Goal: Task Accomplishment & Management: Use online tool/utility

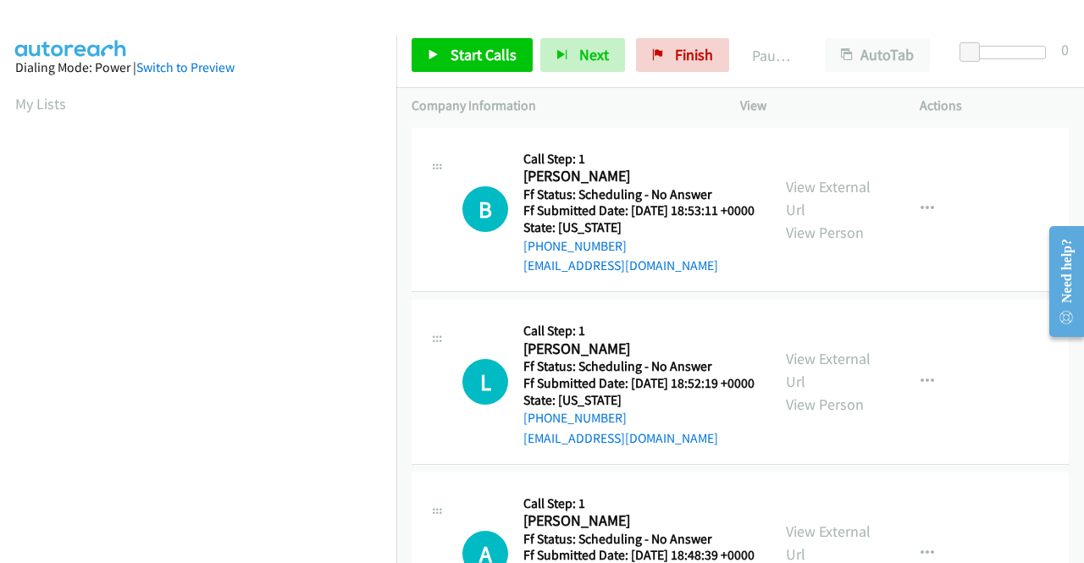
scroll to position [386, 0]
click at [811, 197] on link "View External Url" at bounding box center [828, 198] width 85 height 42
click at [837, 379] on link "View External Url" at bounding box center [828, 370] width 85 height 42
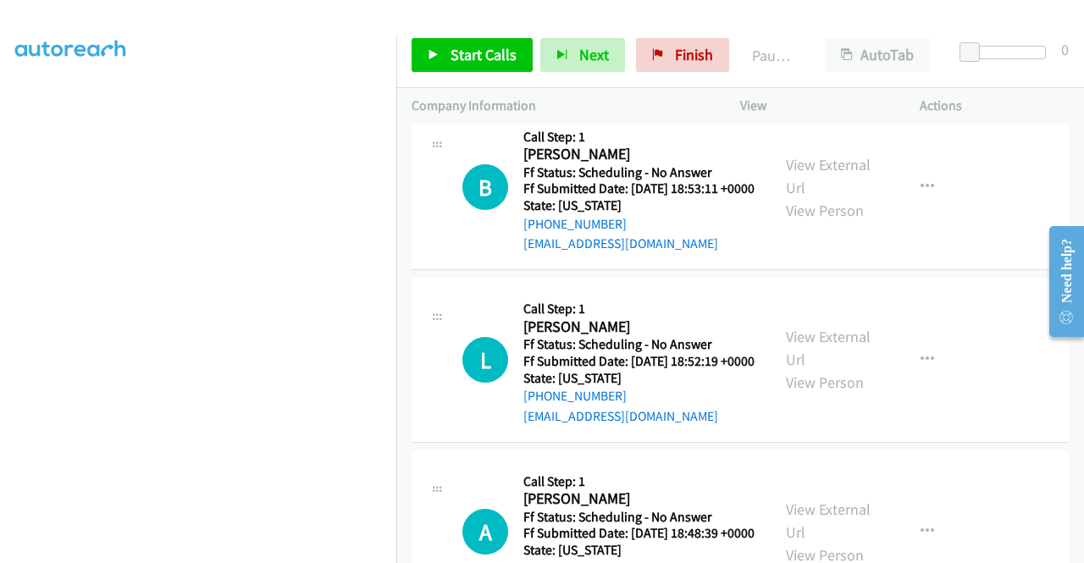
scroll to position [85, 0]
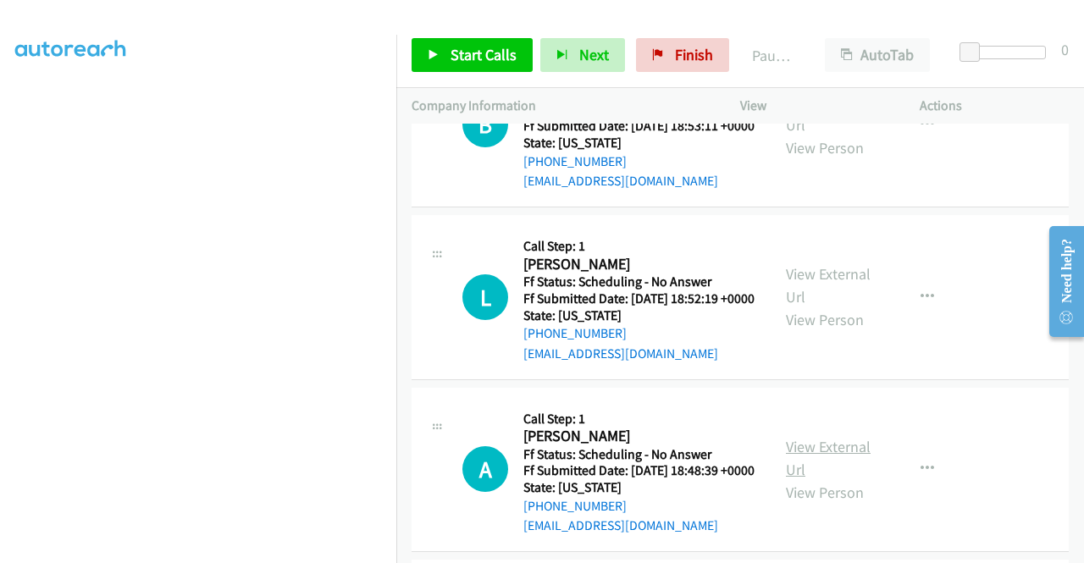
click at [829, 479] on link "View External Url" at bounding box center [828, 458] width 85 height 42
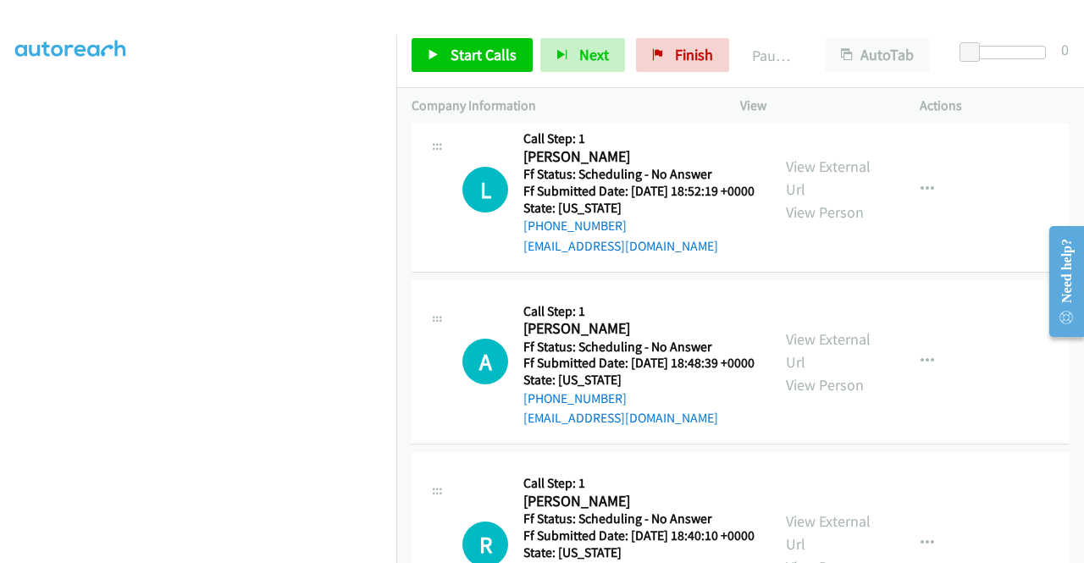
scroll to position [339, 0]
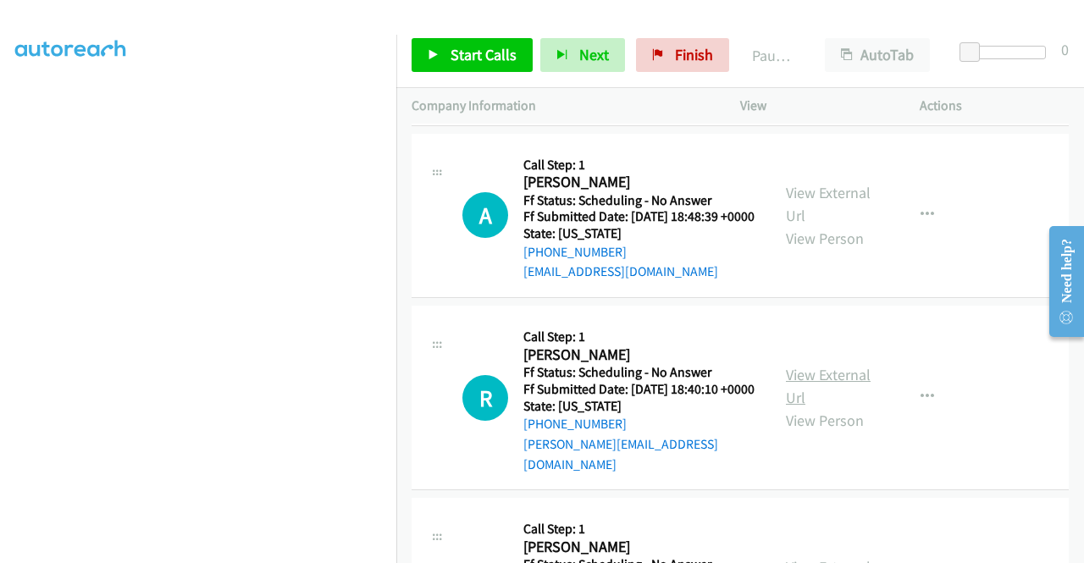
click at [828, 407] on link "View External Url" at bounding box center [828, 386] width 85 height 42
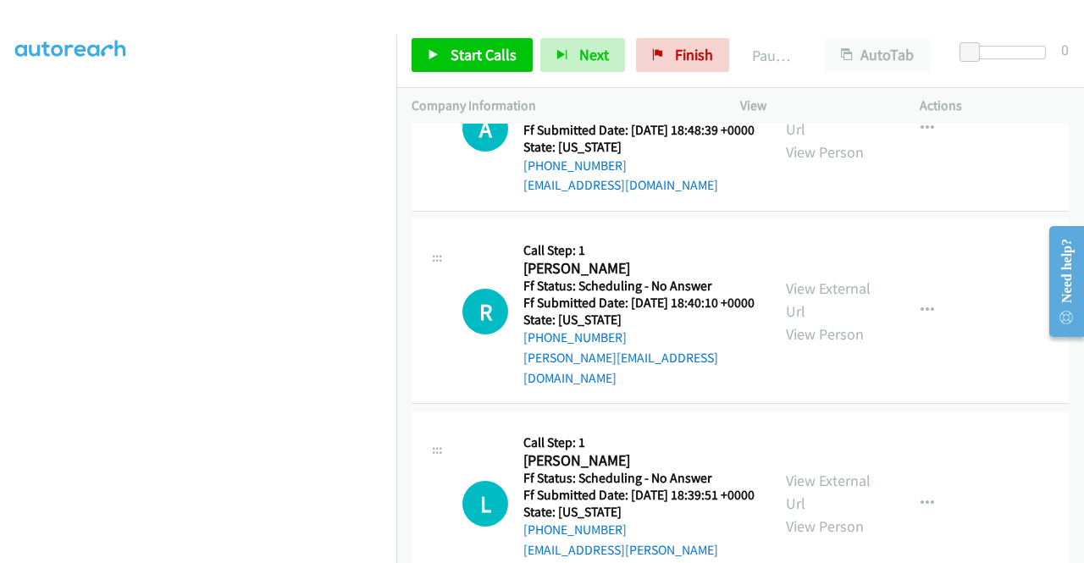
scroll to position [508, 0]
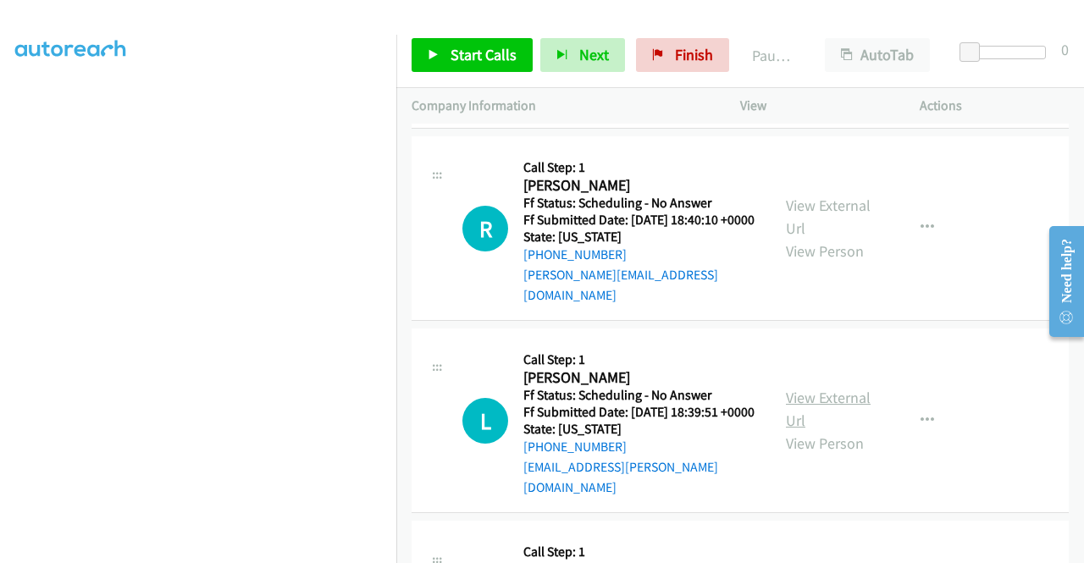
click at [850, 430] on link "View External Url" at bounding box center [828, 409] width 85 height 42
click at [501, 57] on span "Start Calls" at bounding box center [484, 54] width 66 height 19
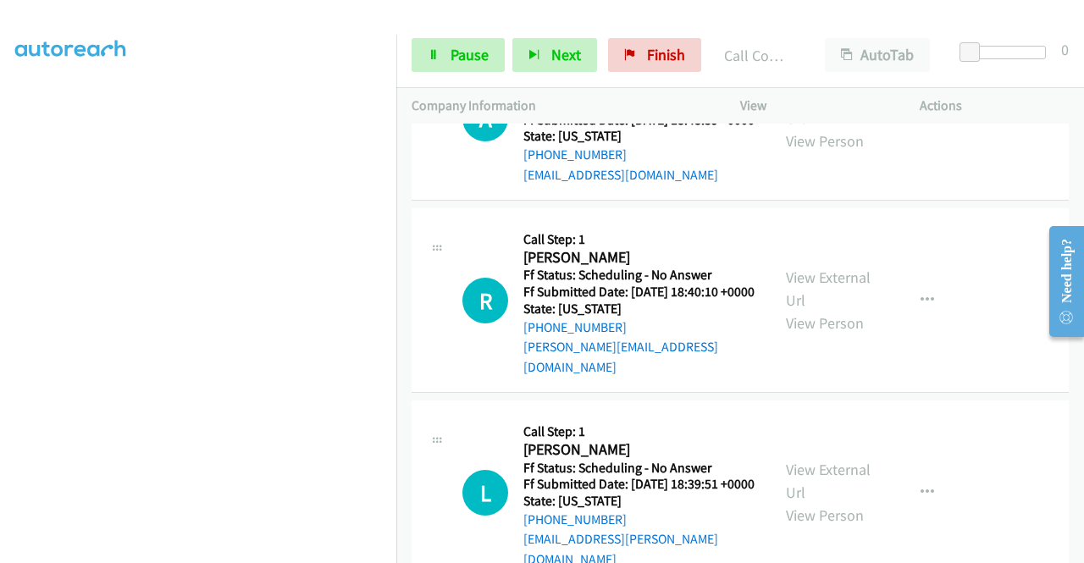
scroll to position [762, 0]
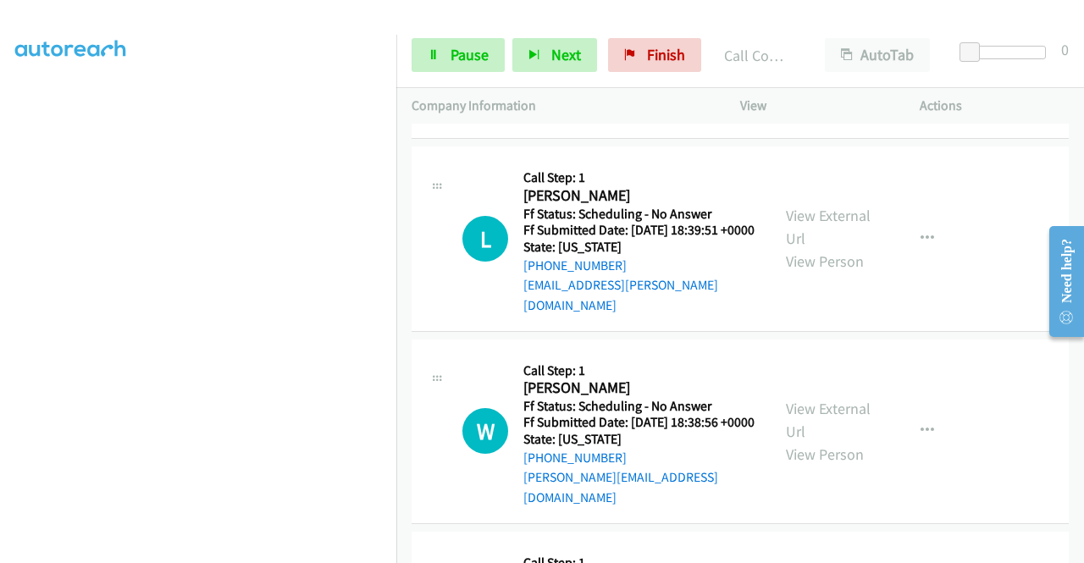
click at [839, 462] on div "View External Url View Person" at bounding box center [830, 431] width 88 height 69
click at [833, 441] on link "View External Url" at bounding box center [828, 420] width 85 height 42
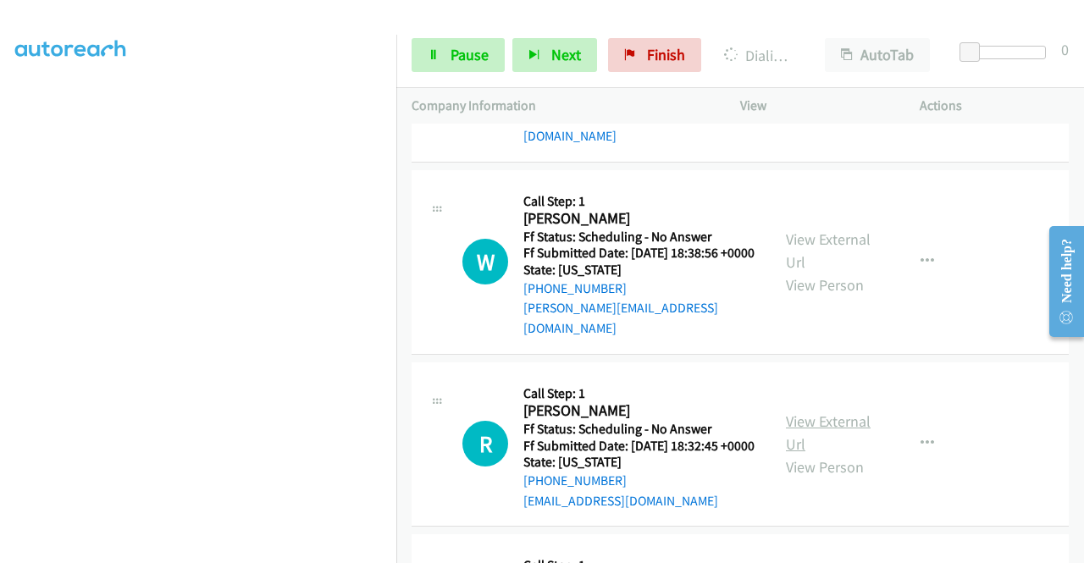
click at [830, 454] on link "View External Url" at bounding box center [828, 433] width 85 height 42
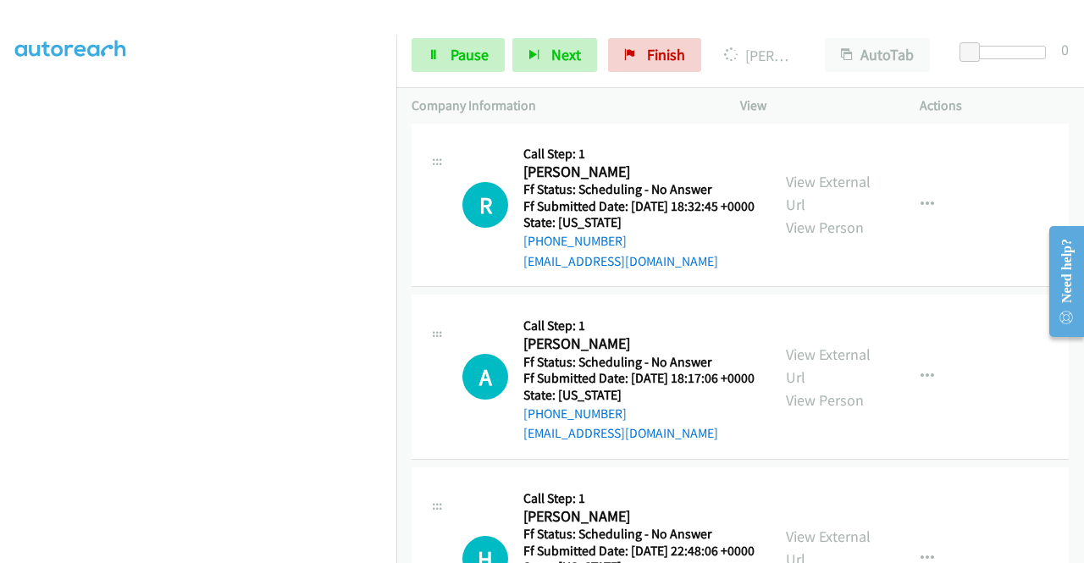
scroll to position [1270, 0]
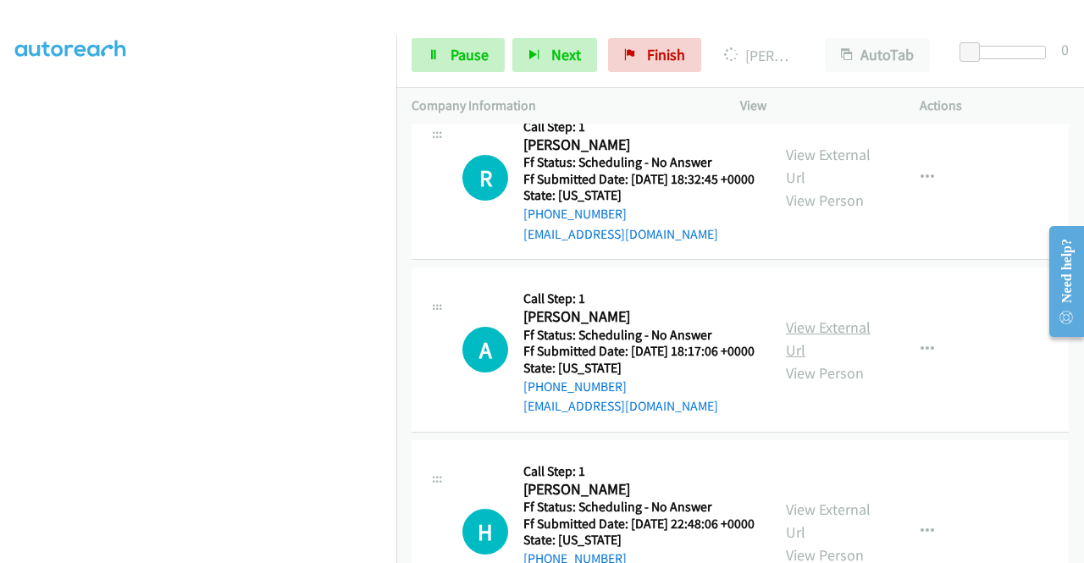
click at [845, 360] on link "View External Url" at bounding box center [828, 339] width 85 height 42
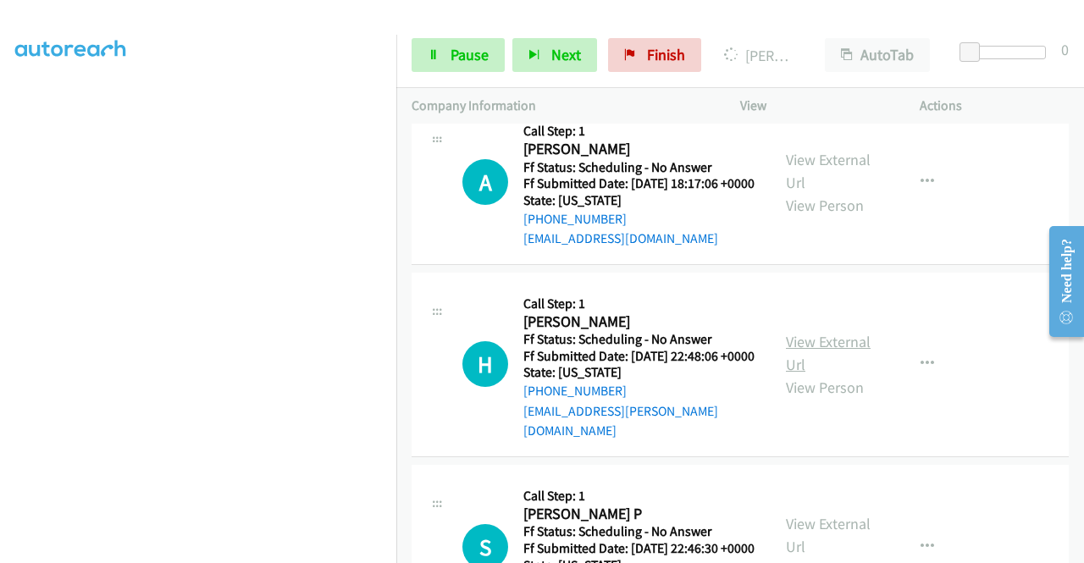
scroll to position [1440, 0]
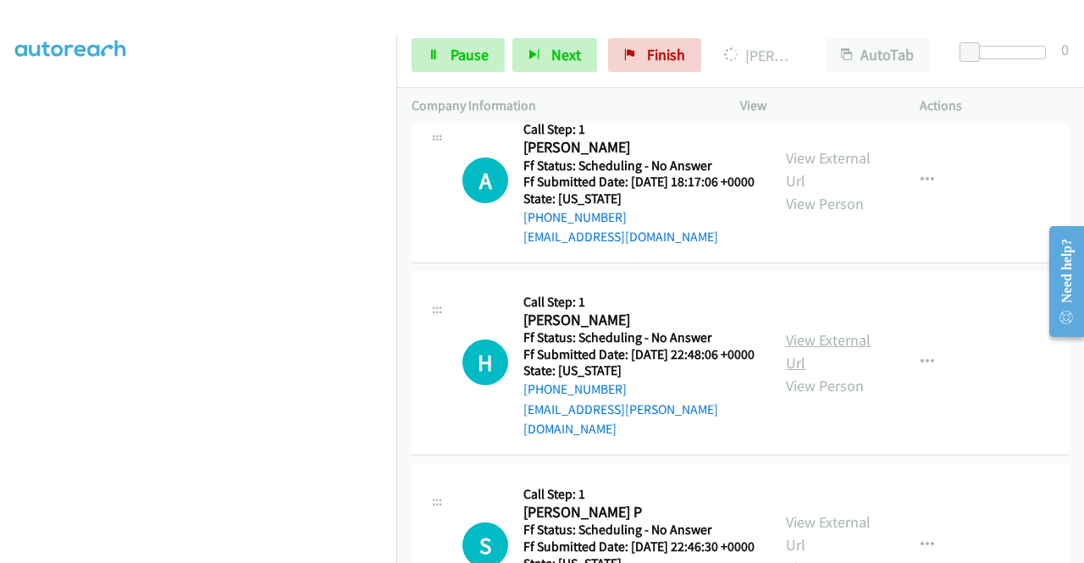
click at [815, 373] on link "View External Url" at bounding box center [828, 351] width 85 height 42
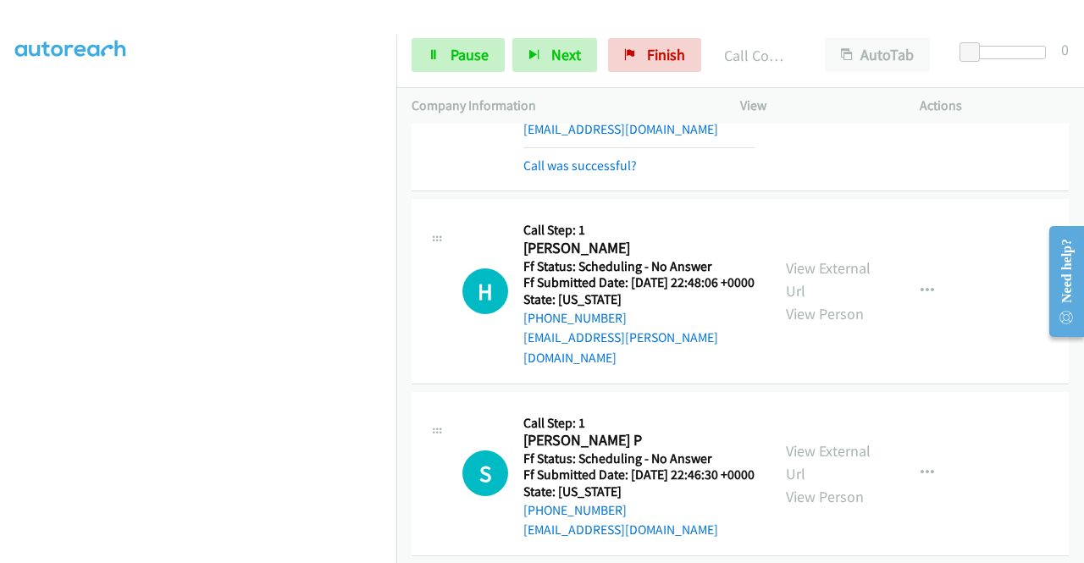
scroll to position [1730, 0]
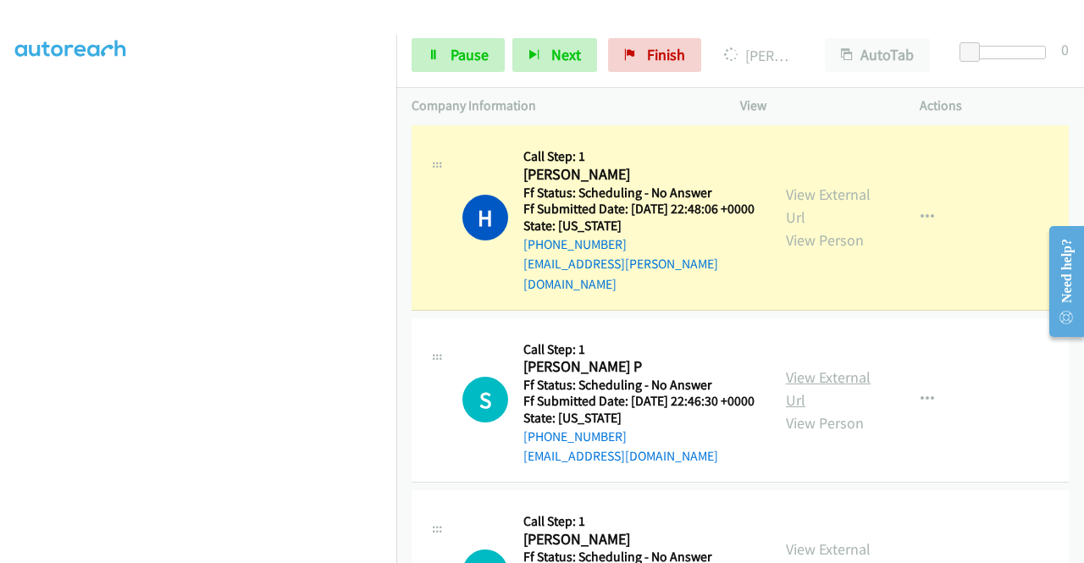
click at [833, 410] on link "View External Url" at bounding box center [828, 389] width 85 height 42
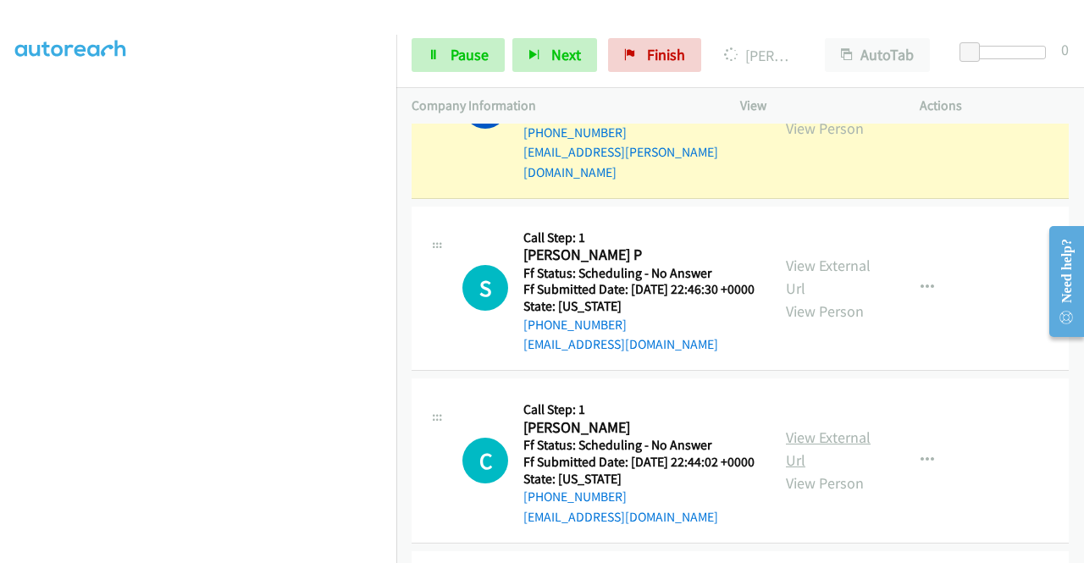
scroll to position [1899, 0]
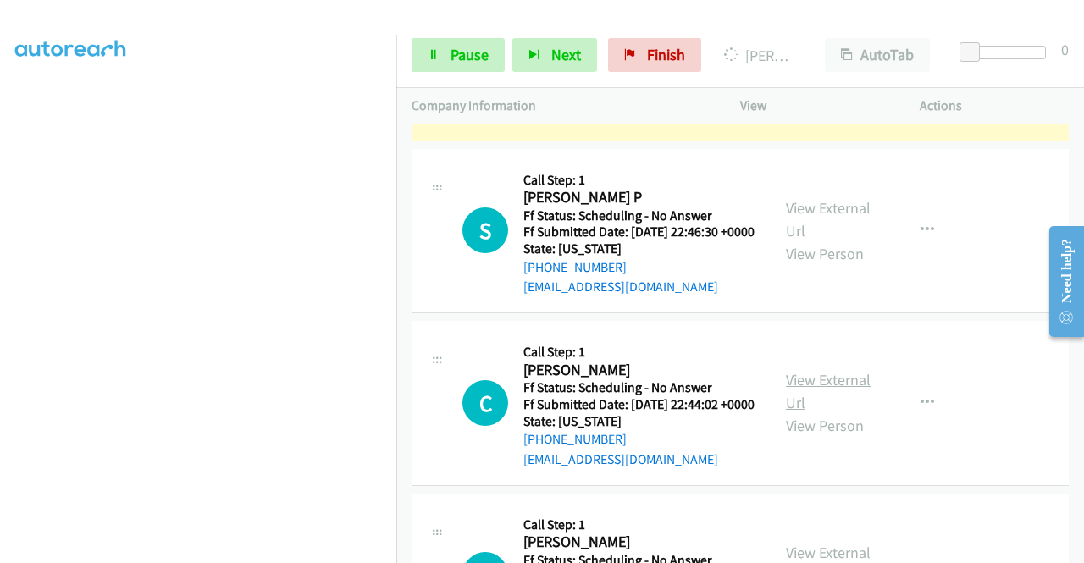
click at [830, 412] on link "View External Url" at bounding box center [828, 391] width 85 height 42
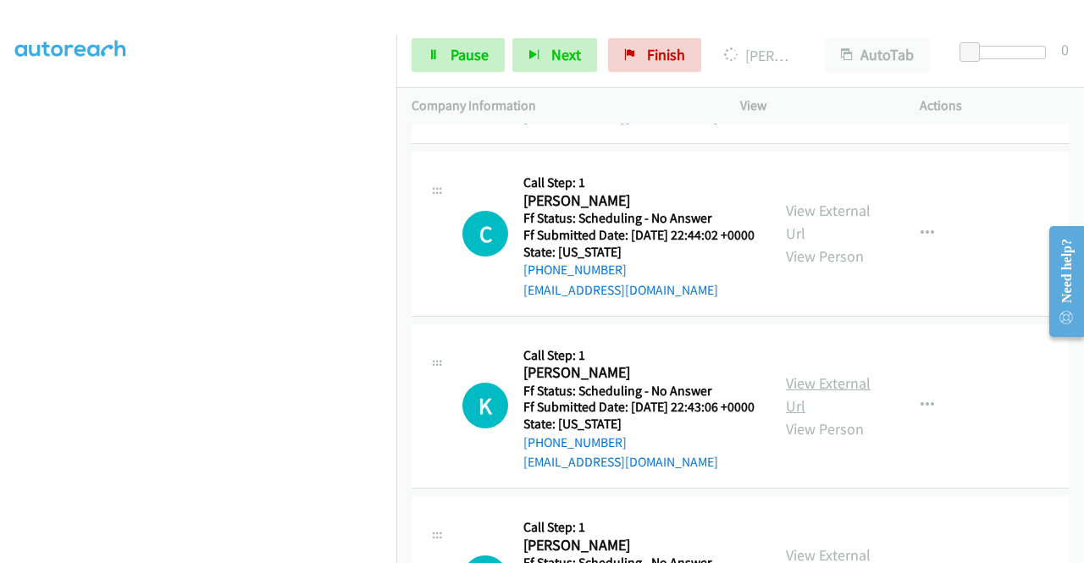
click at [816, 416] on link "View External Url" at bounding box center [828, 395] width 85 height 42
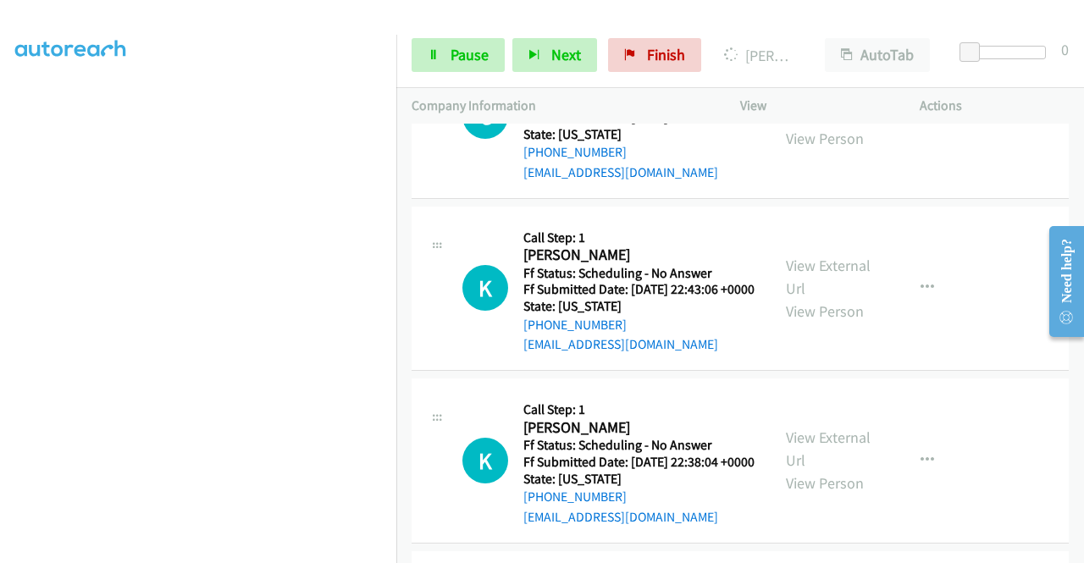
scroll to position [2238, 0]
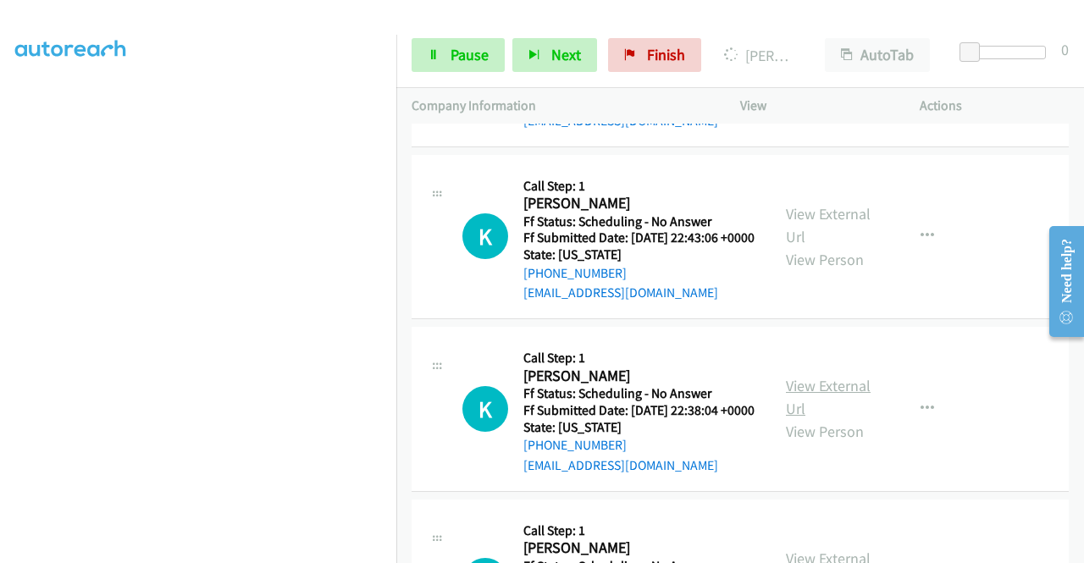
click at [847, 418] on link "View External Url" at bounding box center [828, 397] width 85 height 42
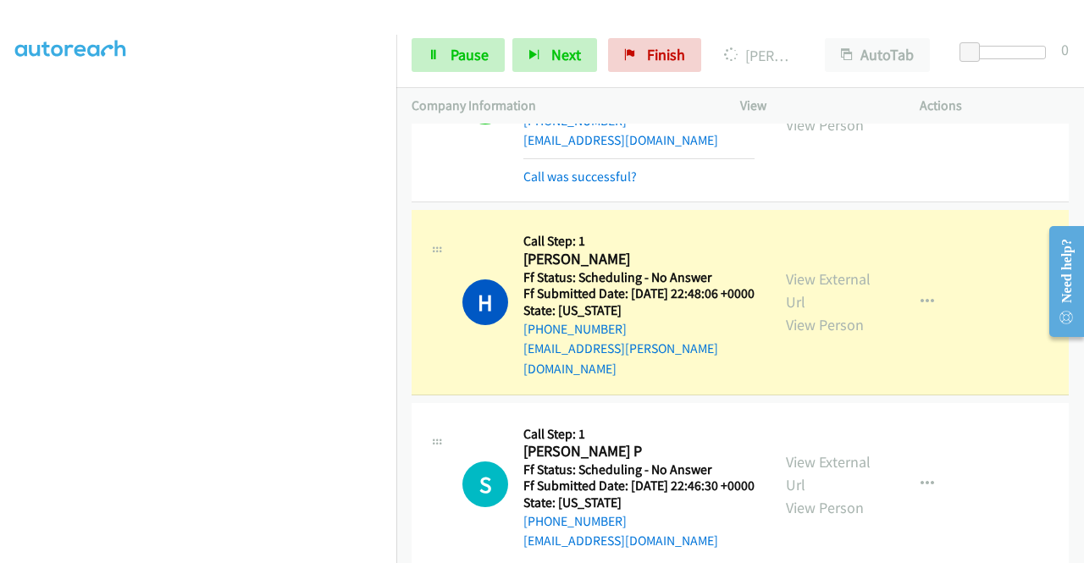
scroll to position [386, 0]
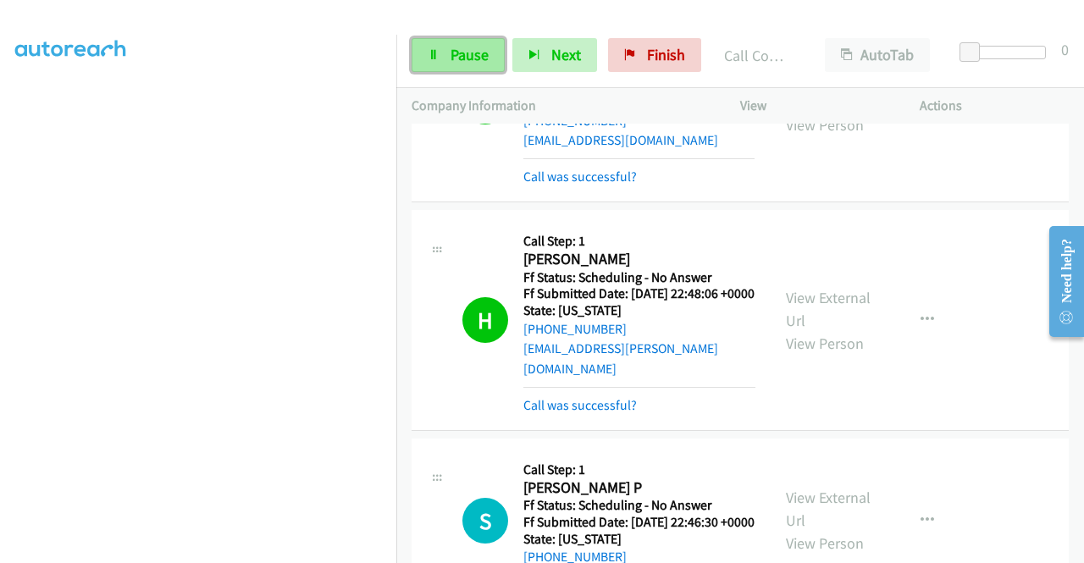
click at [461, 57] on span "Pause" at bounding box center [470, 54] width 38 height 19
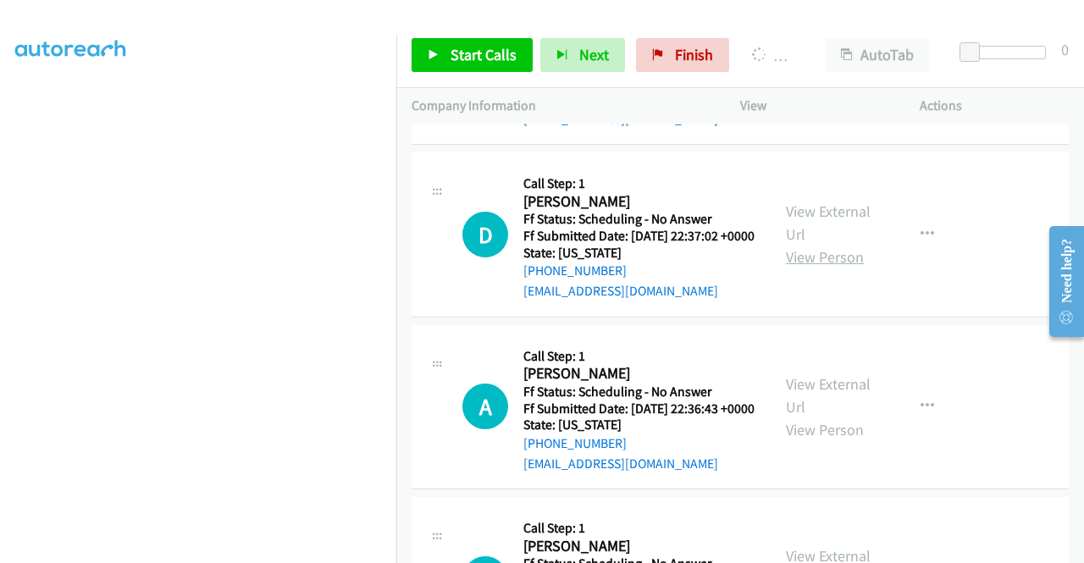
scroll to position [2661, 0]
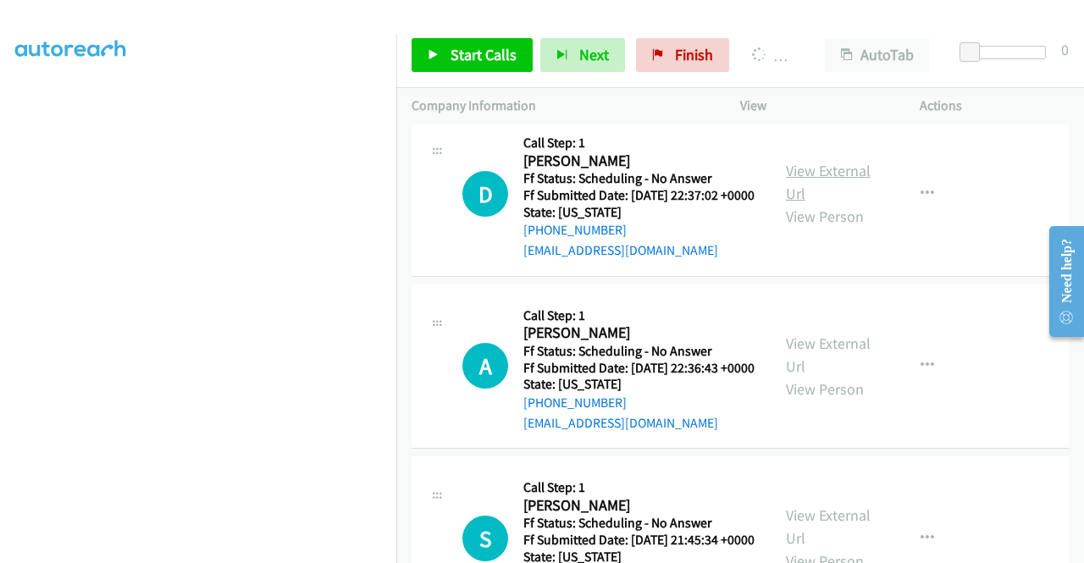
click at [846, 203] on link "View External Url" at bounding box center [828, 182] width 85 height 42
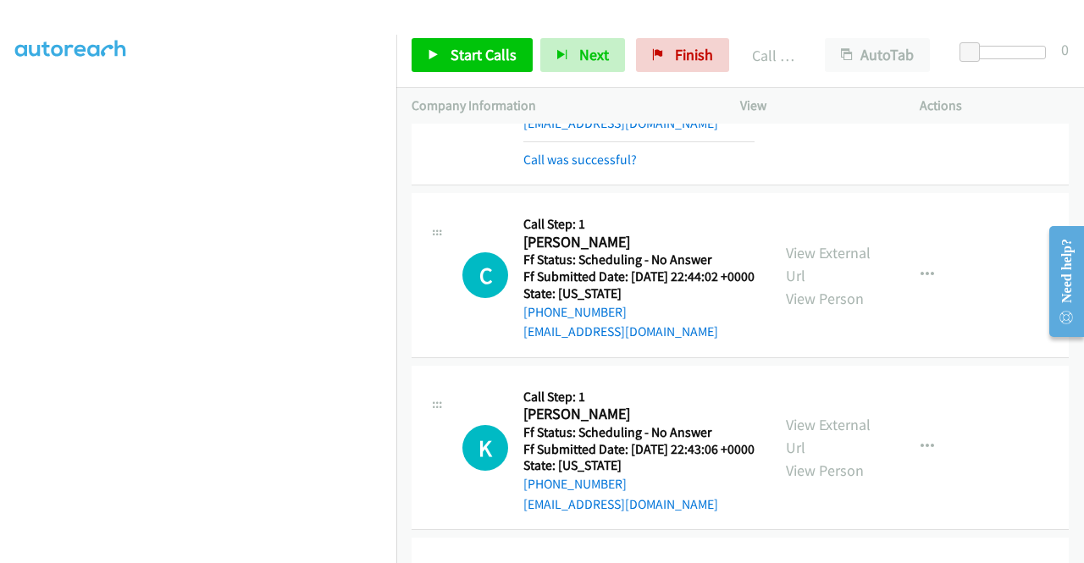
scroll to position [2104, 0]
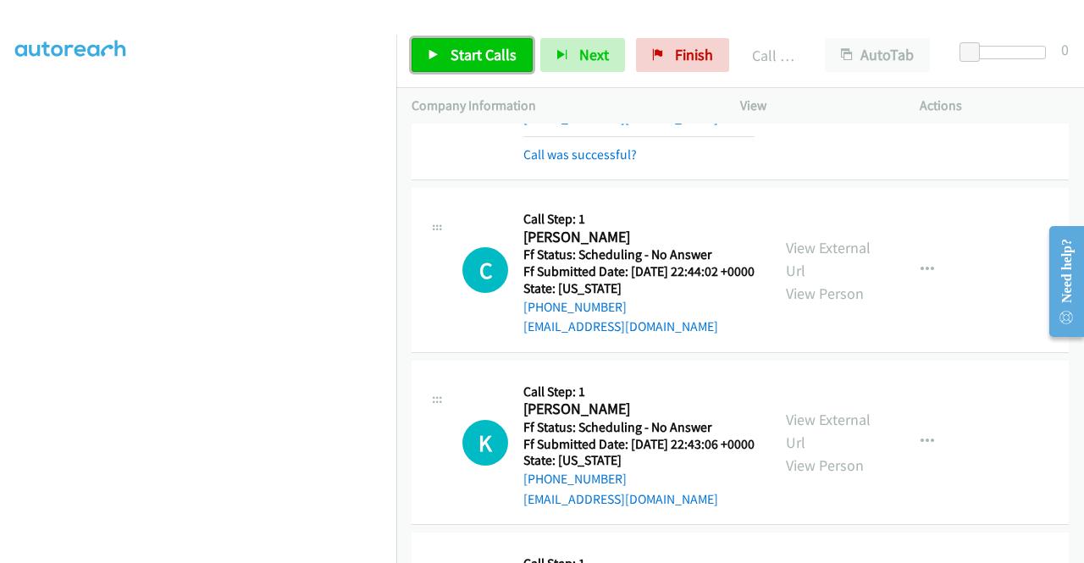
click at [478, 57] on span "Start Calls" at bounding box center [484, 54] width 66 height 19
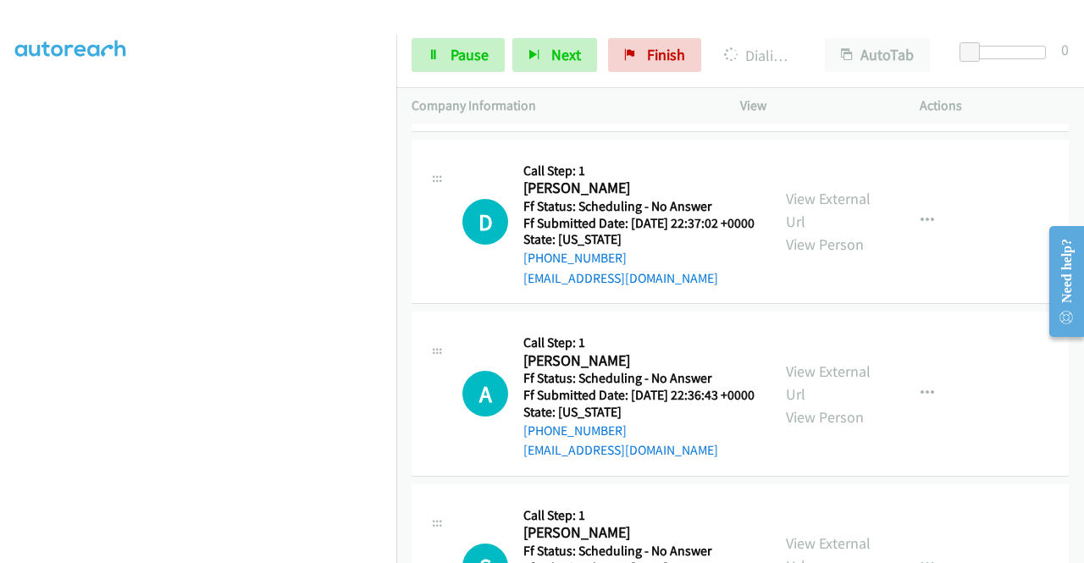
scroll to position [2697, 0]
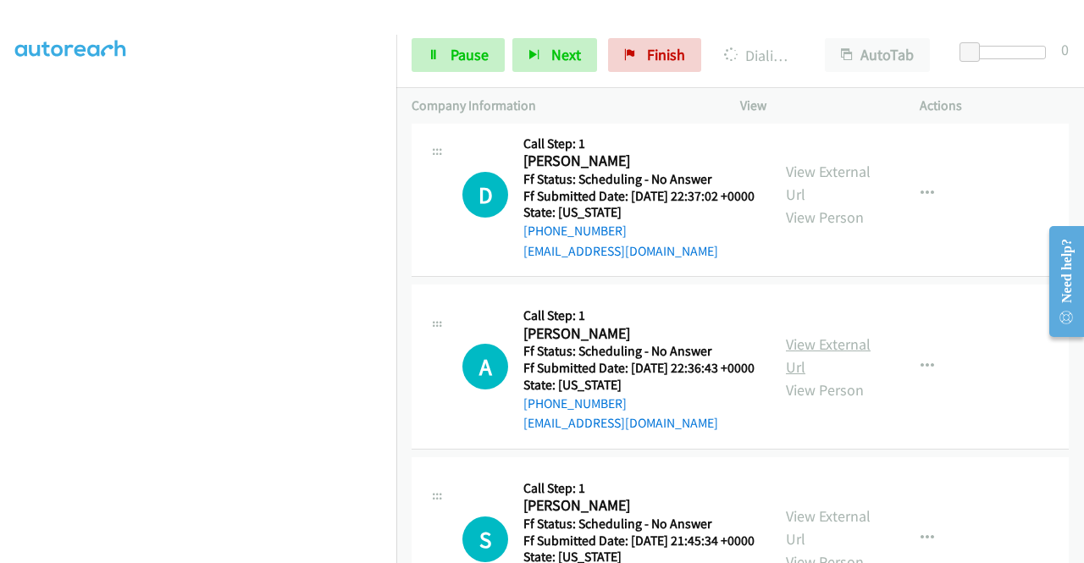
click at [833, 377] on link "View External Url" at bounding box center [828, 356] width 85 height 42
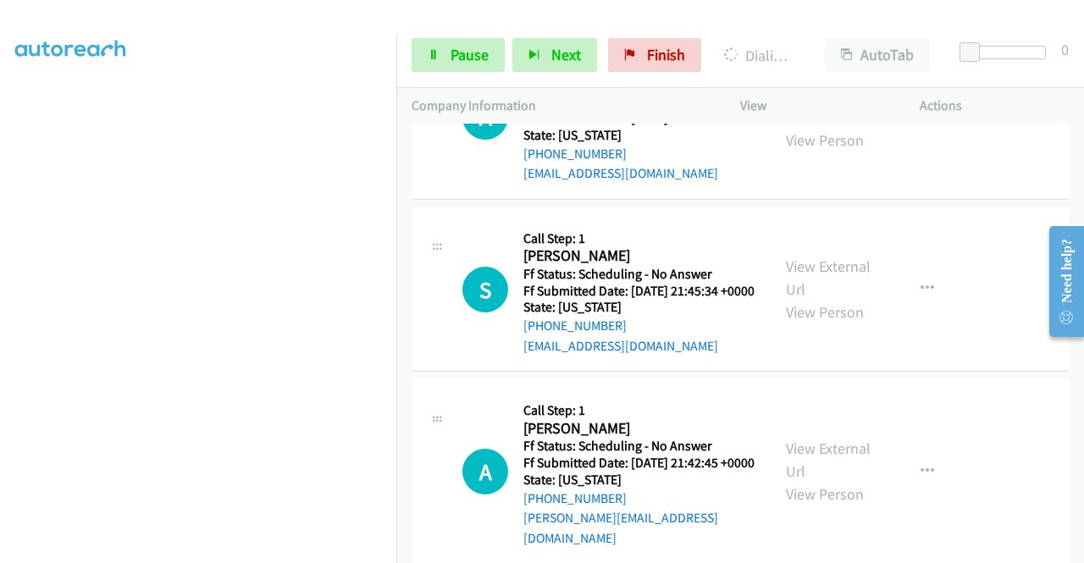
scroll to position [2951, 0]
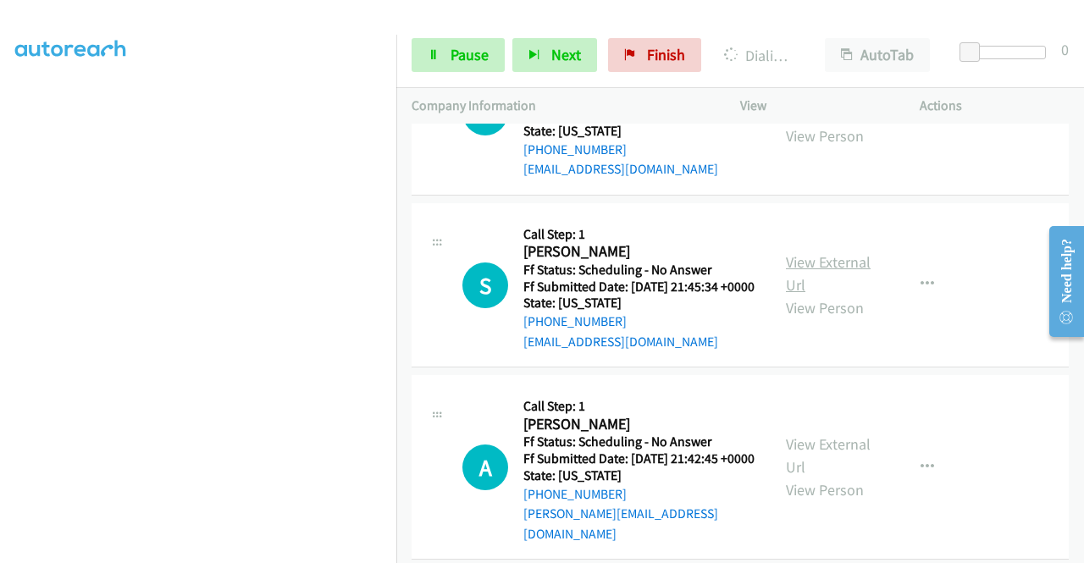
click at [832, 295] on link "View External Url" at bounding box center [828, 273] width 85 height 42
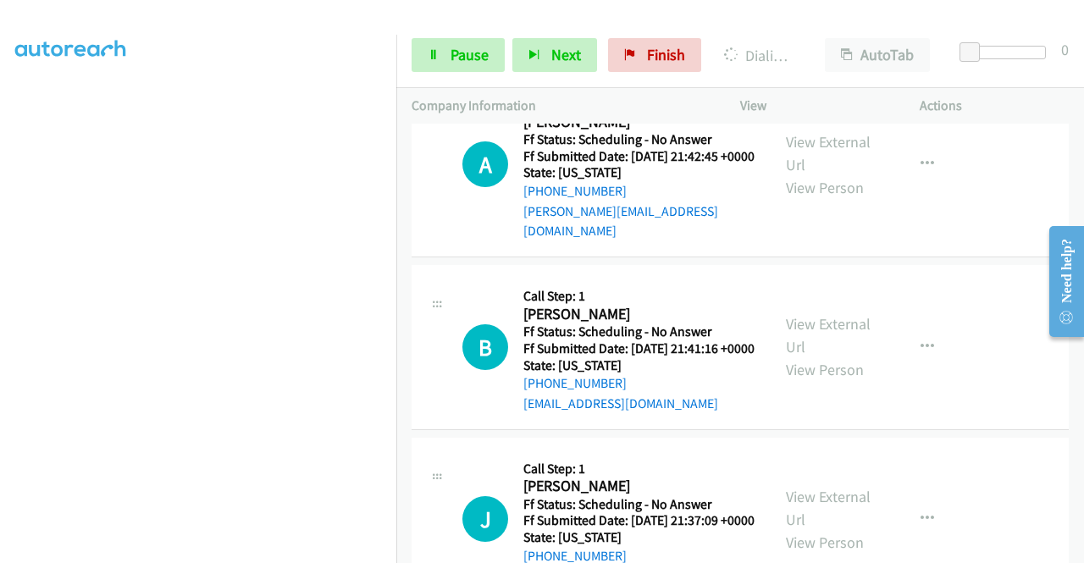
scroll to position [3325, 0]
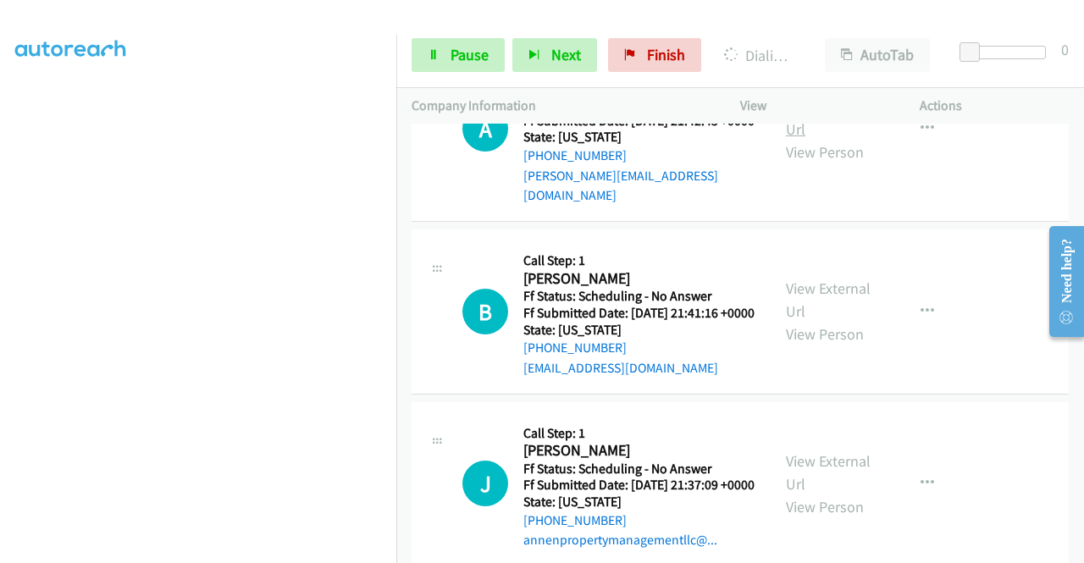
click at [832, 139] on link "View External Url" at bounding box center [828, 118] width 85 height 42
click at [823, 321] on link "View External Url" at bounding box center [828, 300] width 85 height 42
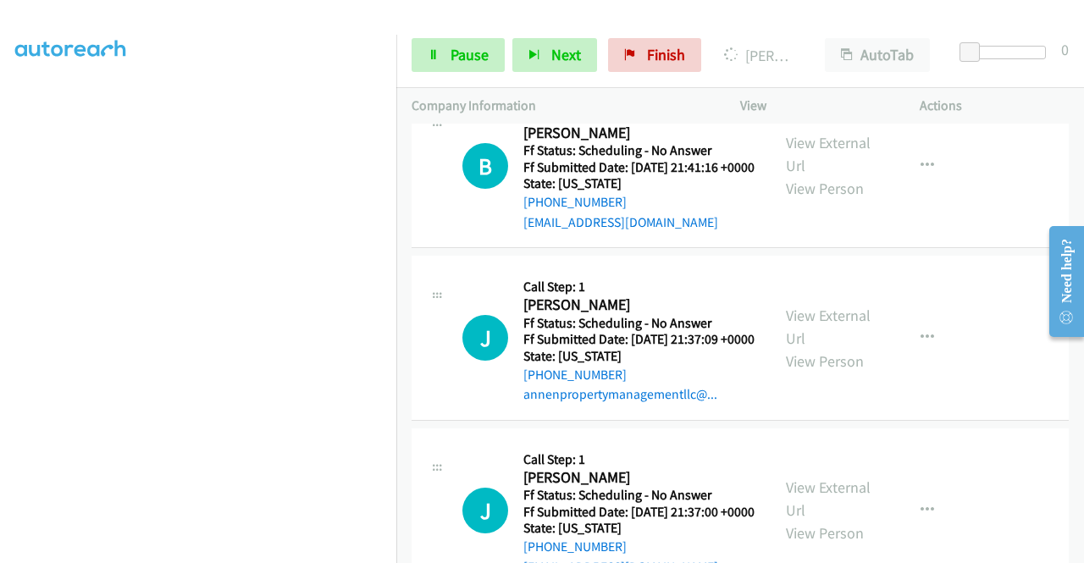
scroll to position [3664, 0]
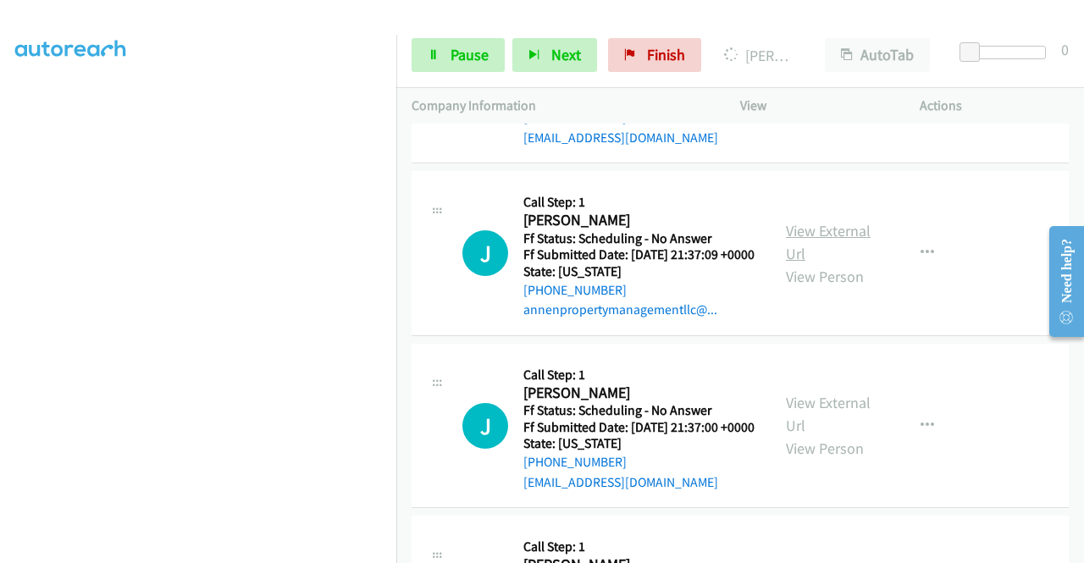
click at [818, 263] on link "View External Url" at bounding box center [828, 242] width 85 height 42
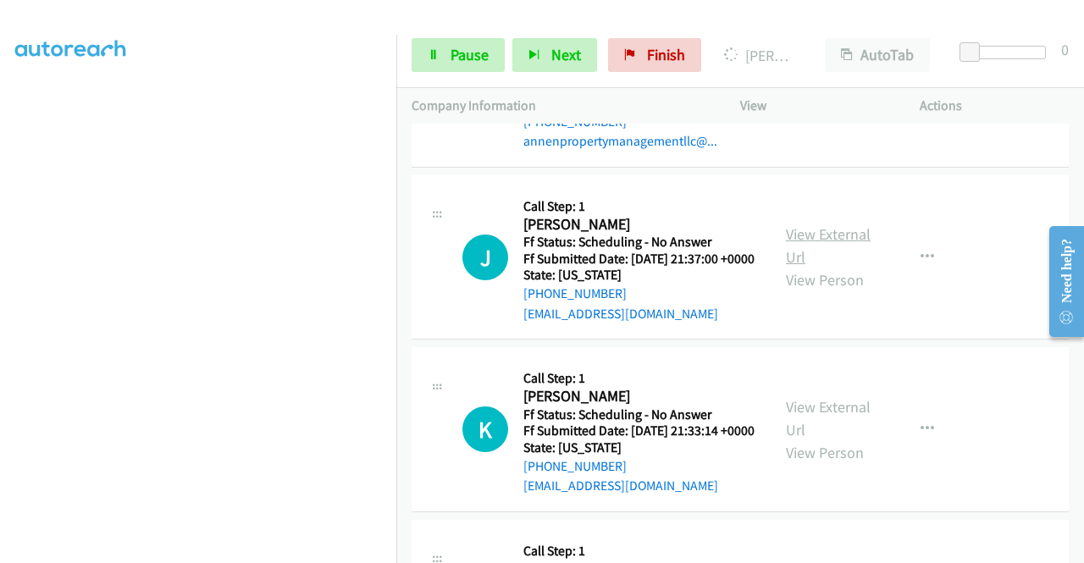
scroll to position [3833, 0]
click at [826, 266] on link "View External Url" at bounding box center [828, 245] width 85 height 42
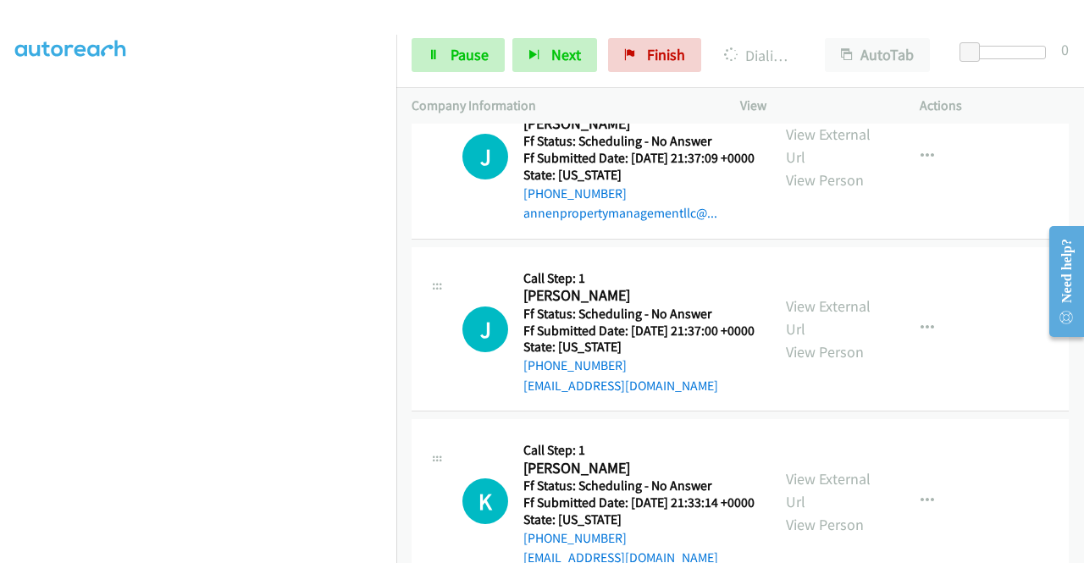
scroll to position [4038, 0]
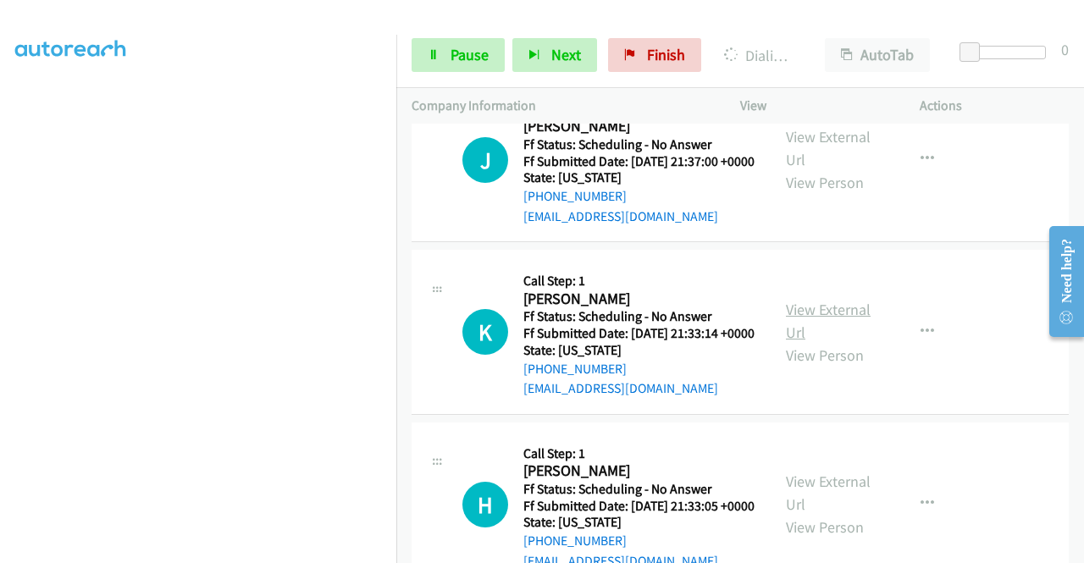
click at [831, 342] on link "View External Url" at bounding box center [828, 321] width 85 height 42
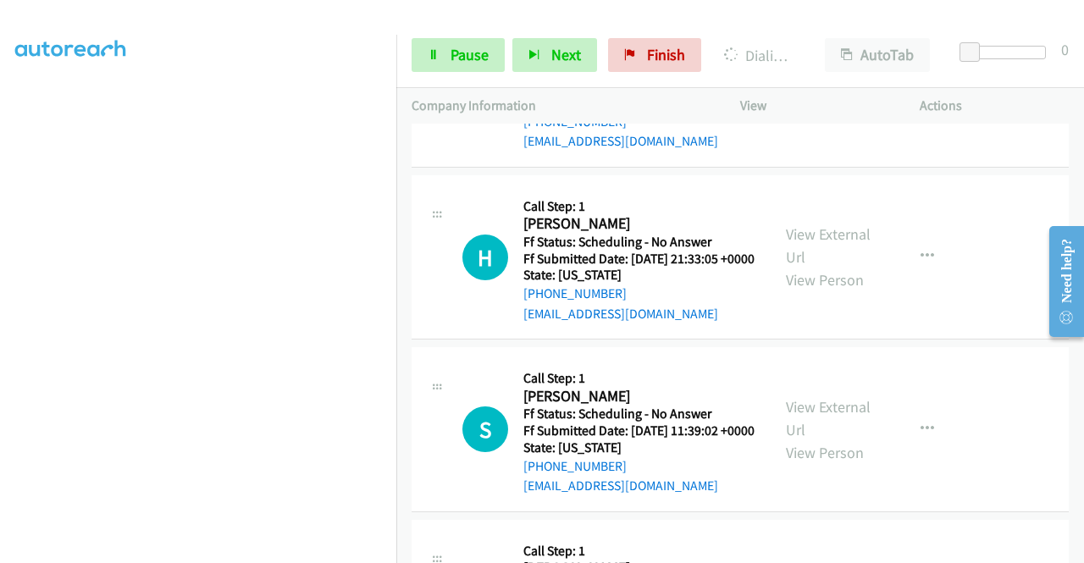
scroll to position [4293, 0]
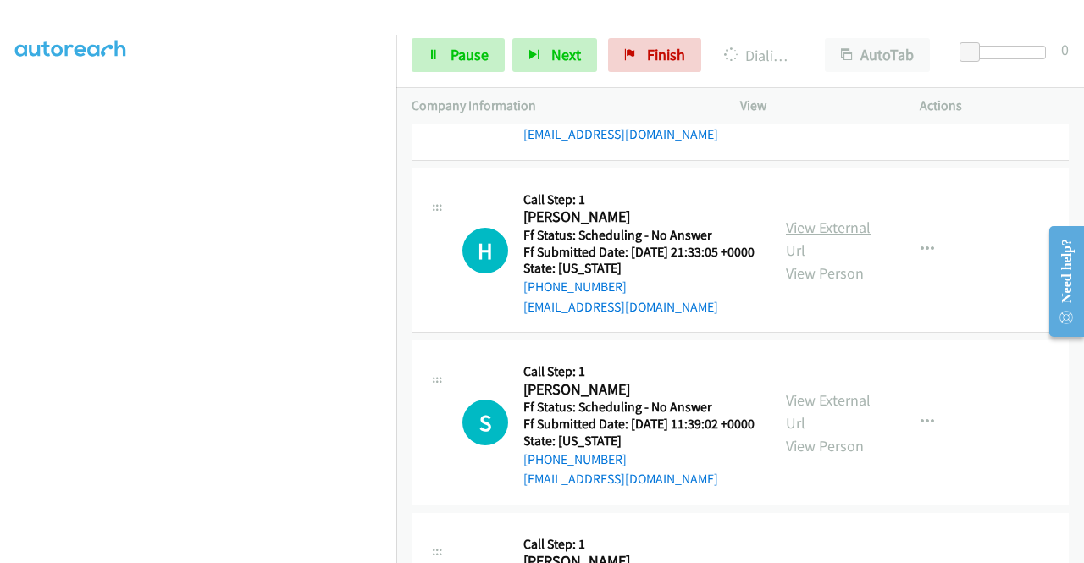
click at [830, 260] on link "View External Url" at bounding box center [828, 239] width 85 height 42
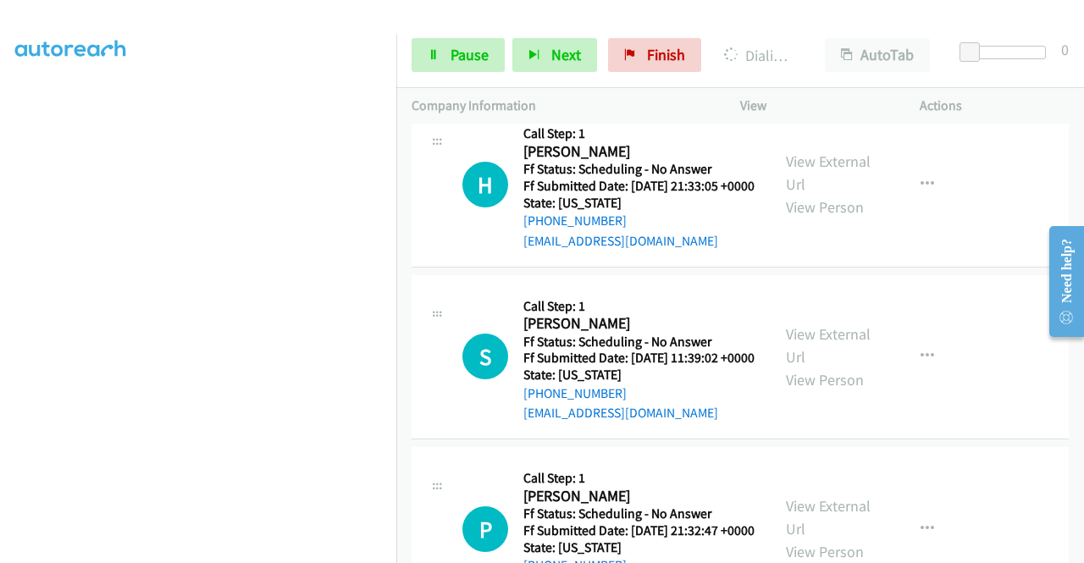
scroll to position [4619, 0]
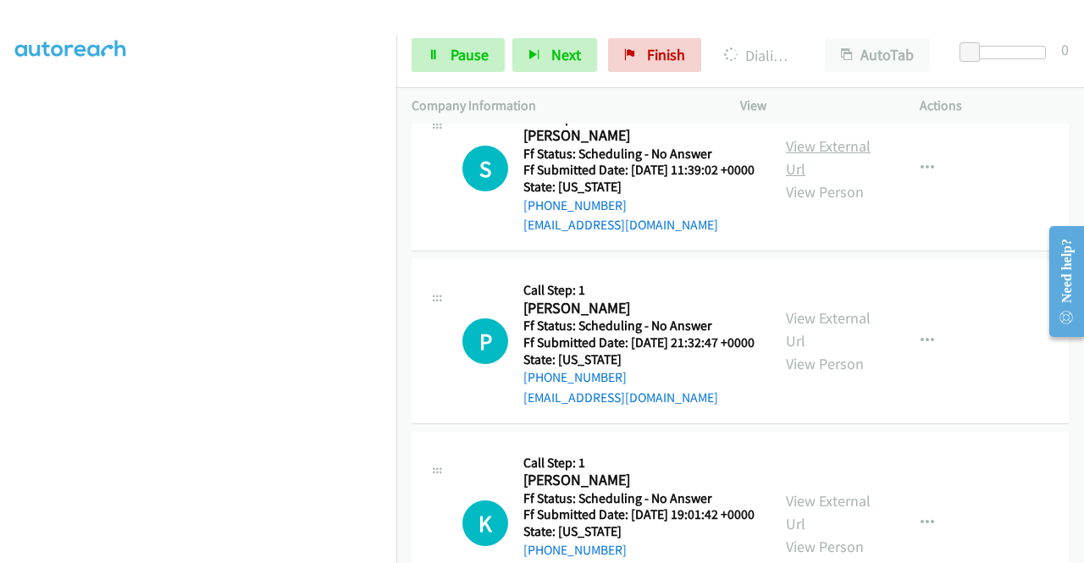
click at [845, 179] on link "View External Url" at bounding box center [828, 157] width 85 height 42
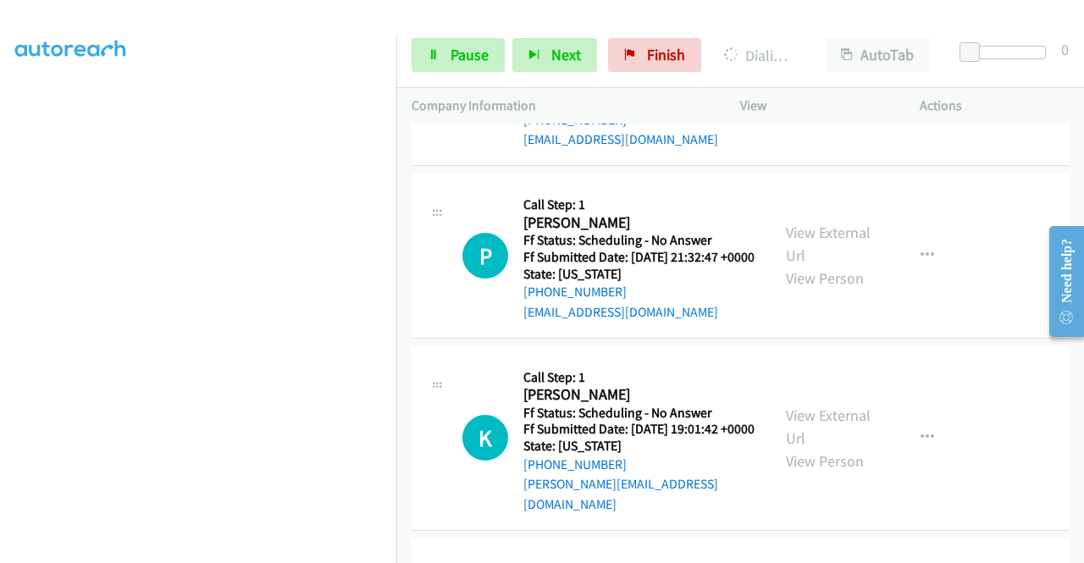
scroll to position [4788, 0]
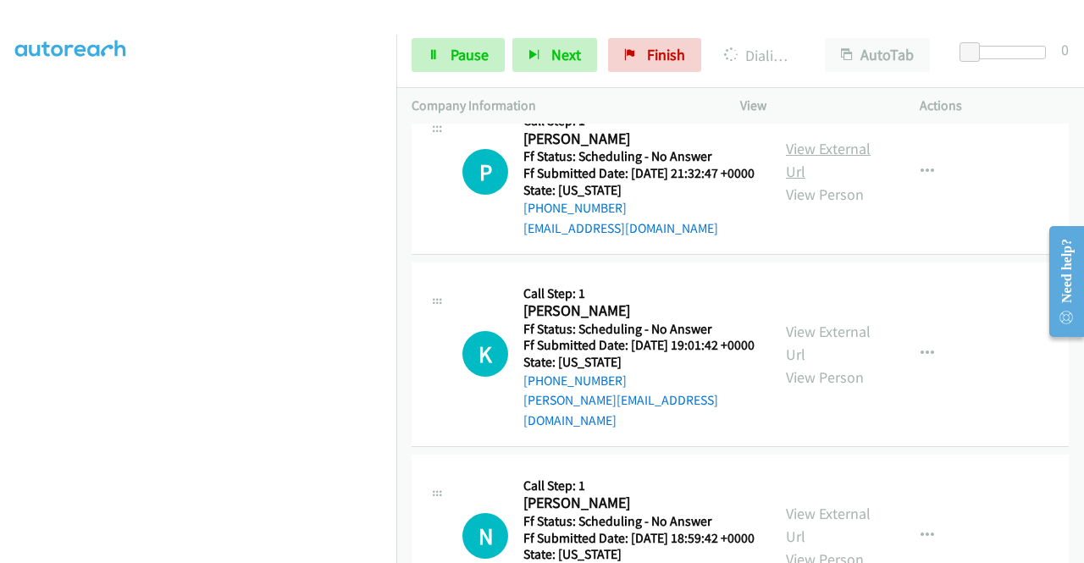
click at [829, 181] on link "View External Url" at bounding box center [828, 160] width 85 height 42
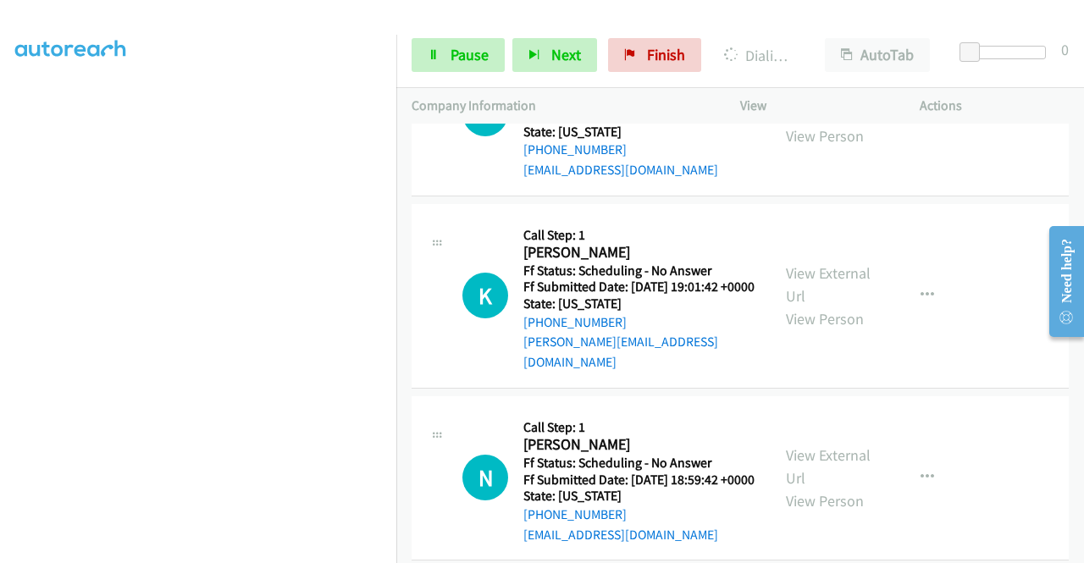
scroll to position [4873, 0]
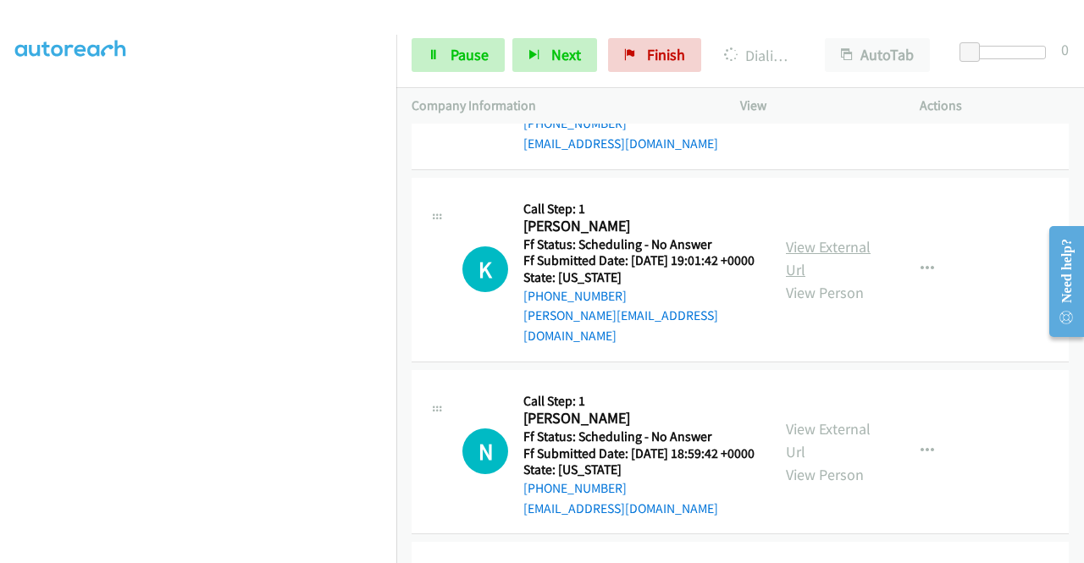
click at [824, 280] on link "View External Url" at bounding box center [828, 258] width 85 height 42
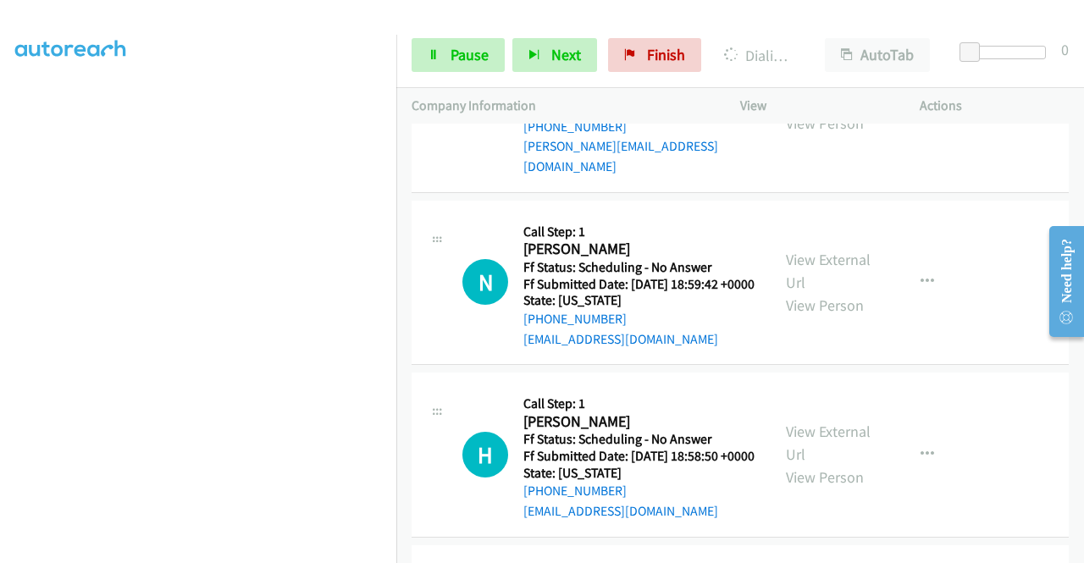
scroll to position [5127, 0]
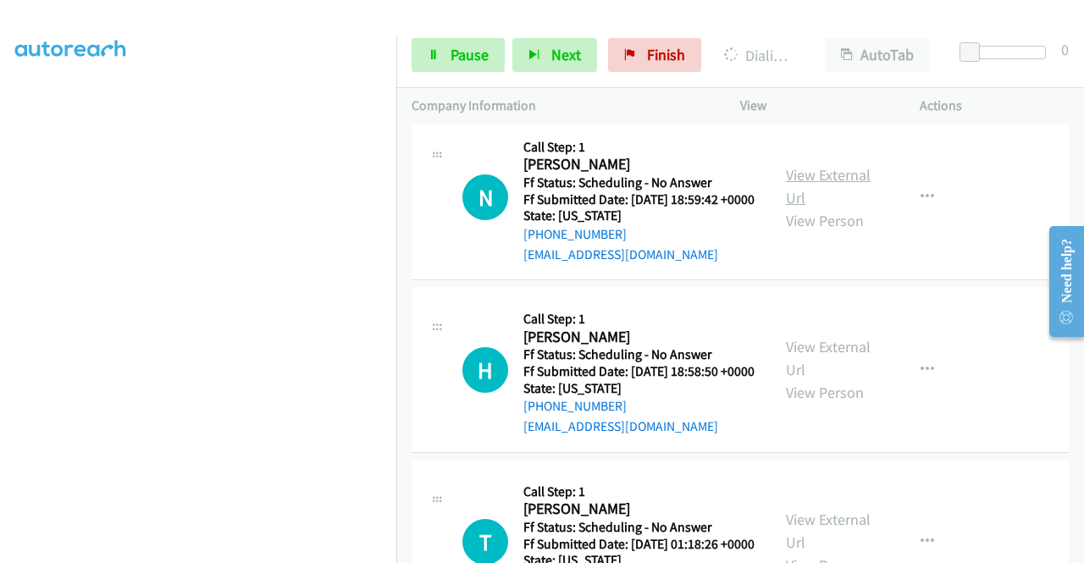
click at [832, 208] on link "View External Url" at bounding box center [828, 186] width 85 height 42
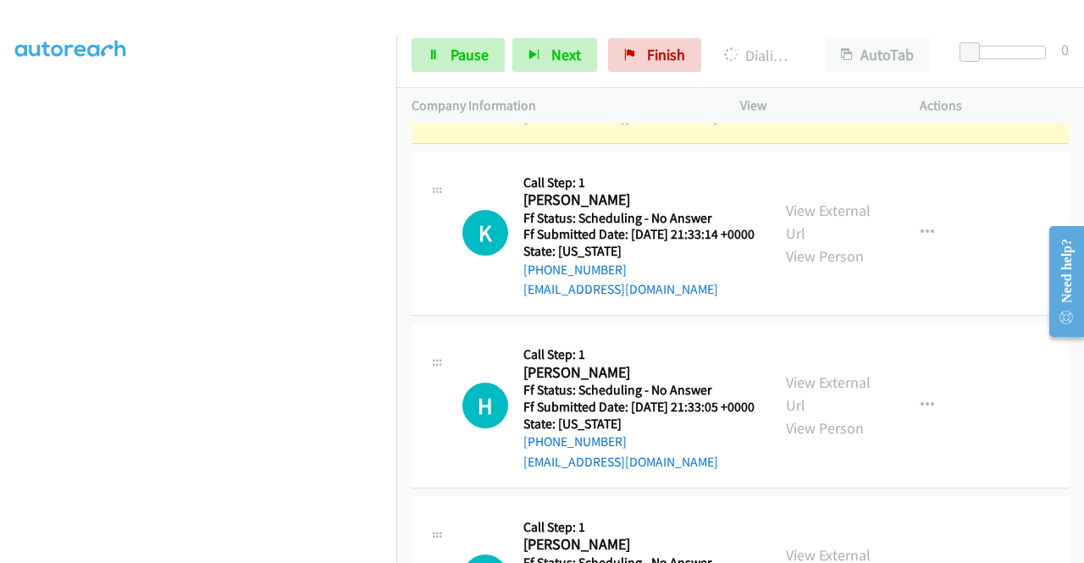
scroll to position [4195, 0]
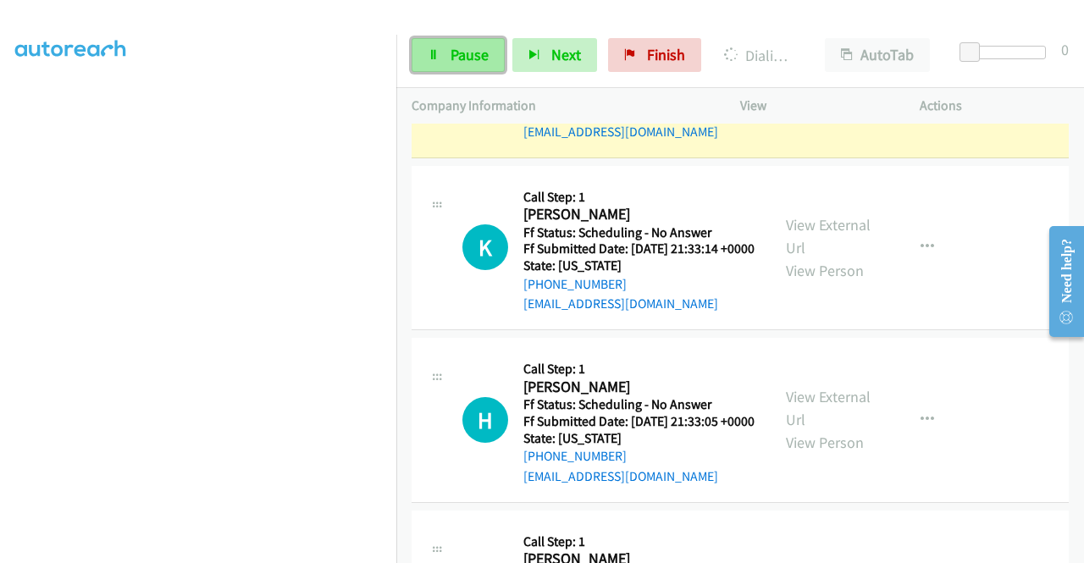
click at [471, 60] on span "Pause" at bounding box center [470, 54] width 38 height 19
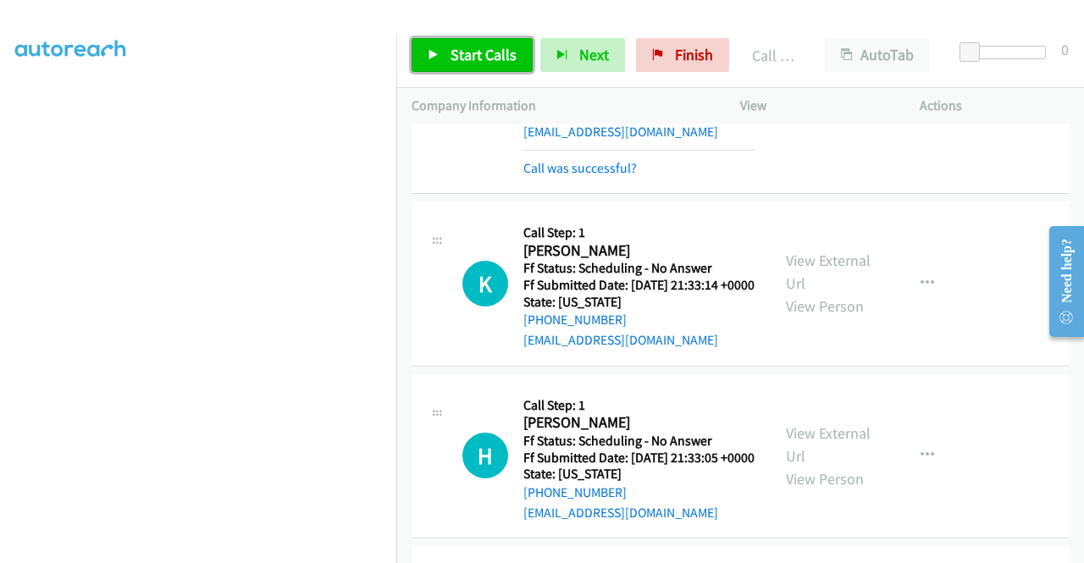
click at [458, 46] on span "Start Calls" at bounding box center [484, 54] width 66 height 19
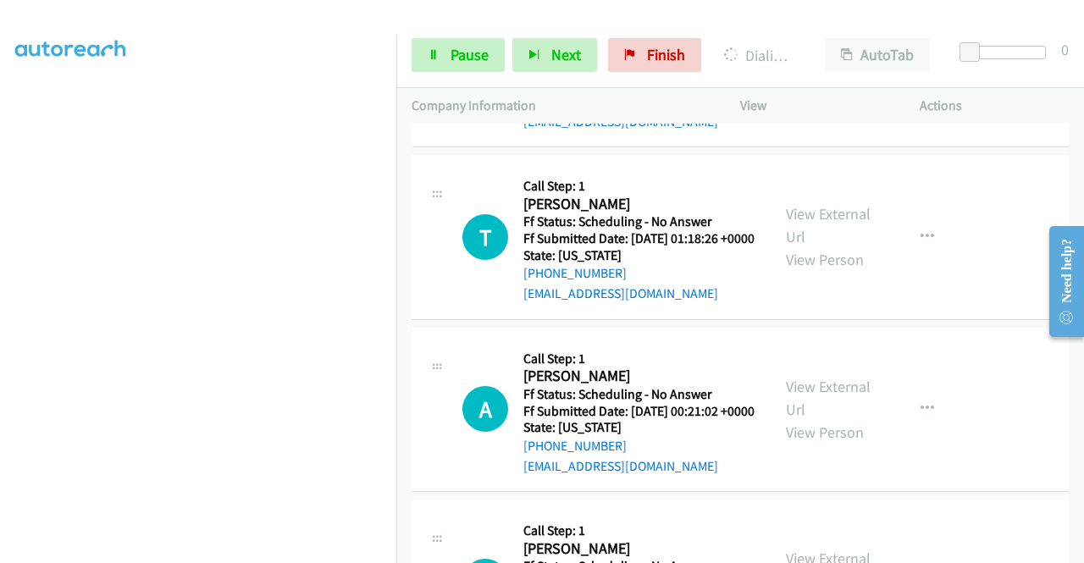
scroll to position [5550, 0]
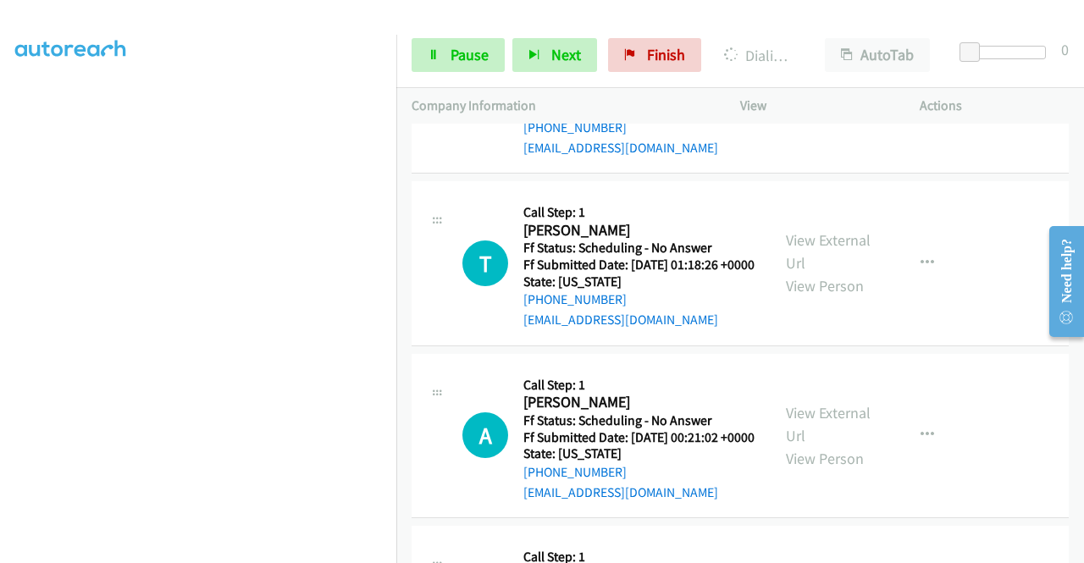
click at [845, 101] on link "View External Url" at bounding box center [828, 79] width 85 height 42
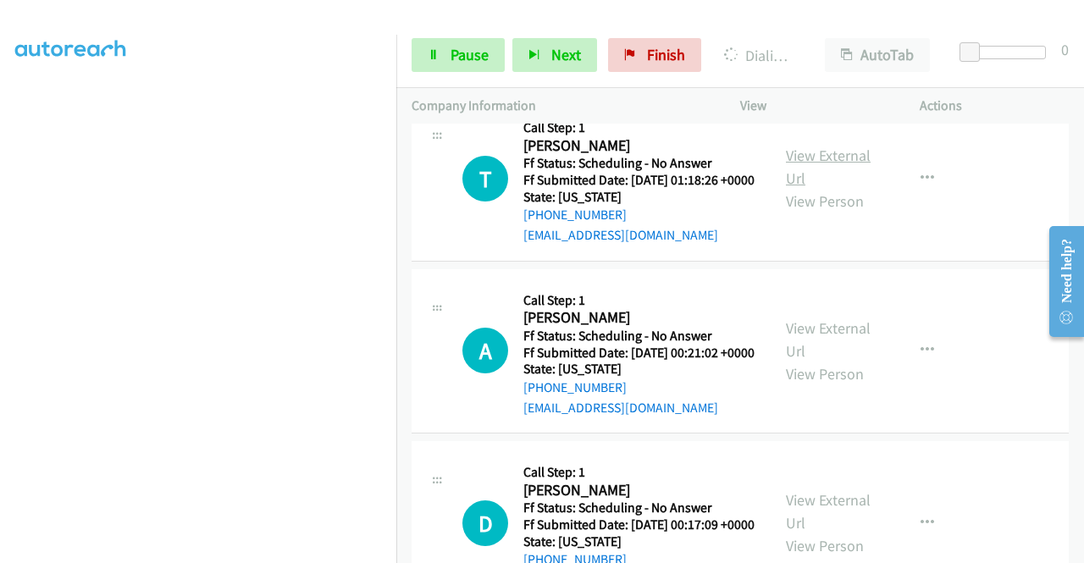
click at [835, 188] on link "View External Url" at bounding box center [828, 167] width 85 height 42
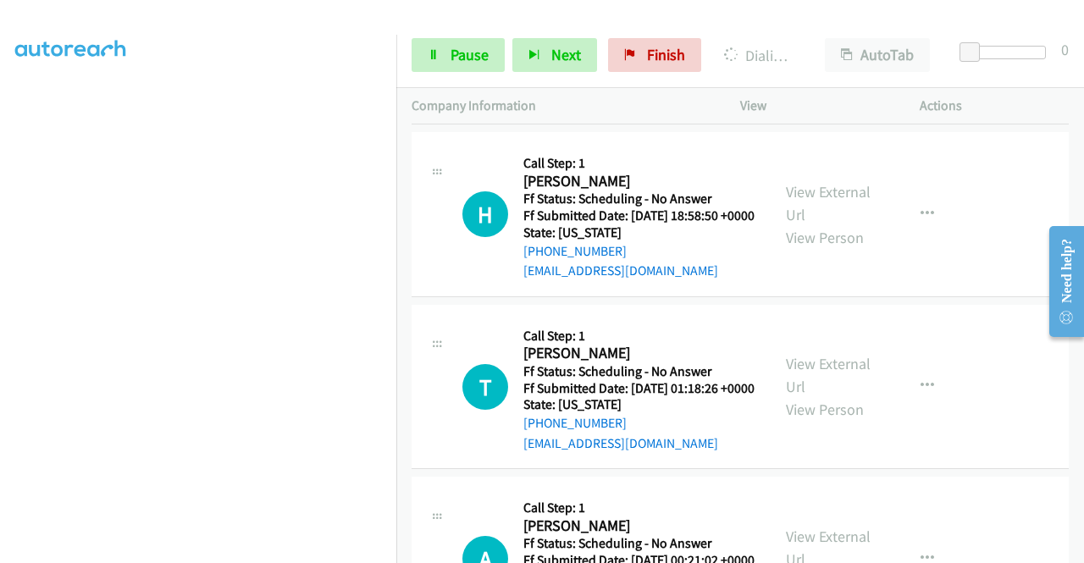
scroll to position [5333, 0]
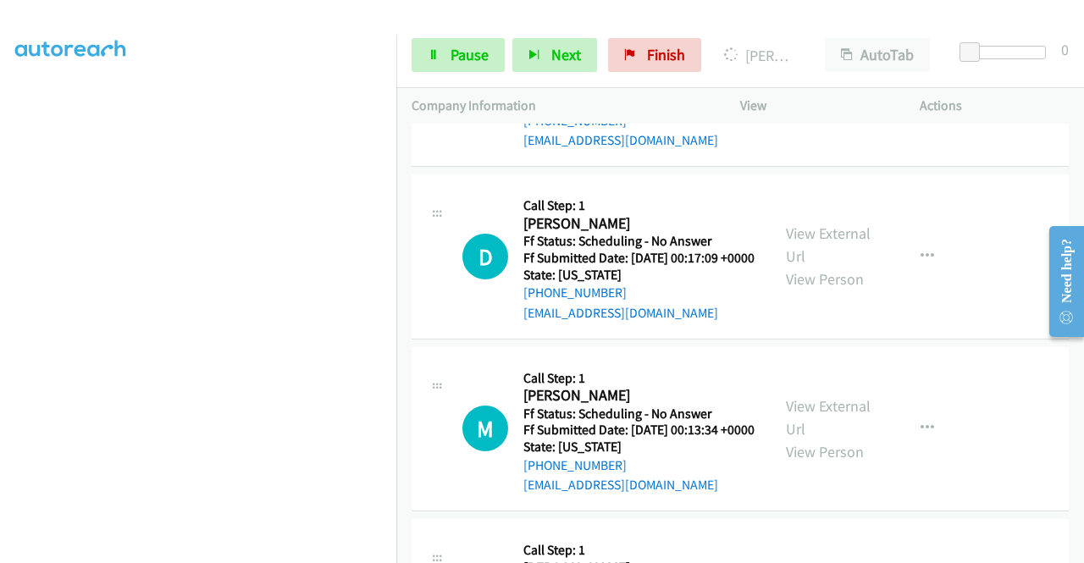
scroll to position [6095, 0]
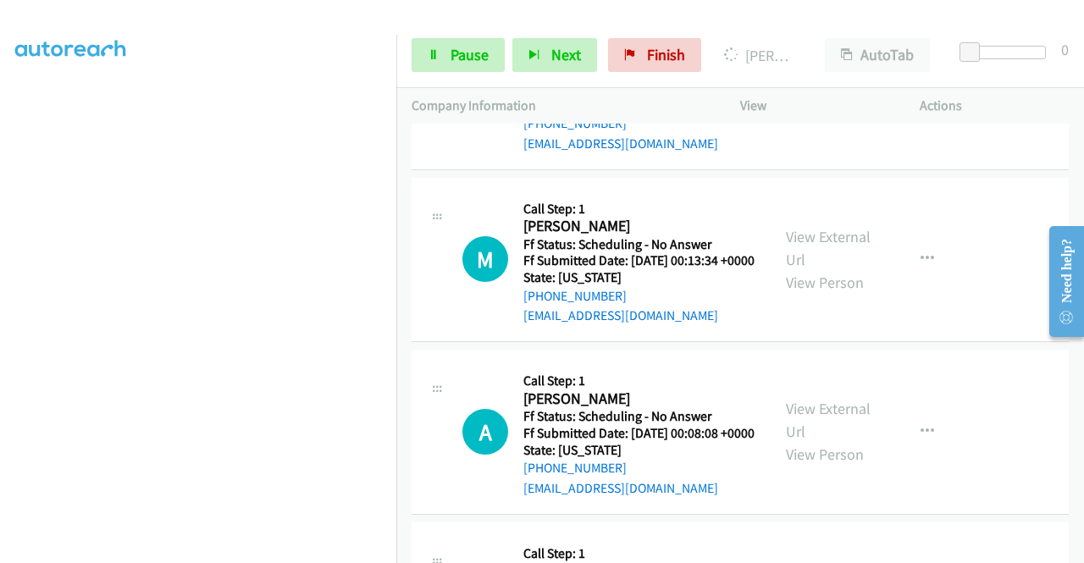
click at [830, 97] on link "View External Url" at bounding box center [828, 75] width 85 height 42
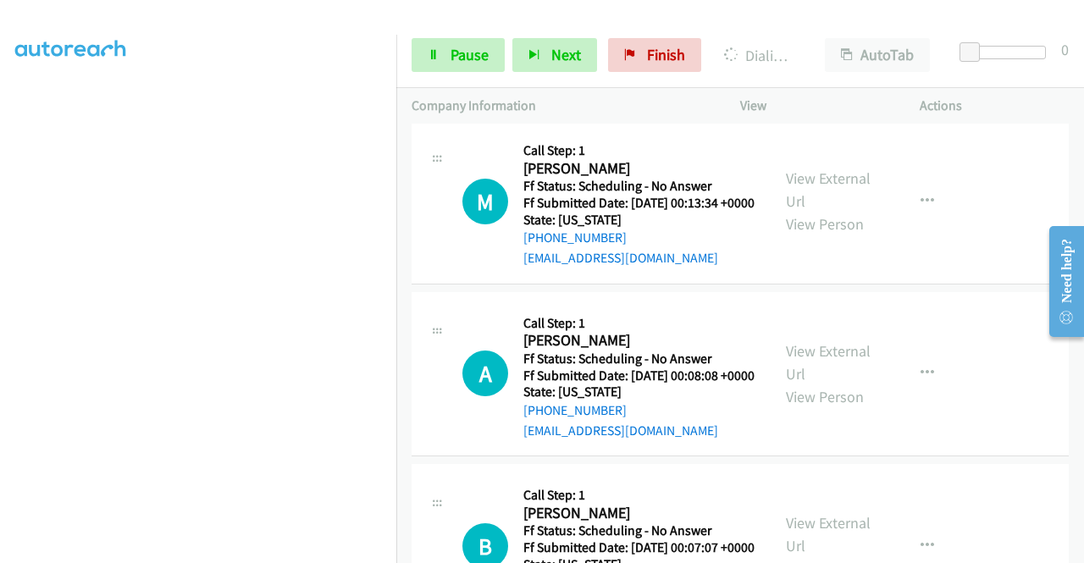
scroll to position [6300, 0]
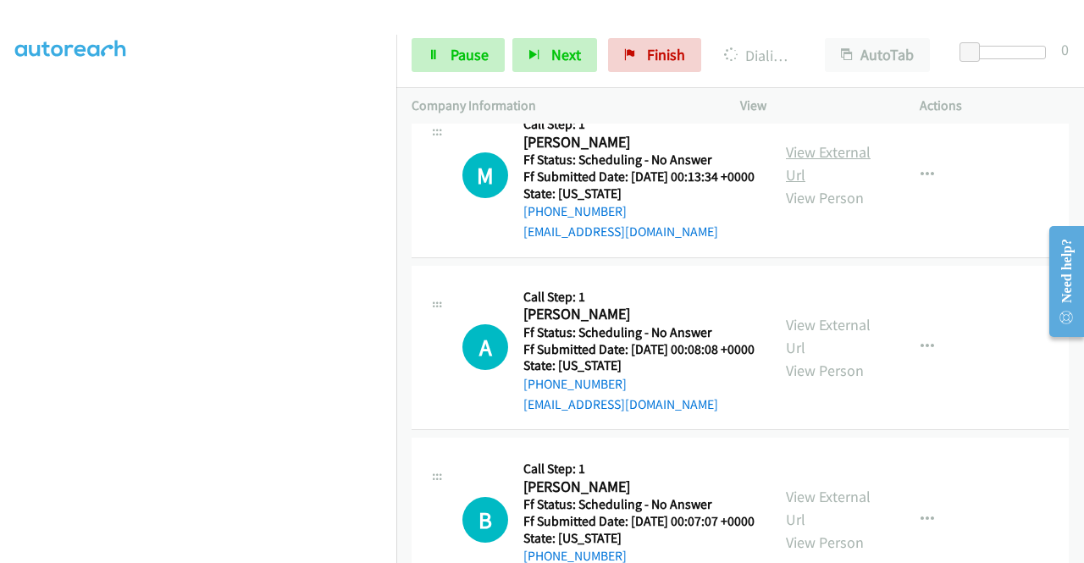
click at [833, 185] on link "View External Url" at bounding box center [828, 163] width 85 height 42
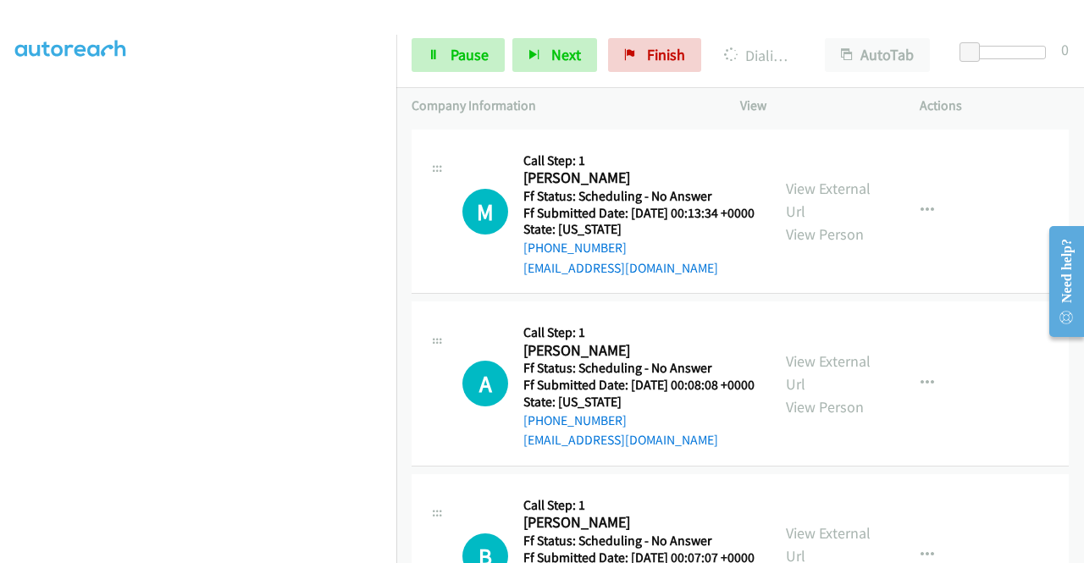
scroll to position [6336, 0]
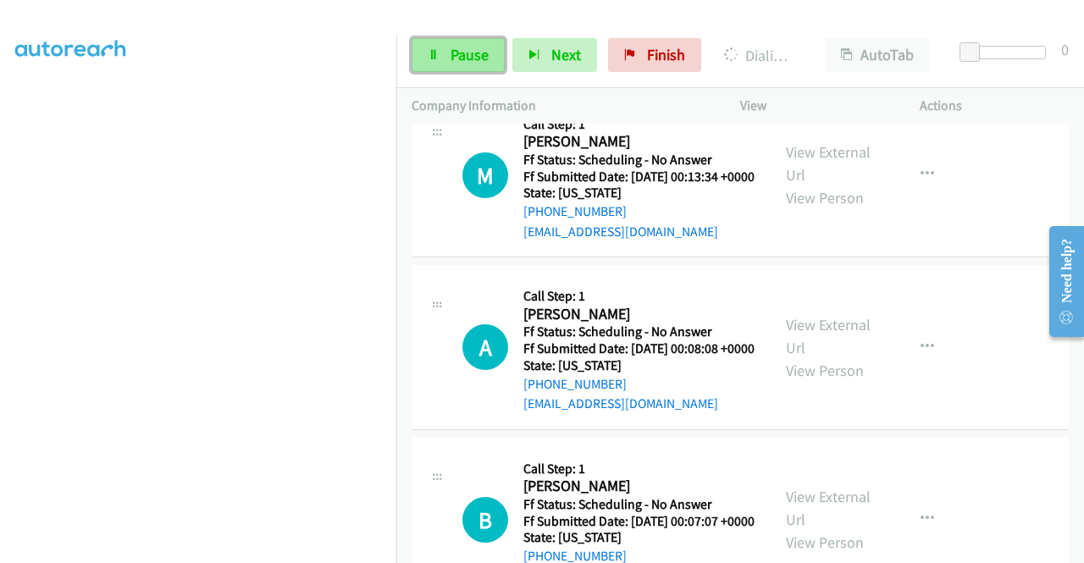
click at [435, 54] on icon at bounding box center [434, 56] width 12 height 12
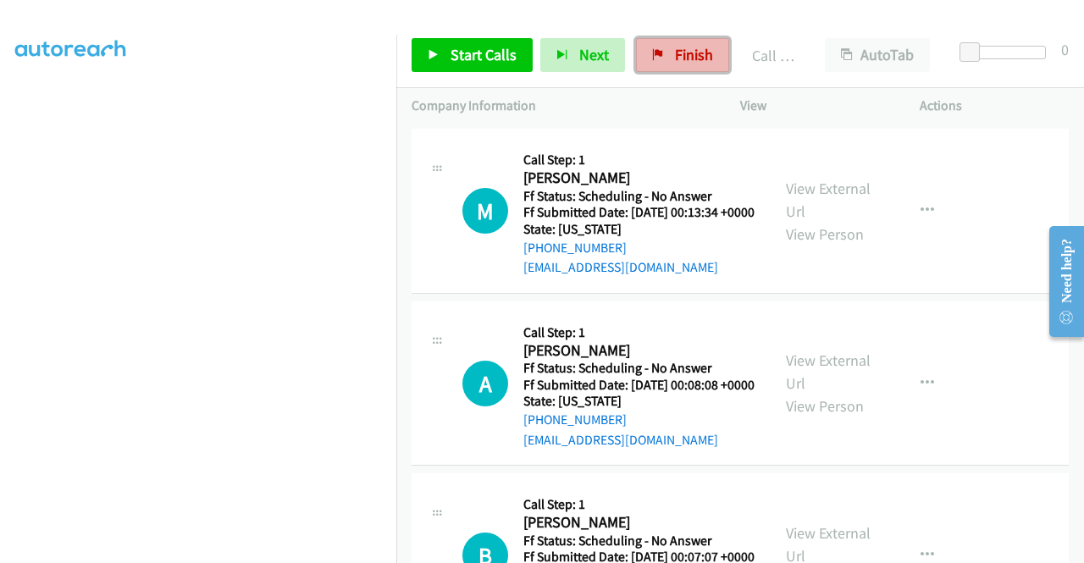
click at [696, 48] on span "Finish" at bounding box center [694, 54] width 38 height 19
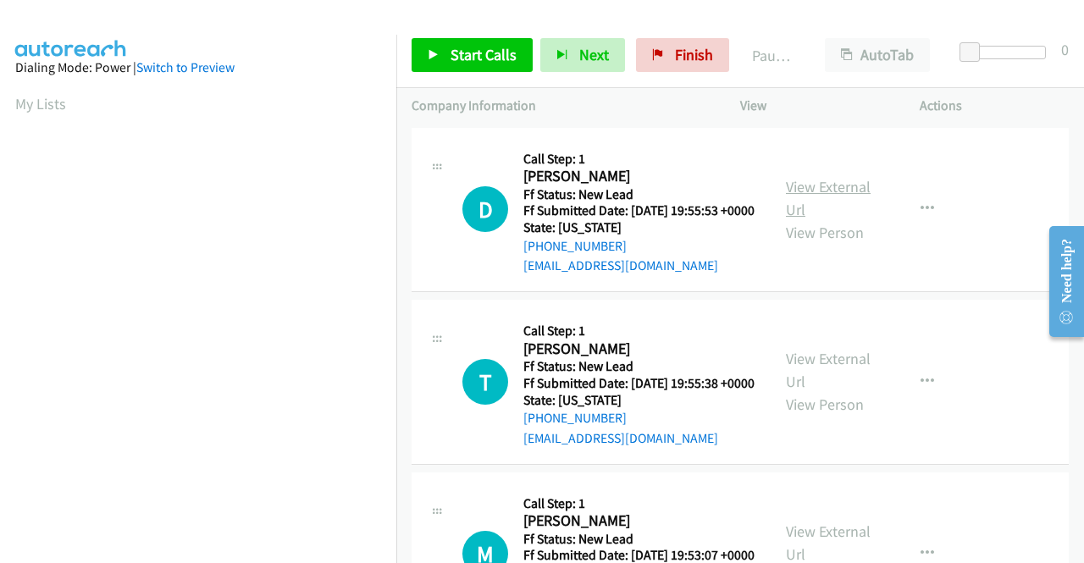
click at [828, 197] on link "View External Url" at bounding box center [828, 198] width 85 height 42
click at [839, 380] on link "View External Url" at bounding box center [828, 370] width 85 height 42
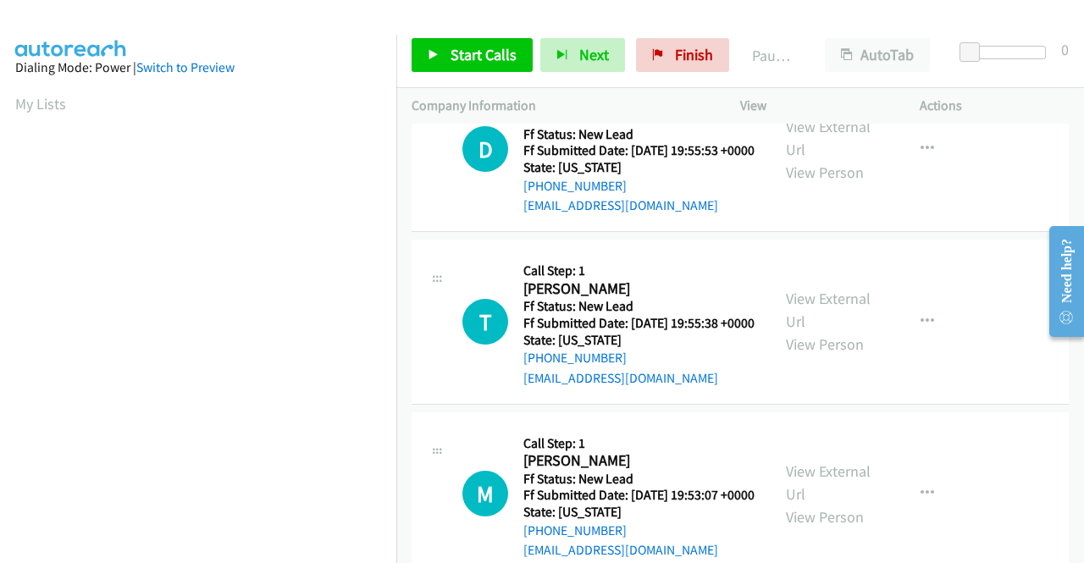
scroll to position [85, 0]
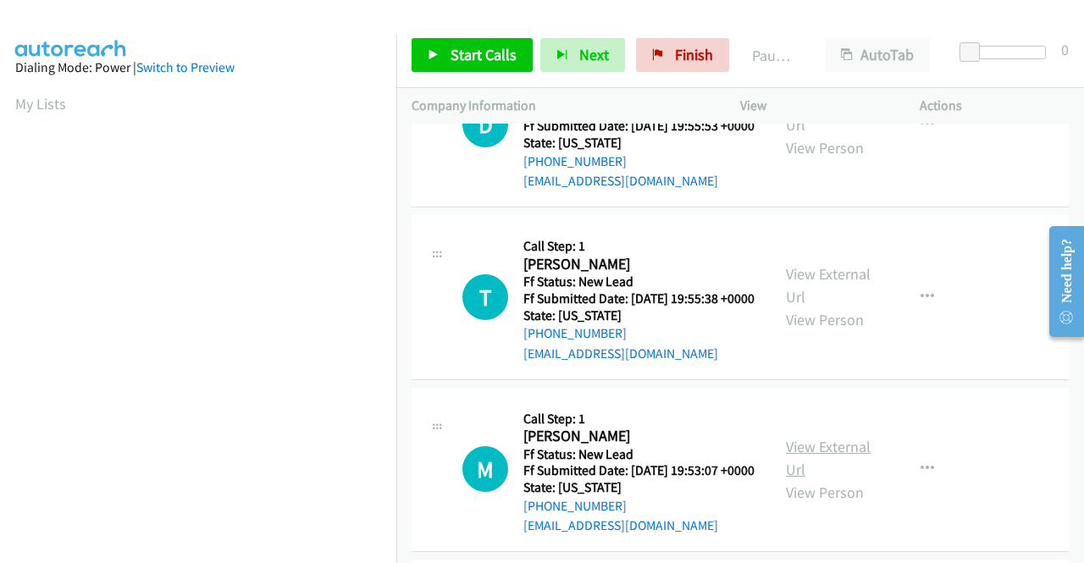
click at [847, 479] on link "View External Url" at bounding box center [828, 458] width 85 height 42
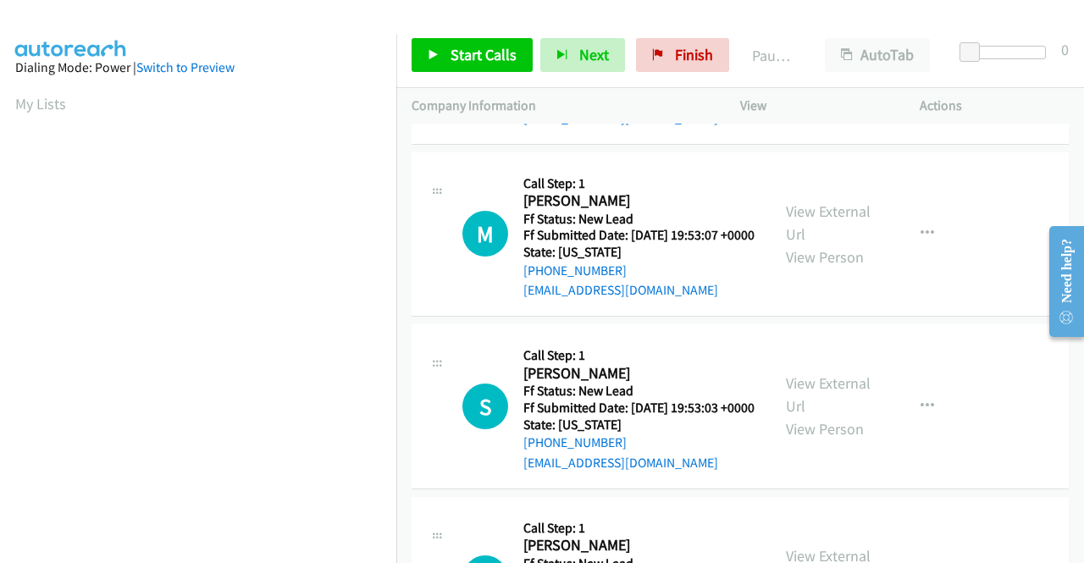
scroll to position [339, 0]
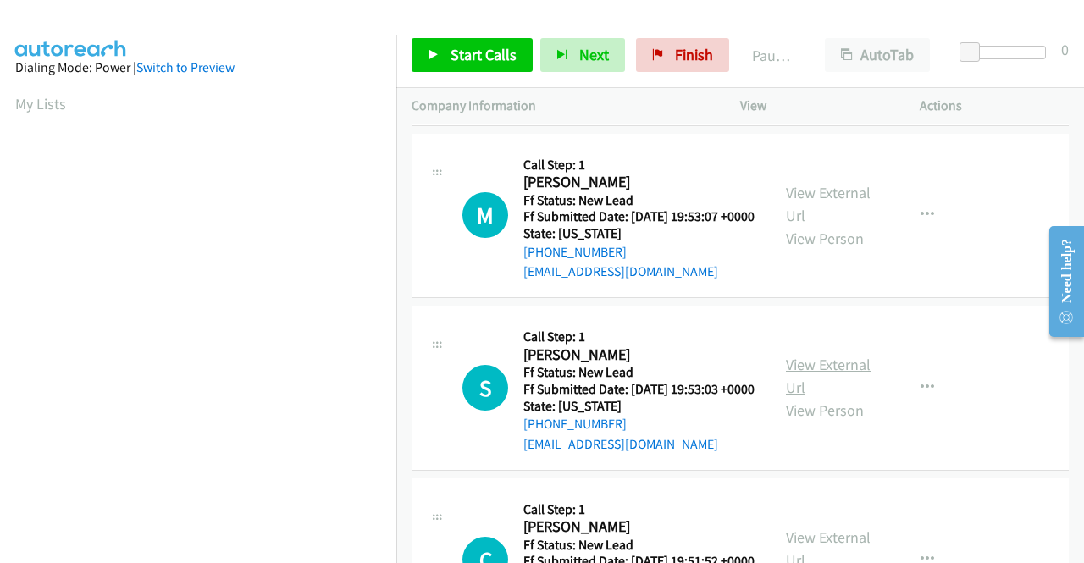
click at [838, 397] on link "View External Url" at bounding box center [828, 376] width 85 height 42
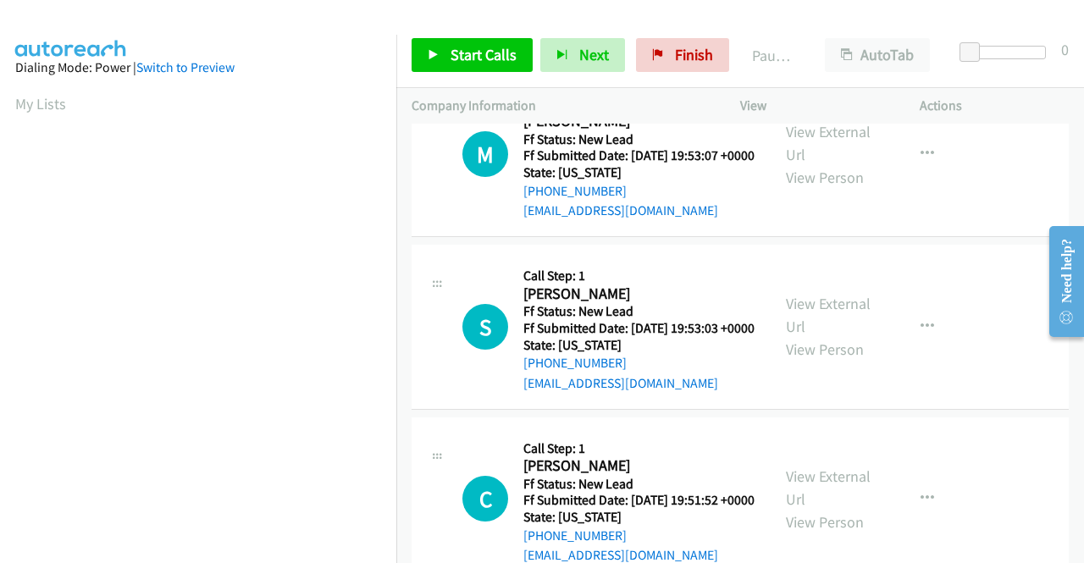
scroll to position [423, 0]
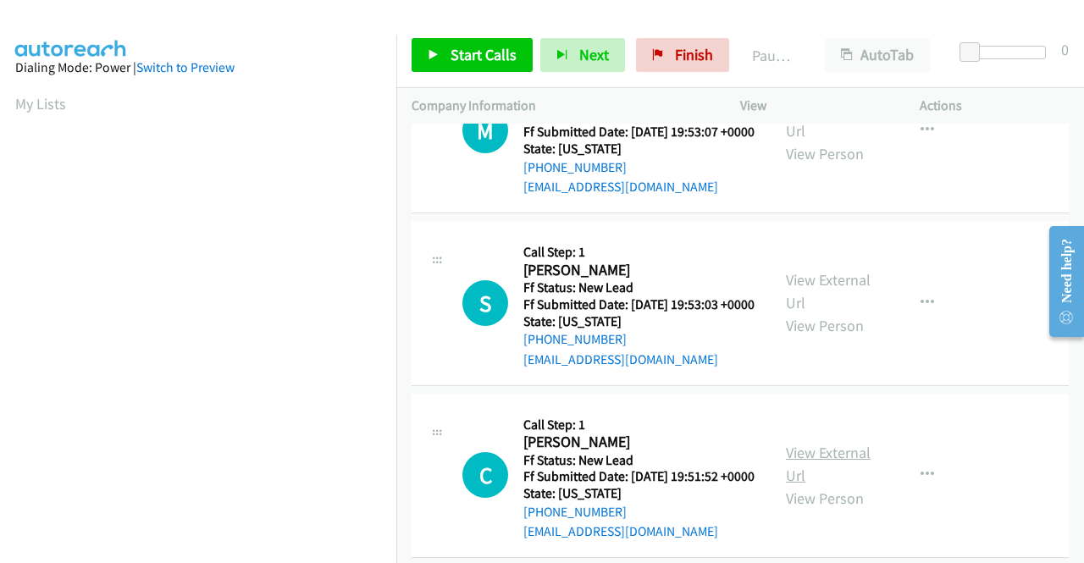
click at [833, 485] on link "View External Url" at bounding box center [828, 464] width 85 height 42
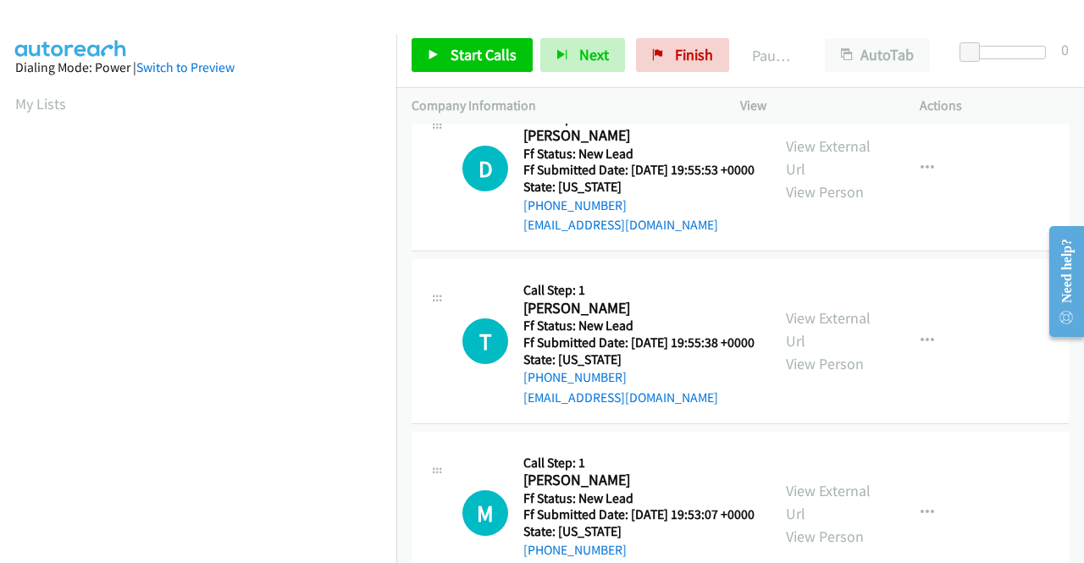
scroll to position [0, 0]
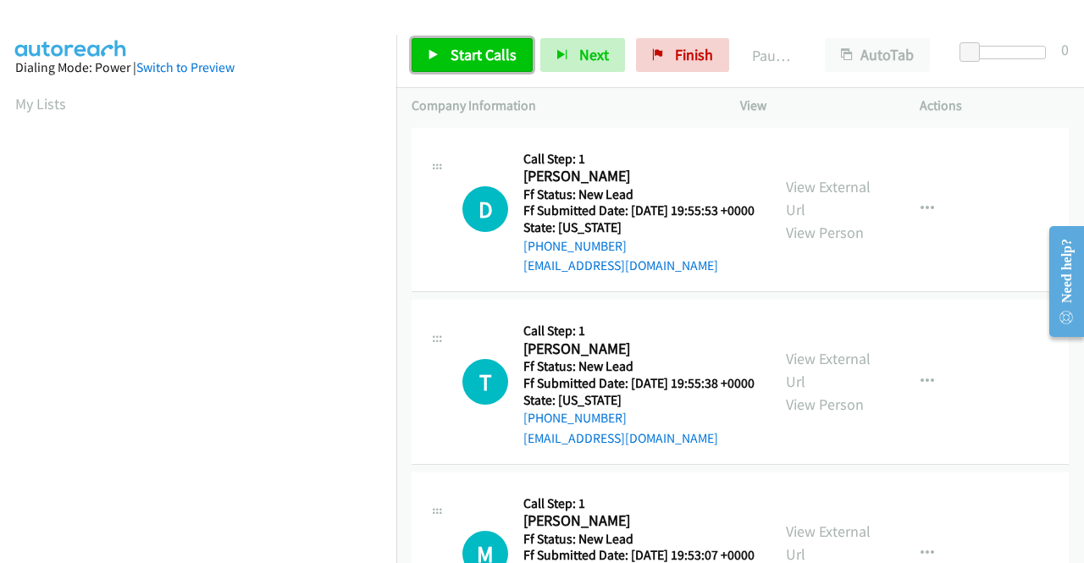
drag, startPoint x: 492, startPoint y: 66, endPoint x: 567, endPoint y: 30, distance: 83.4
click at [492, 66] on link "Start Calls" at bounding box center [472, 55] width 121 height 34
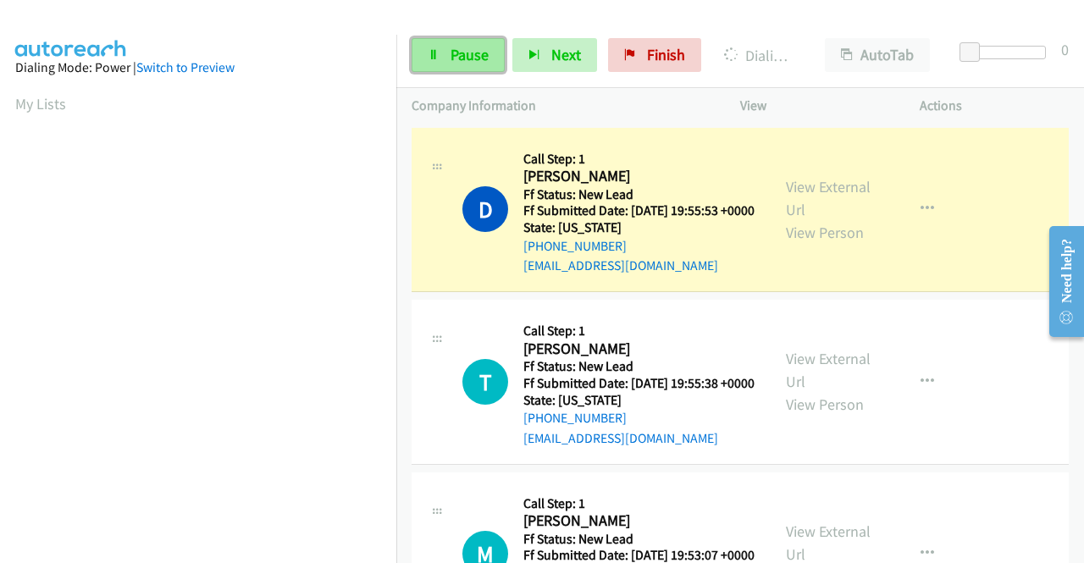
click at [451, 60] on span "Pause" at bounding box center [470, 54] width 38 height 19
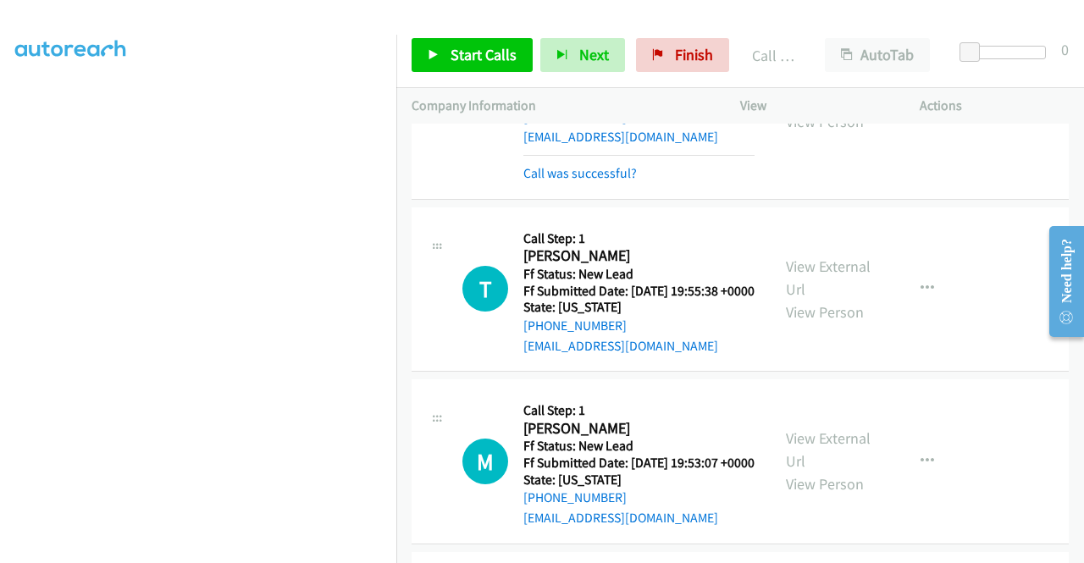
scroll to position [169, 0]
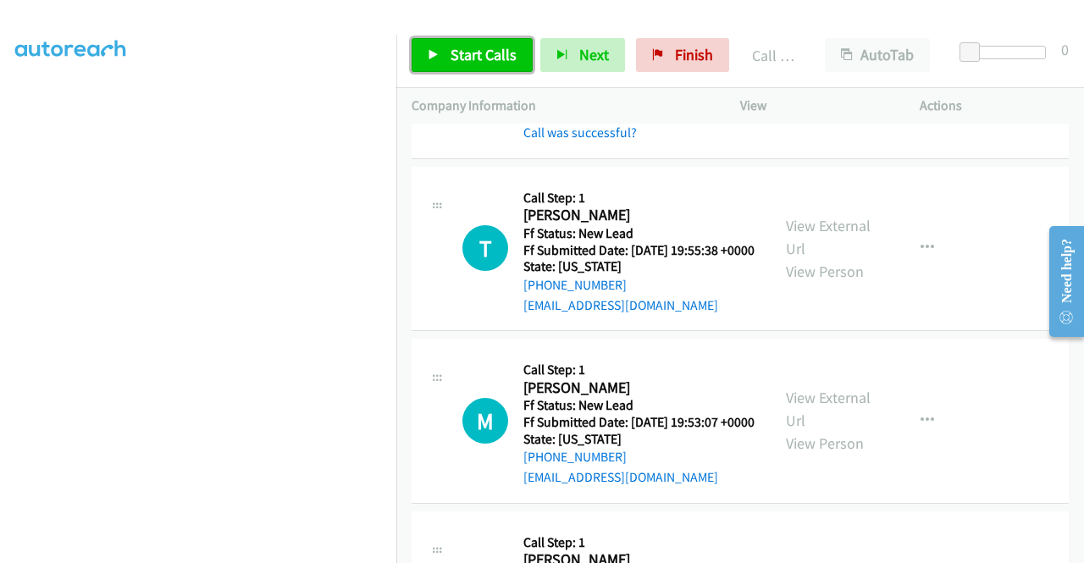
click at [466, 53] on span "Start Calls" at bounding box center [484, 54] width 66 height 19
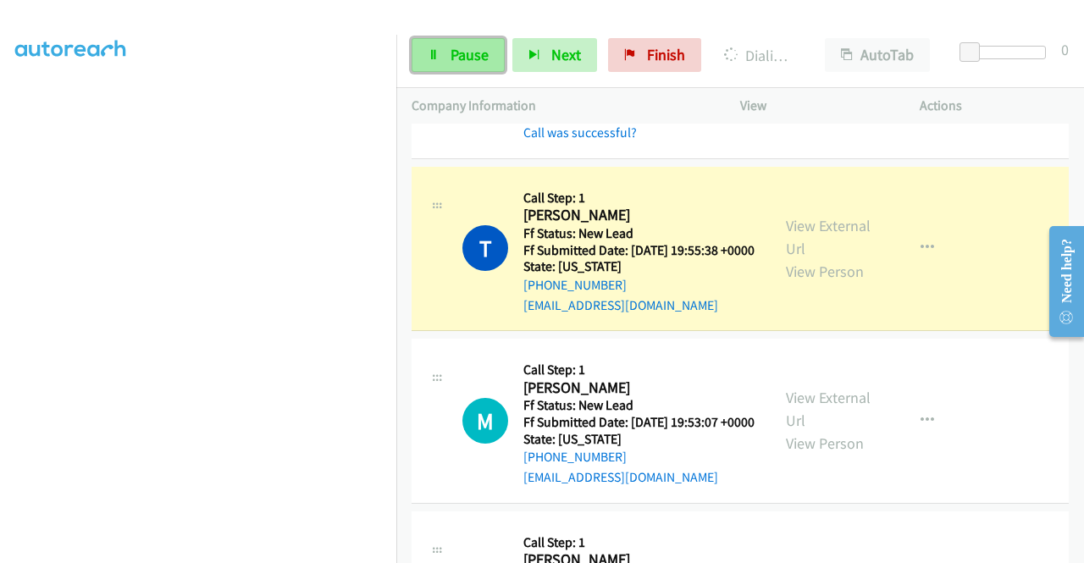
click at [473, 53] on span "Pause" at bounding box center [470, 54] width 38 height 19
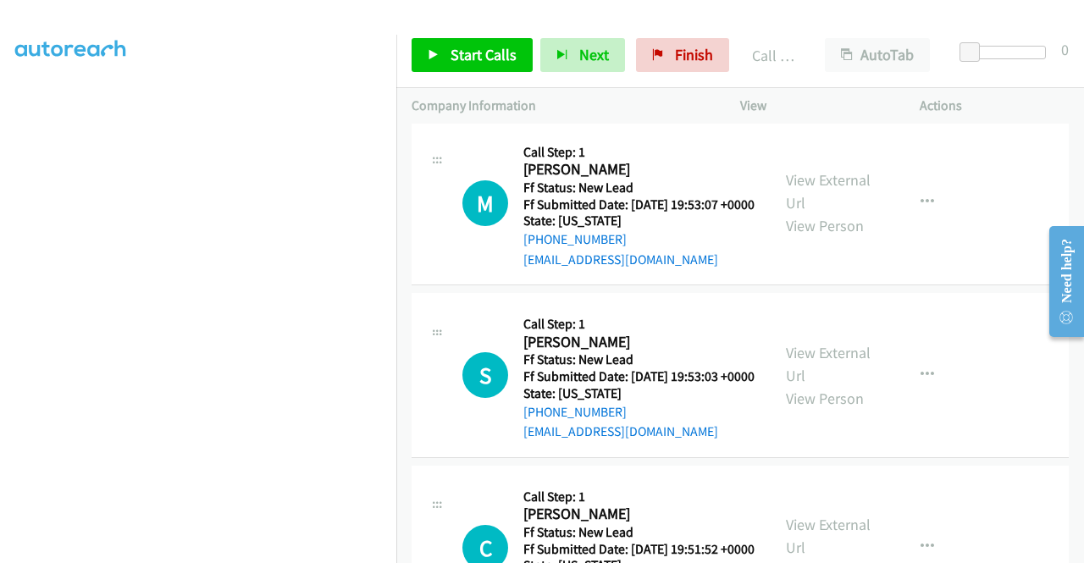
scroll to position [596, 0]
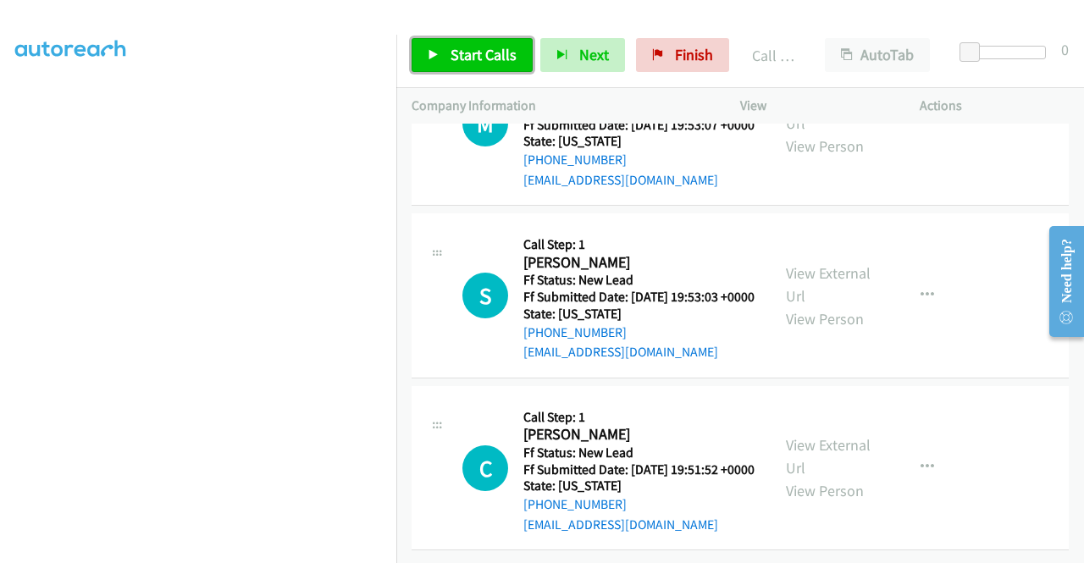
click at [517, 64] on link "Start Calls" at bounding box center [472, 55] width 121 height 34
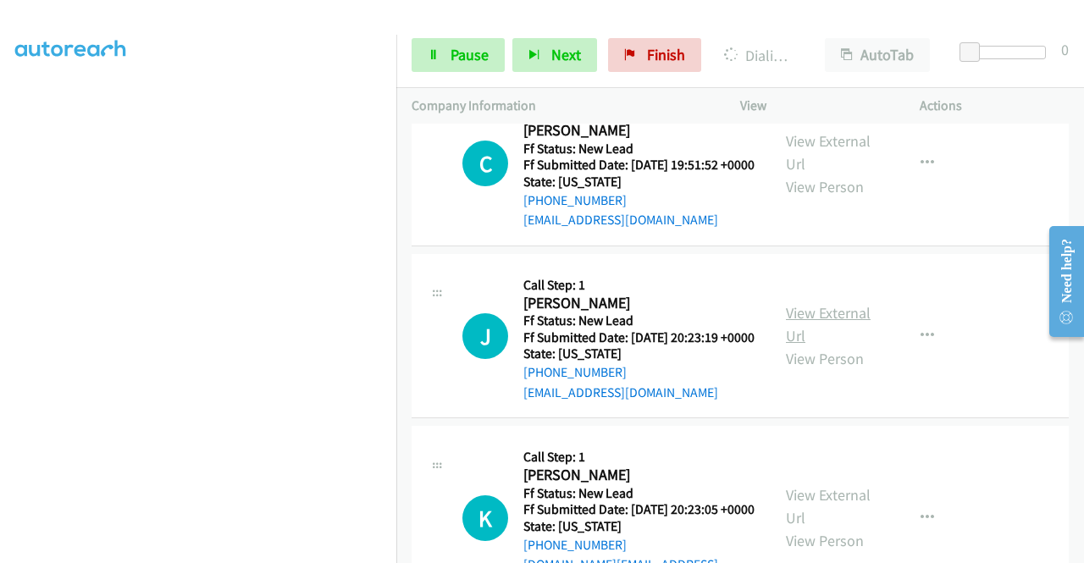
scroll to position [850, 0]
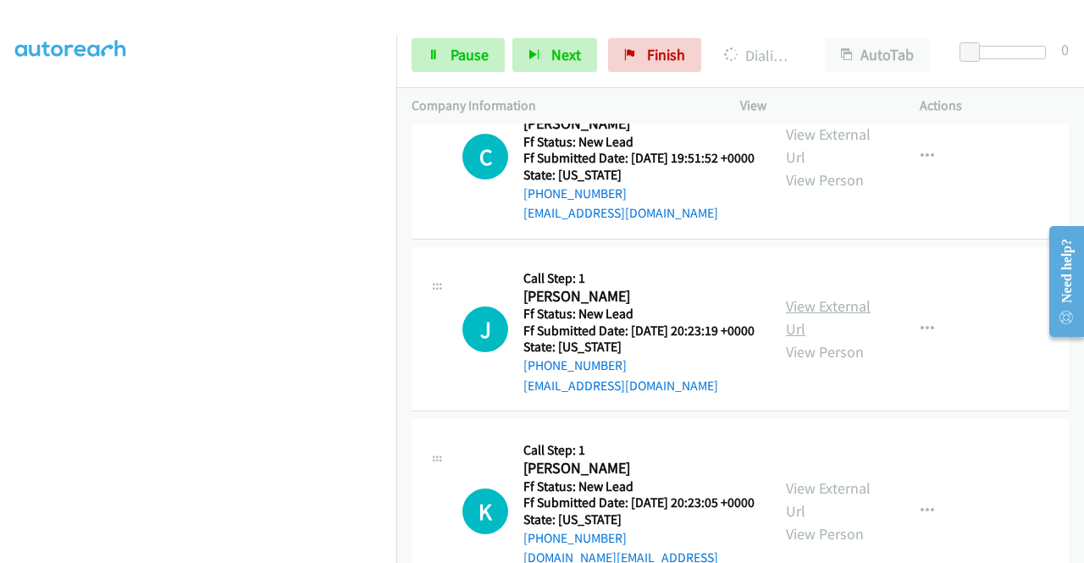
click at [833, 339] on link "View External Url" at bounding box center [828, 317] width 85 height 42
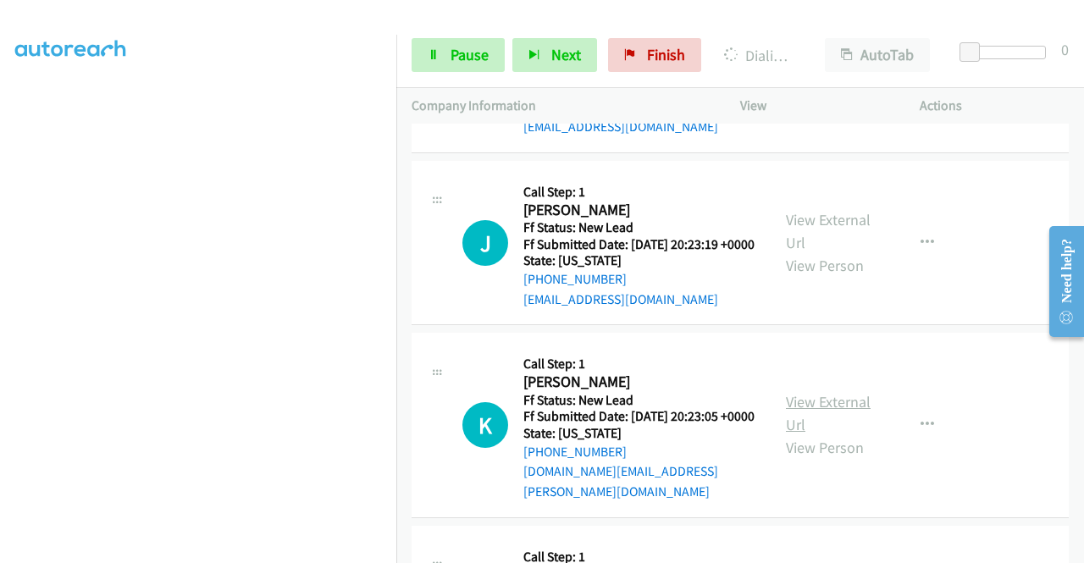
scroll to position [1020, 0]
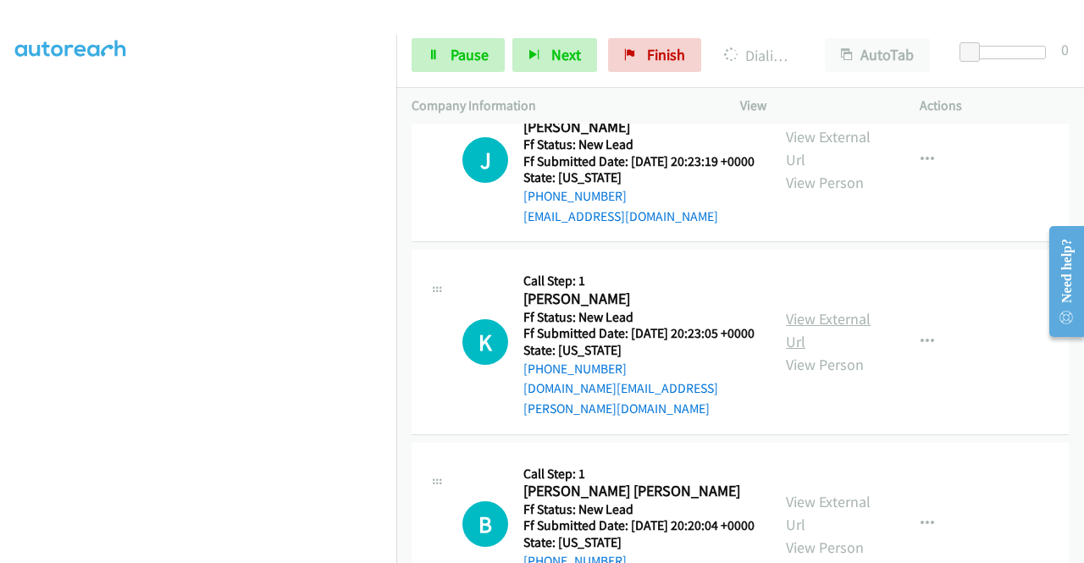
click at [803, 351] on link "View External Url" at bounding box center [828, 330] width 85 height 42
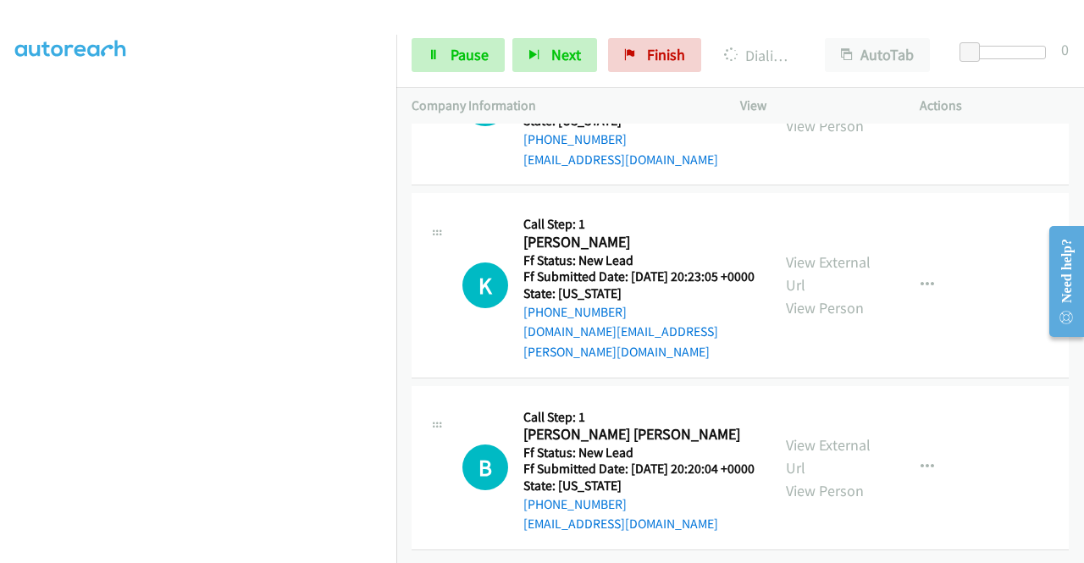
scroll to position [1189, 0]
click at [825, 435] on link "View External Url" at bounding box center [828, 456] width 85 height 42
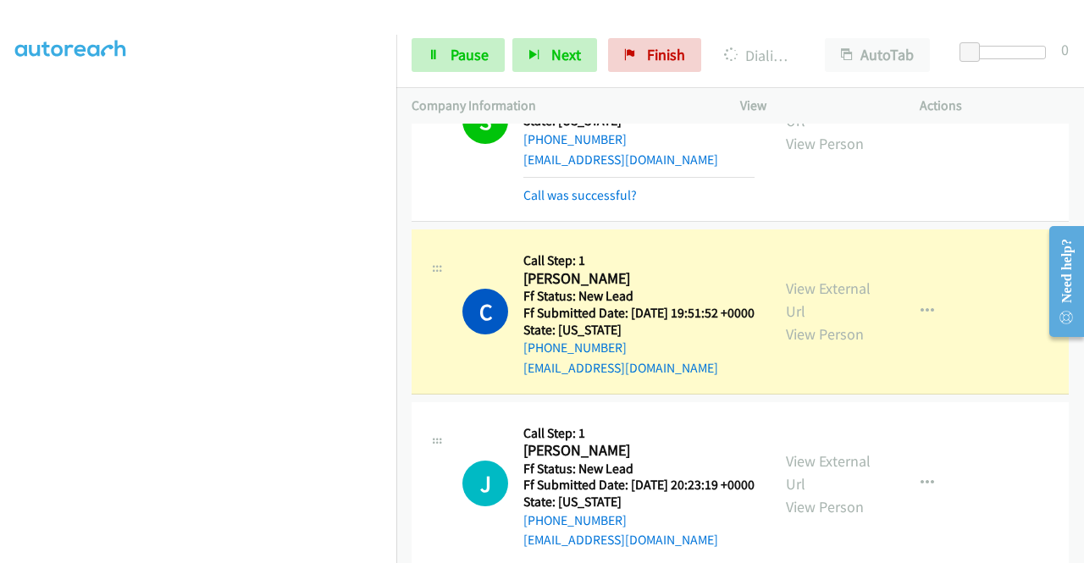
scroll to position [727, 0]
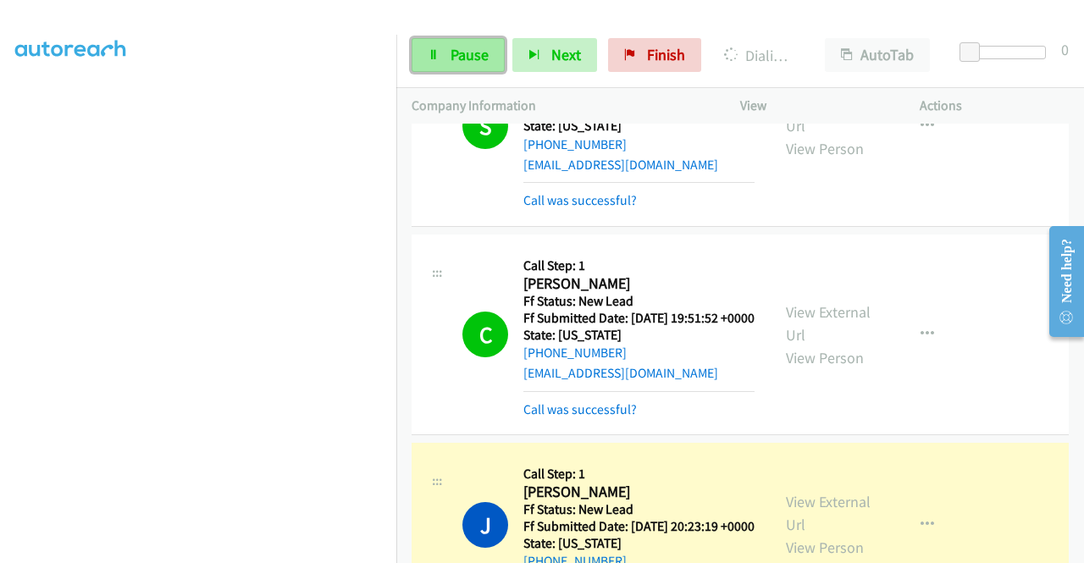
click at [435, 53] on icon at bounding box center [434, 56] width 12 height 12
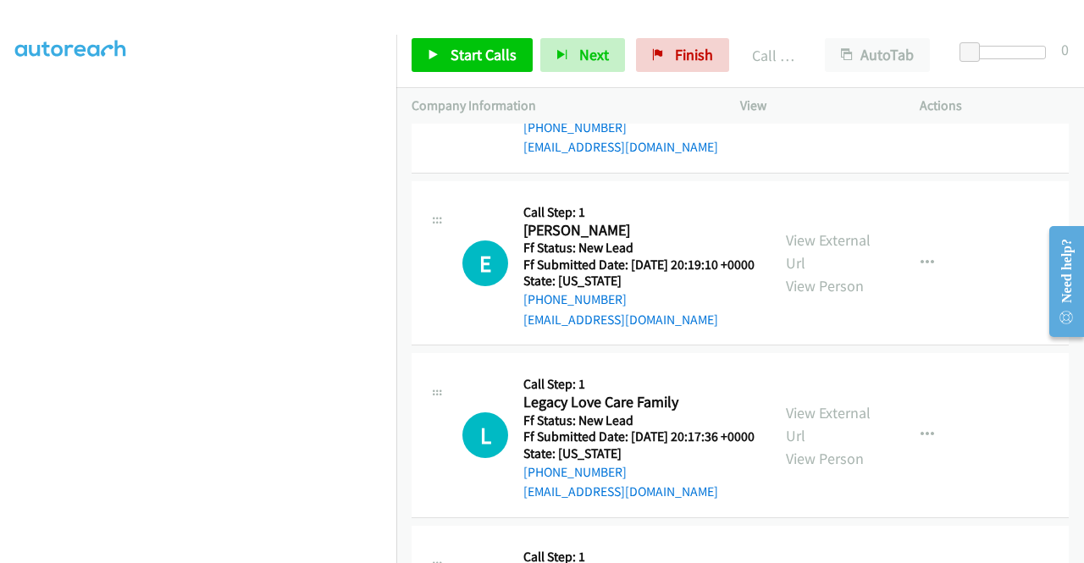
scroll to position [1574, 0]
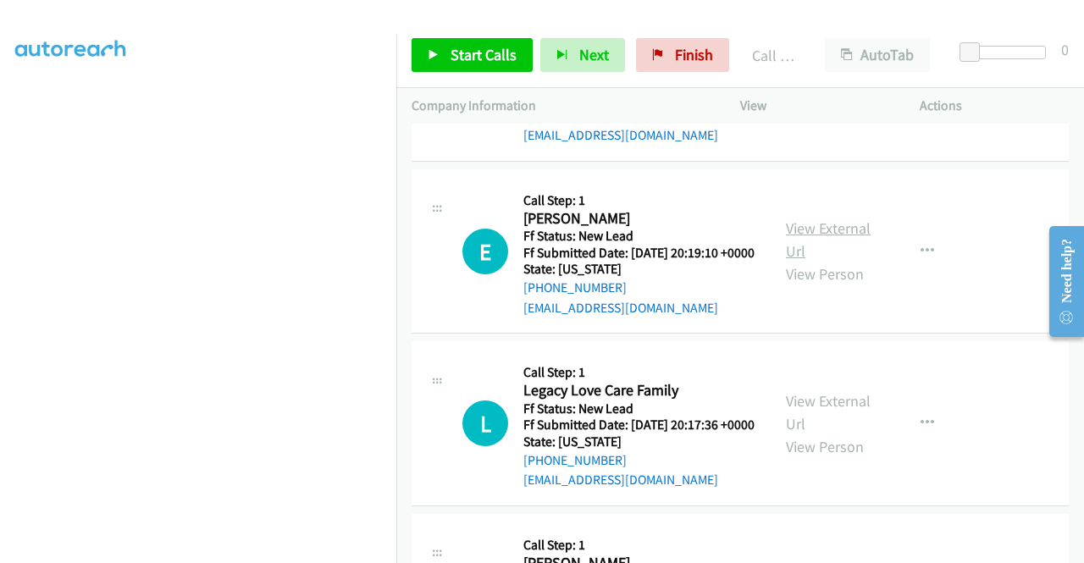
click at [862, 261] on link "View External Url" at bounding box center [828, 240] width 85 height 42
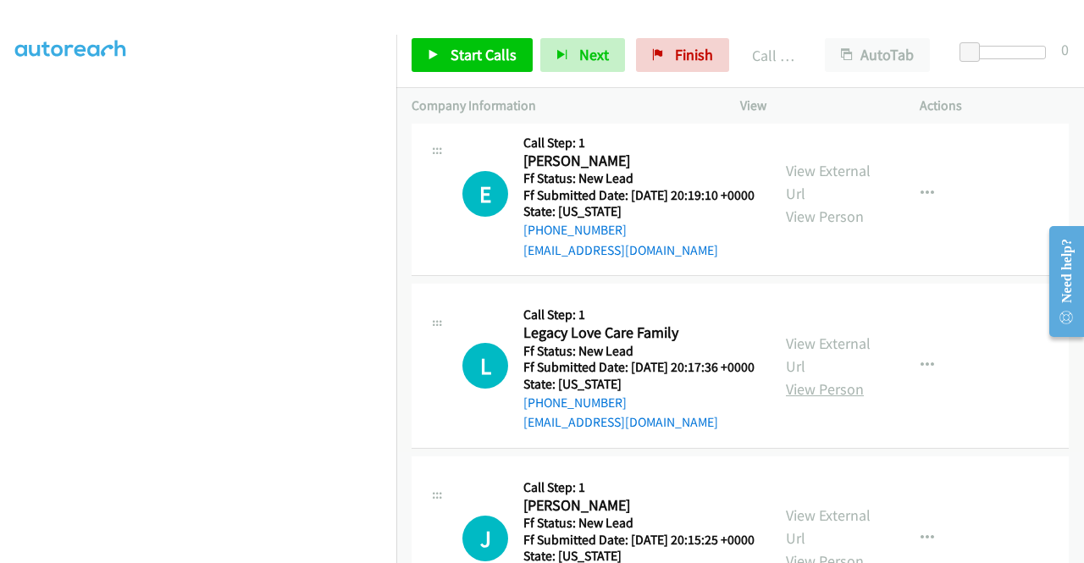
scroll to position [1658, 0]
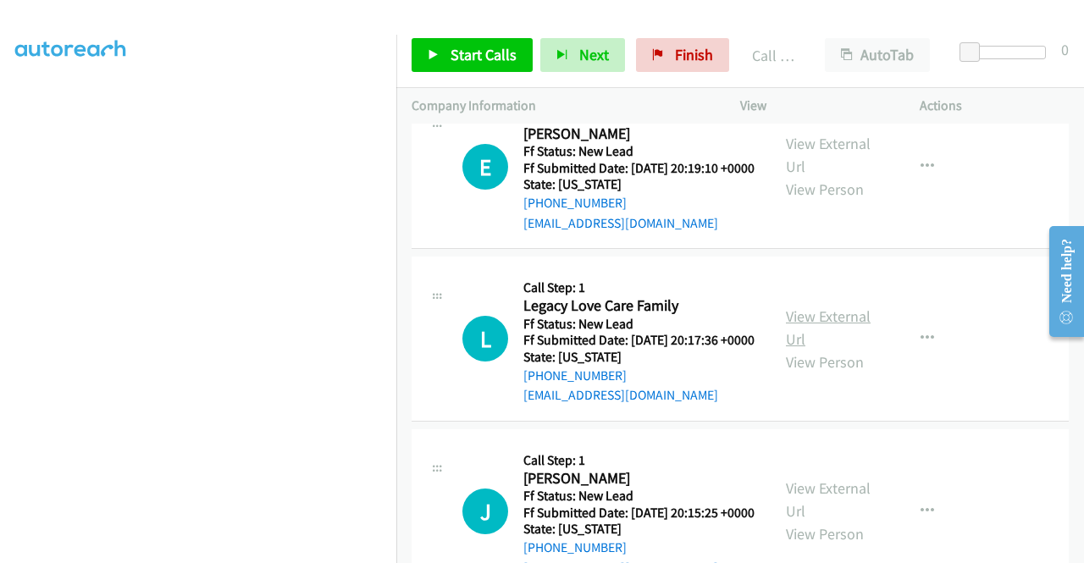
click at [840, 349] on link "View External Url" at bounding box center [828, 328] width 85 height 42
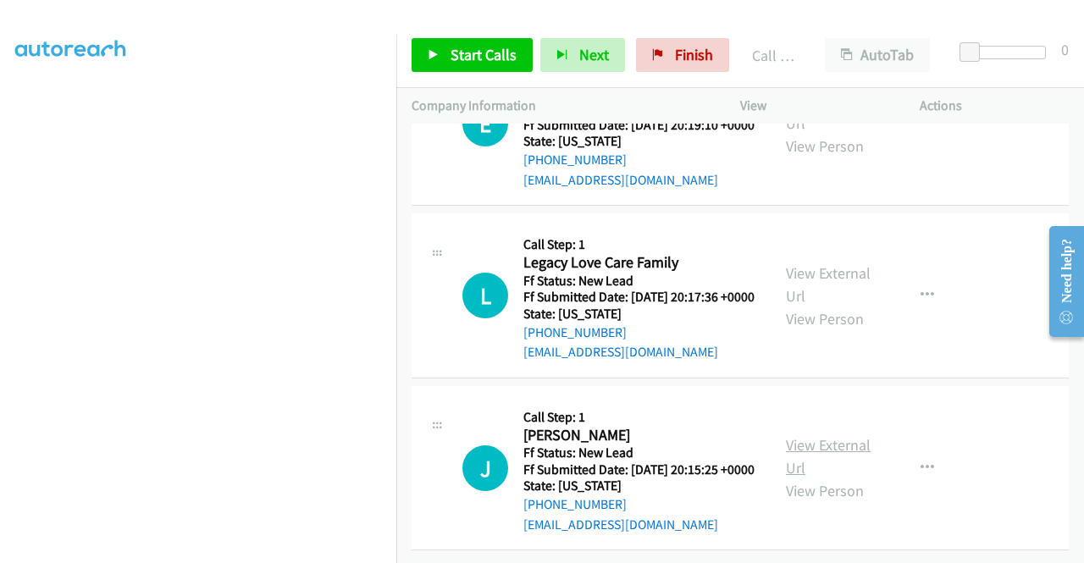
scroll to position [1828, 0]
click at [833, 468] on link "View External Url" at bounding box center [828, 456] width 85 height 42
click at [496, 40] on link "Start Calls" at bounding box center [472, 55] width 121 height 34
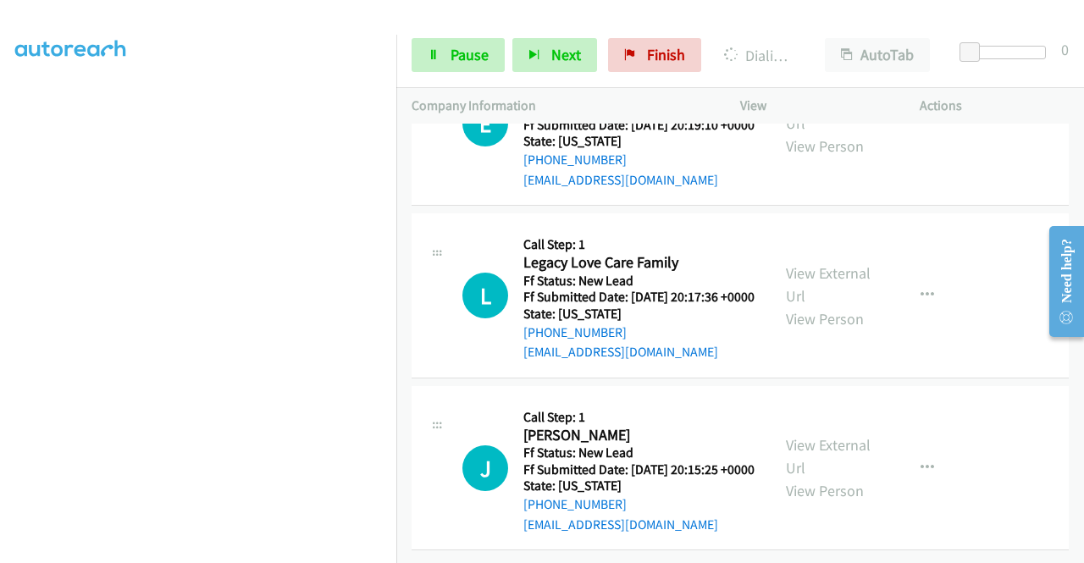
scroll to position [0, 0]
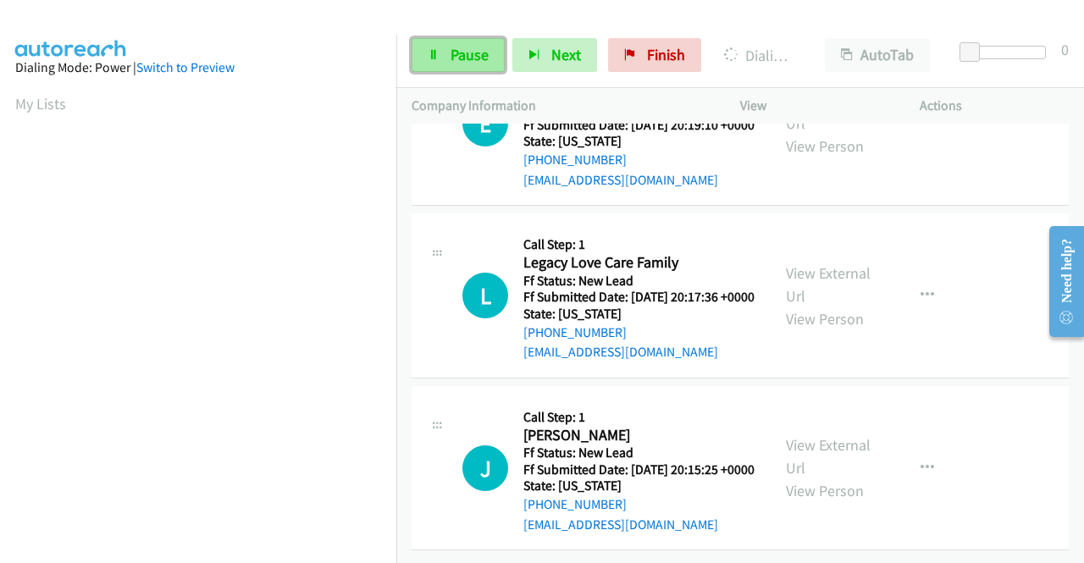
click at [472, 61] on span "Pause" at bounding box center [470, 54] width 38 height 19
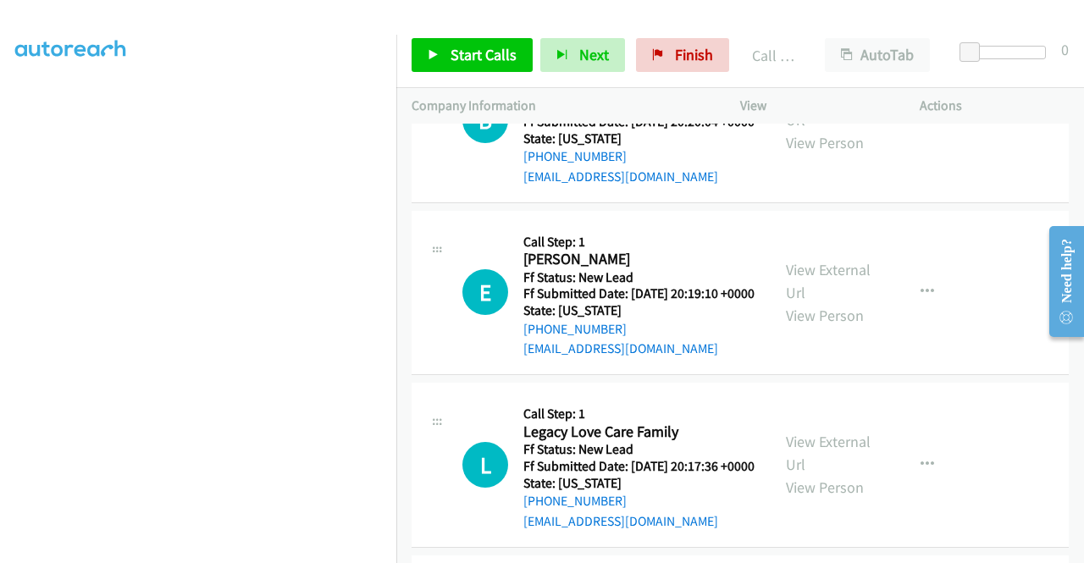
scroll to position [1569, 0]
click at [472, 49] on span "Start Calls" at bounding box center [484, 54] width 66 height 19
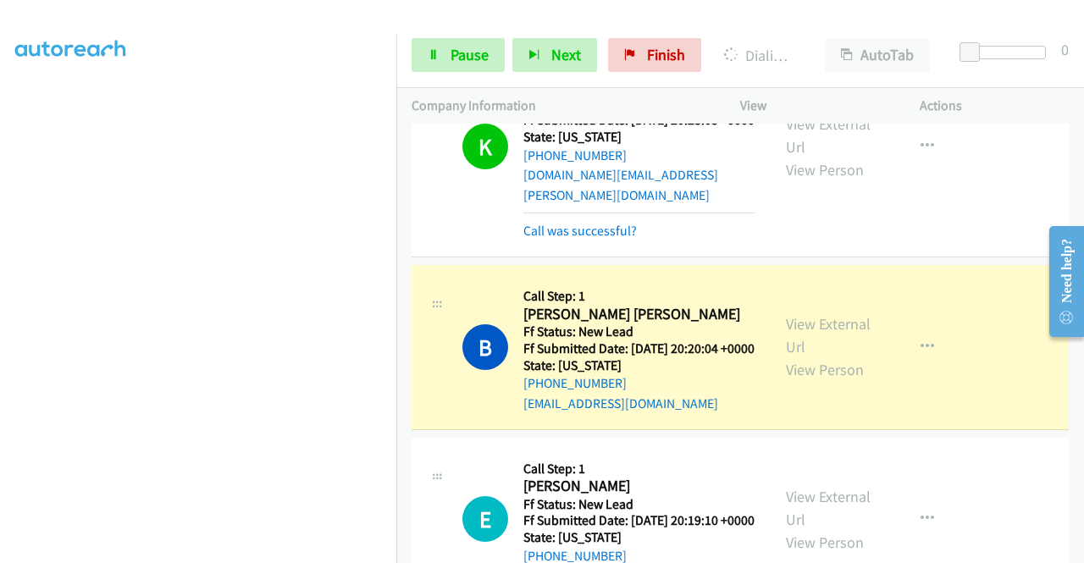
scroll to position [1315, 0]
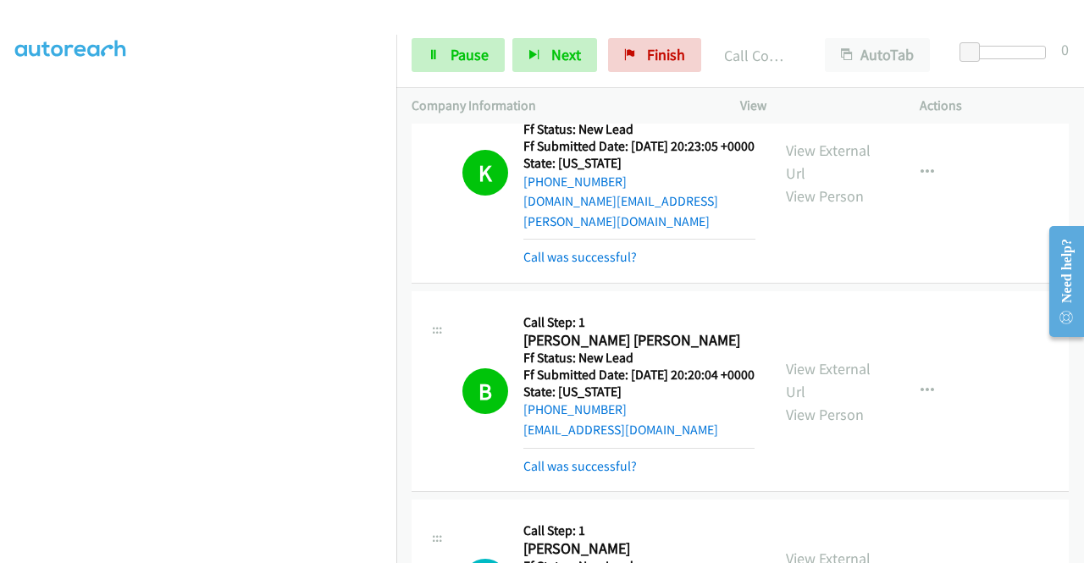
click at [619, 284] on div "K Callback Scheduled Call Step: 1 Kelle Bliss America/Chicago Ff Status: New Le…" at bounding box center [740, 173] width 657 height 221
click at [615, 265] on link "Call was successful?" at bounding box center [579, 257] width 113 height 16
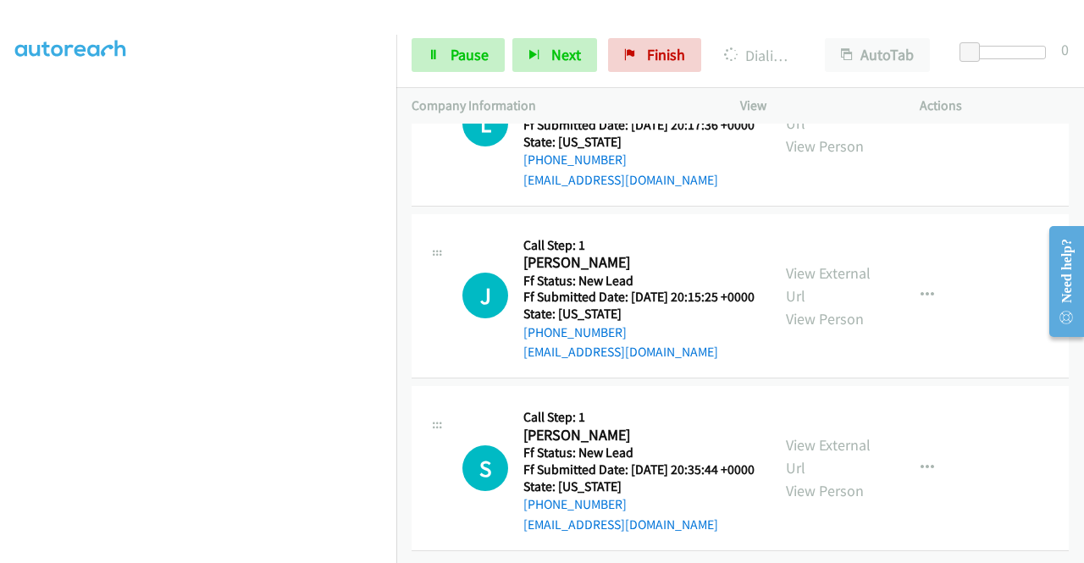
scroll to position [2097, 0]
click at [798, 435] on link "View External Url" at bounding box center [828, 456] width 85 height 42
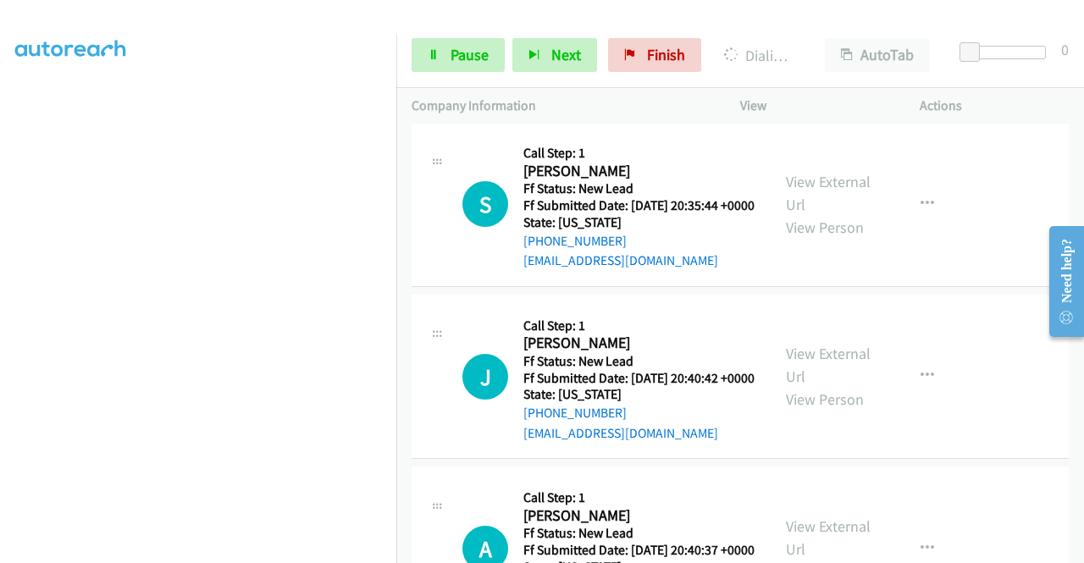
scroll to position [2387, 0]
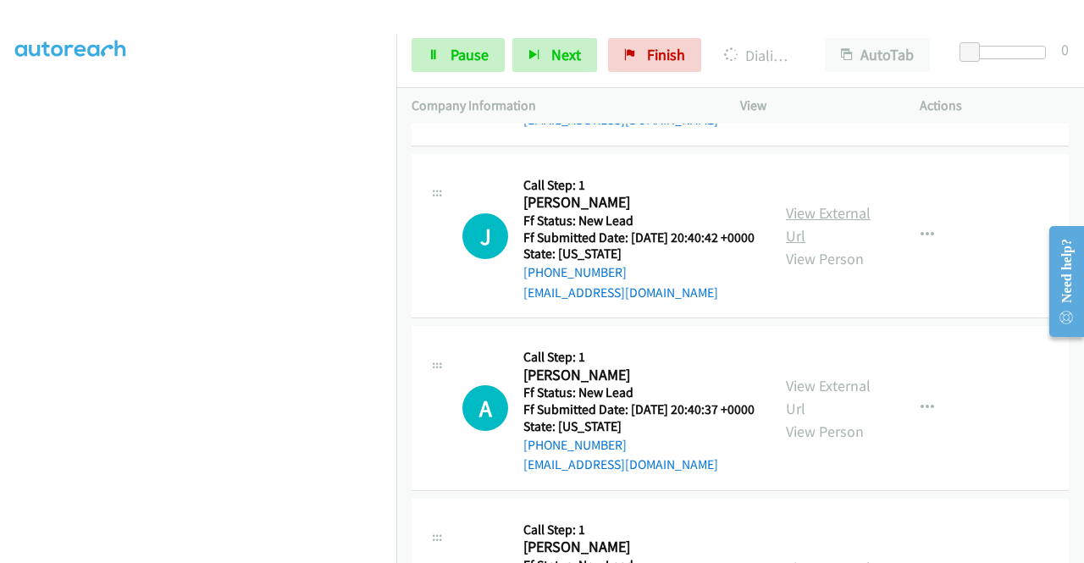
click at [816, 246] on link "View External Url" at bounding box center [828, 224] width 85 height 42
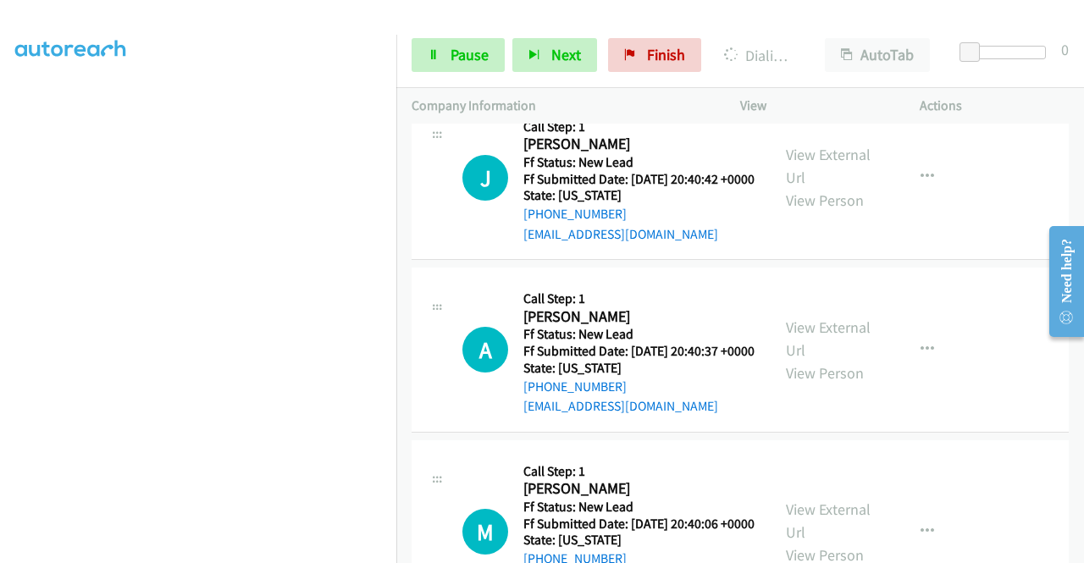
scroll to position [2472, 0]
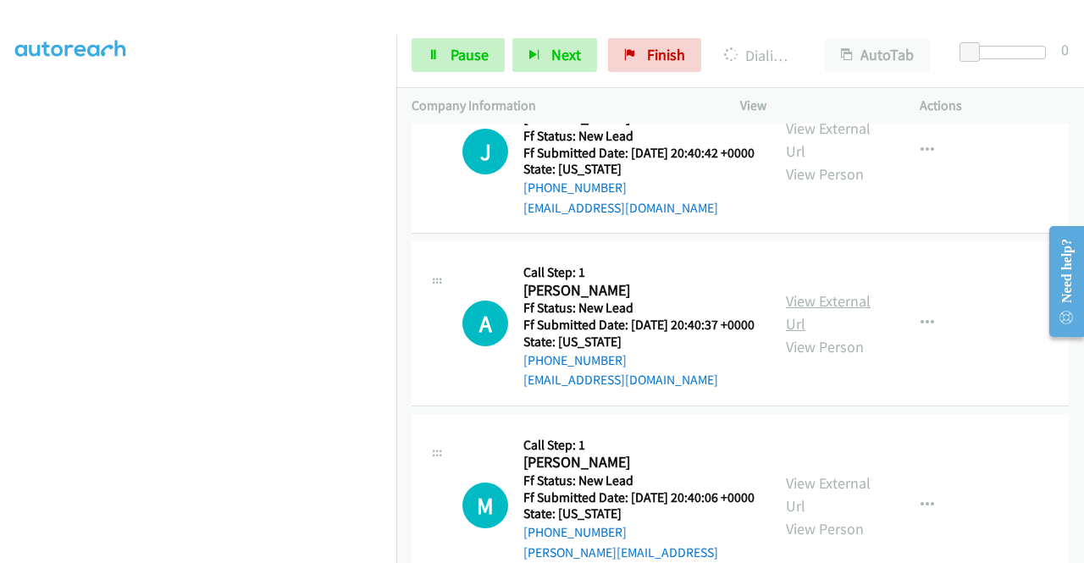
click at [845, 334] on link "View External Url" at bounding box center [828, 312] width 85 height 42
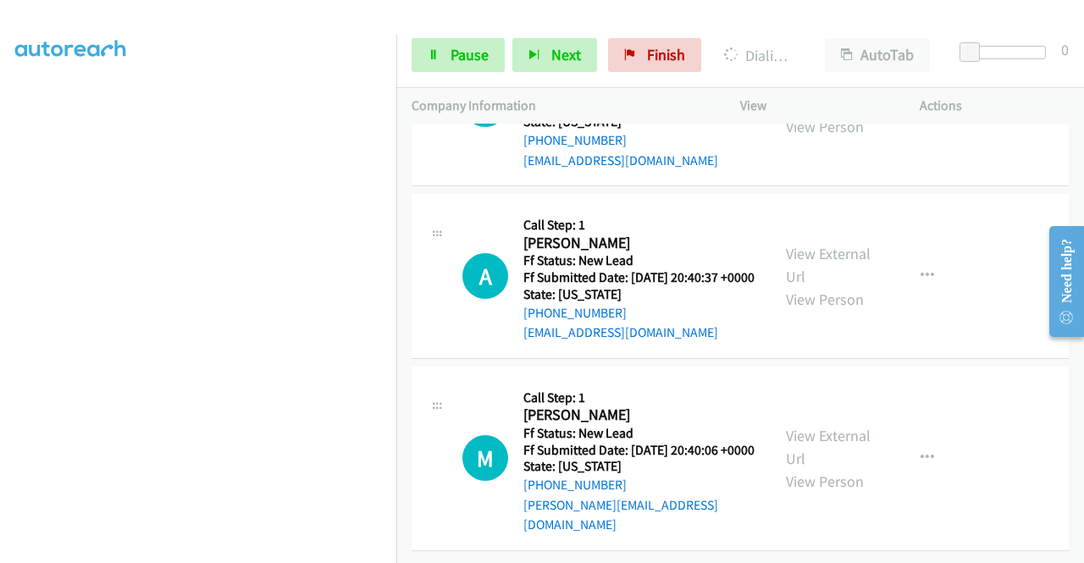
scroll to position [2735, 0]
click at [816, 426] on link "View External Url" at bounding box center [828, 447] width 85 height 42
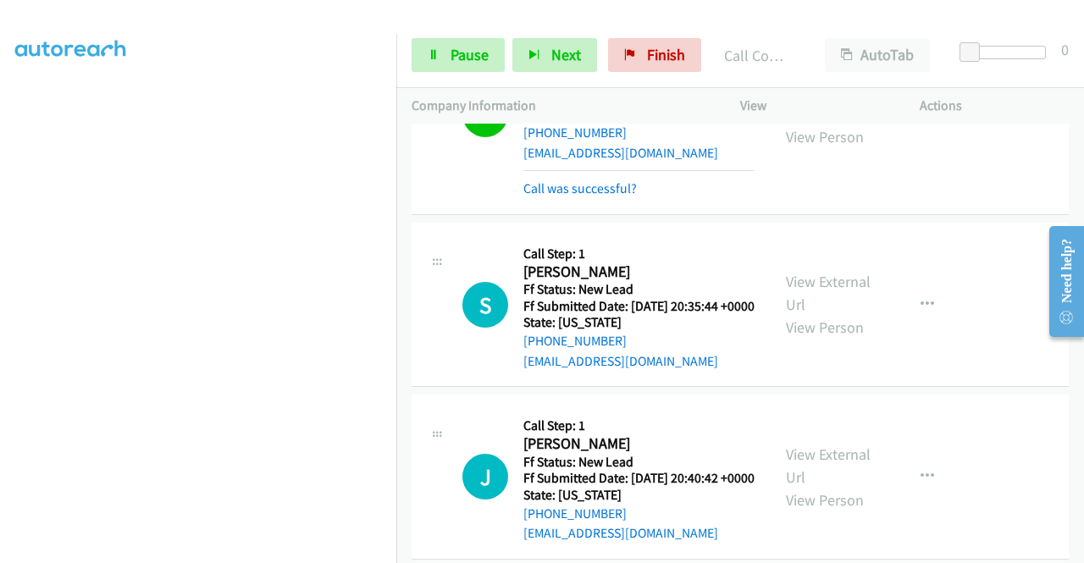
scroll to position [2262, 0]
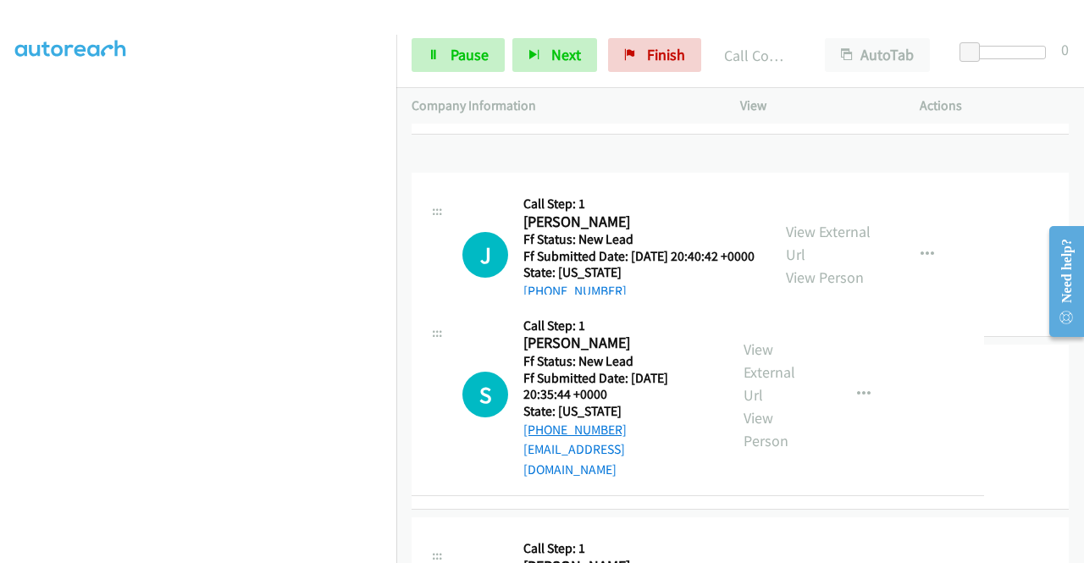
drag, startPoint x: 644, startPoint y: 438, endPoint x: 545, endPoint y: 433, distance: 99.2
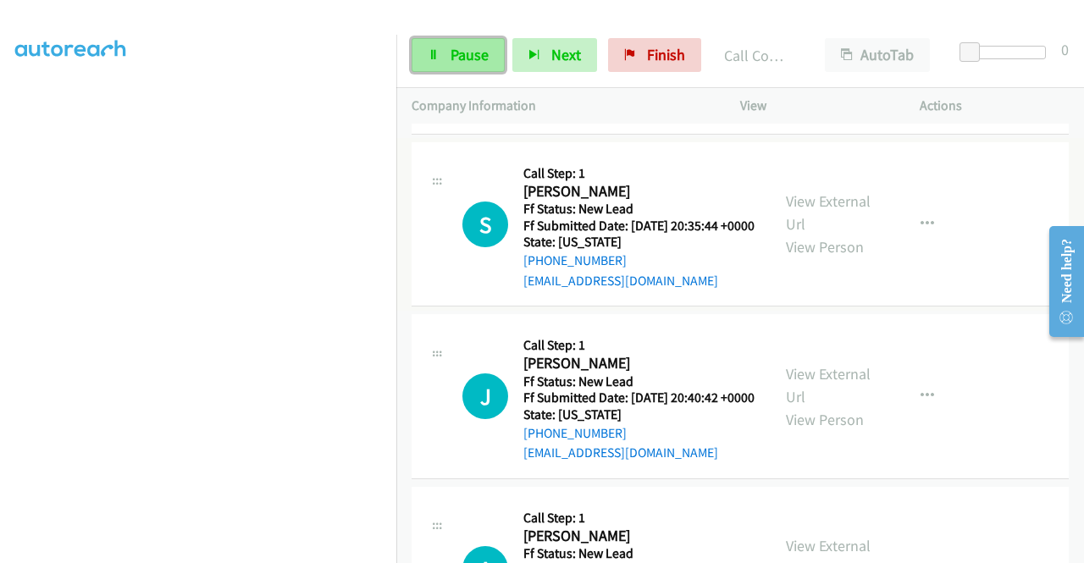
click at [479, 67] on link "Pause" at bounding box center [458, 55] width 93 height 34
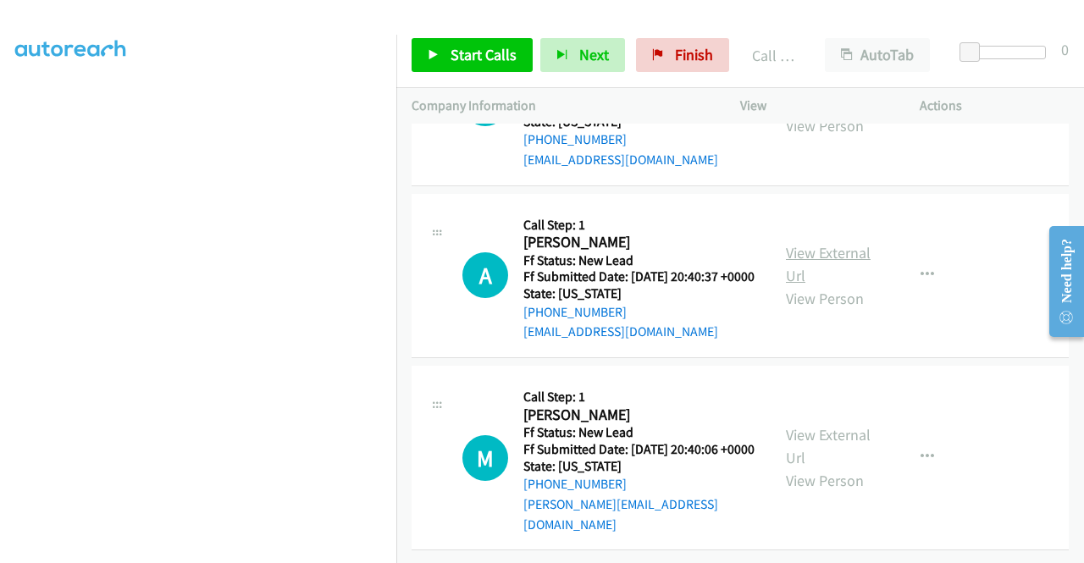
scroll to position [2807, 0]
click at [484, 57] on span "Start Calls" at bounding box center [484, 54] width 66 height 19
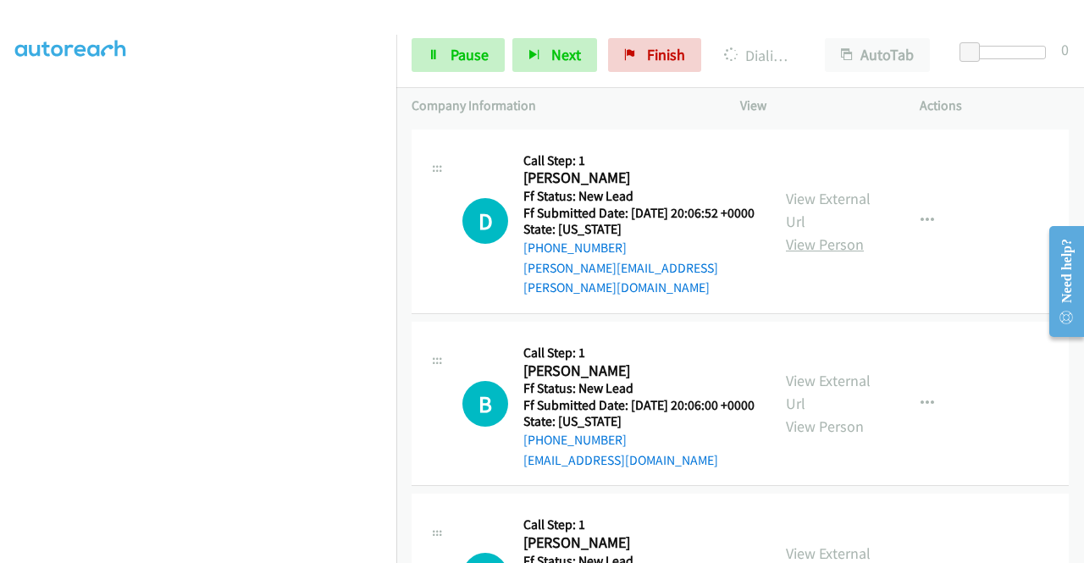
scroll to position [3061, 0]
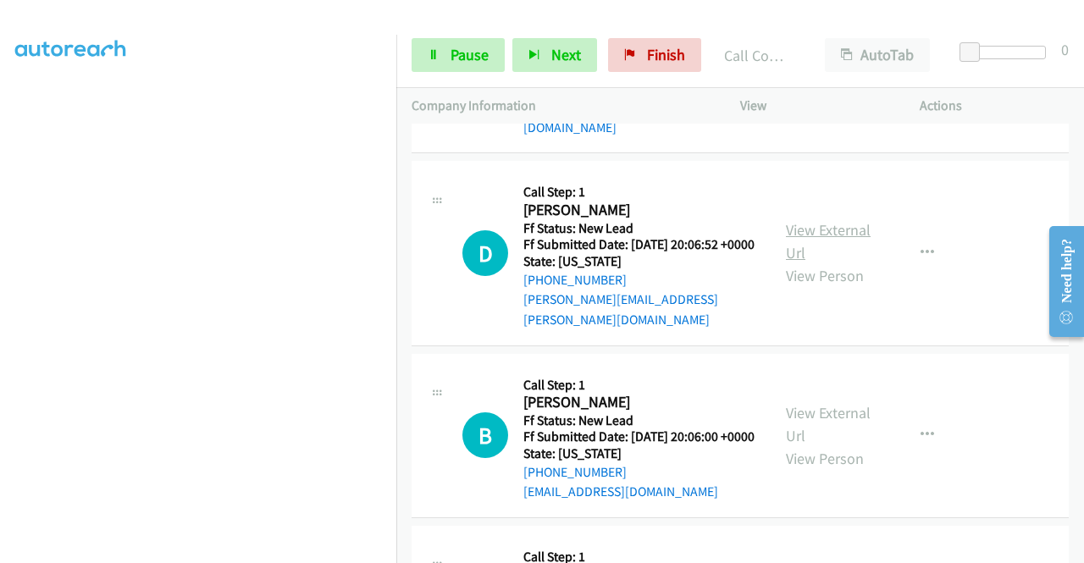
click at [828, 263] on link "View External Url" at bounding box center [828, 241] width 85 height 42
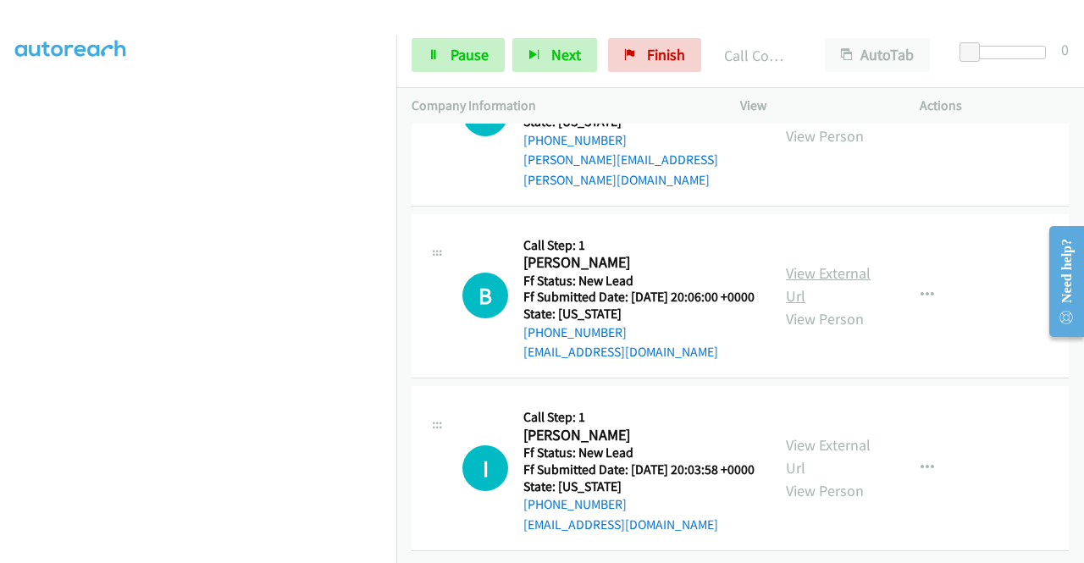
scroll to position [3230, 0]
click at [808, 306] on link "View External Url" at bounding box center [828, 284] width 85 height 42
click at [836, 467] on link "View External Url" at bounding box center [828, 456] width 85 height 42
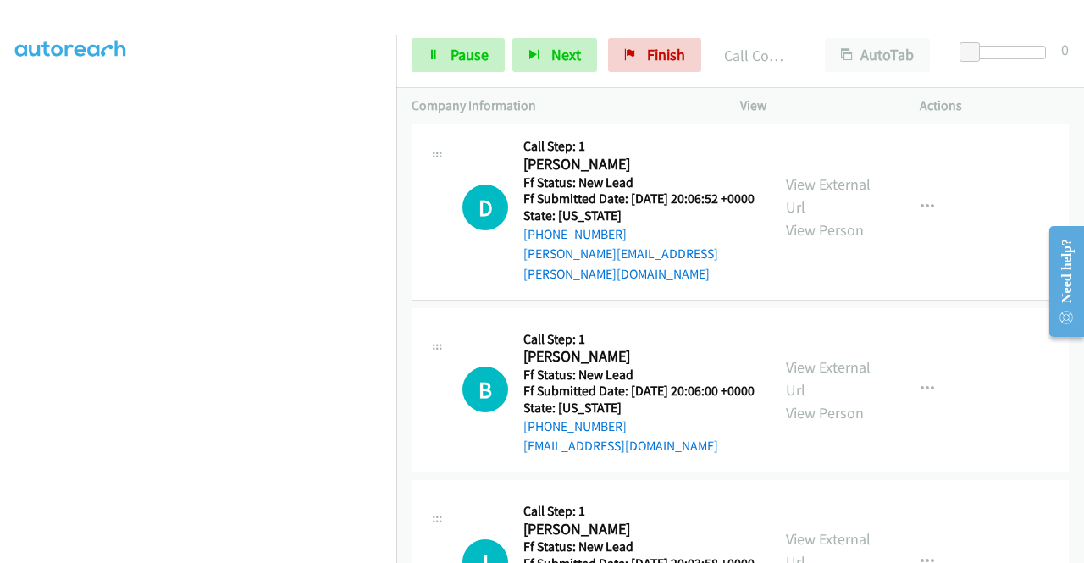
scroll to position [3106, 0]
click at [471, 52] on span "Pause" at bounding box center [470, 54] width 38 height 19
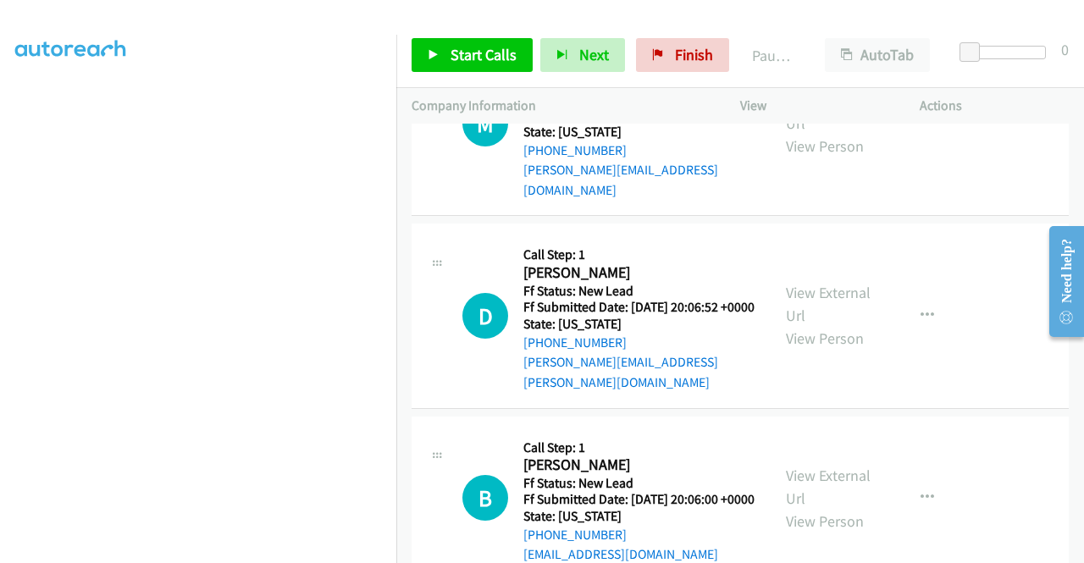
scroll to position [3021, 0]
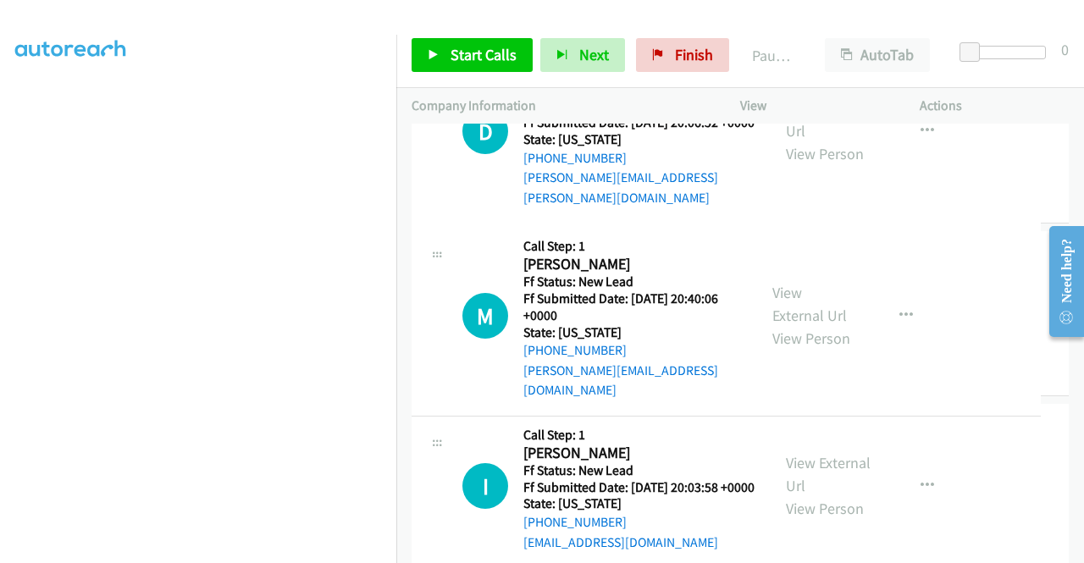
drag, startPoint x: 632, startPoint y: 346, endPoint x: 617, endPoint y: 336, distance: 17.9
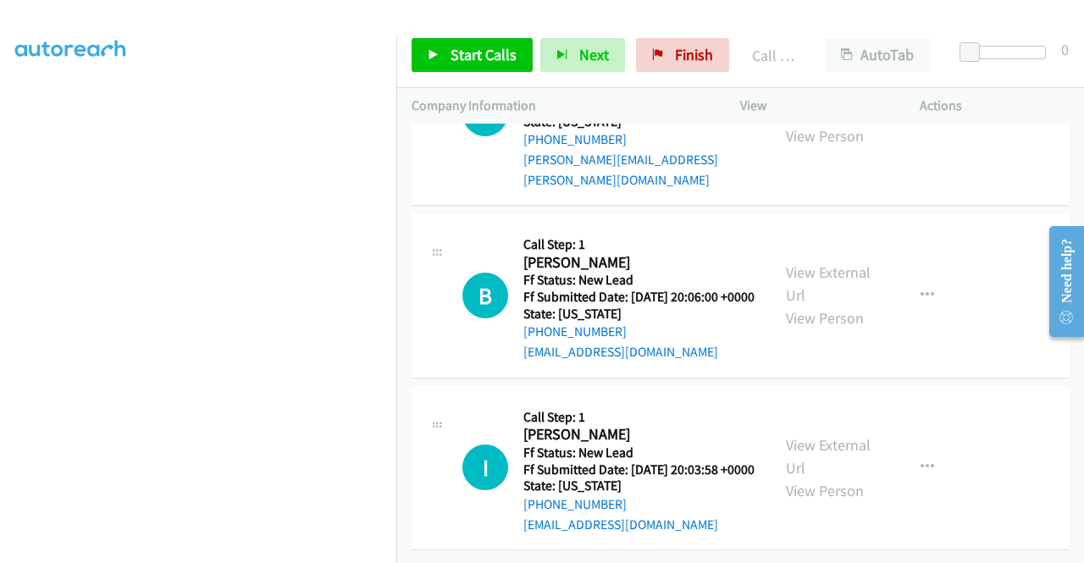
scroll to position [3480, 0]
drag, startPoint x: 484, startPoint y: 74, endPoint x: 500, endPoint y: 53, distance: 26.1
click at [484, 72] on div "Start Calls Pause Next Finish Call Completed AutoTab AutoTab 0" at bounding box center [740, 55] width 688 height 65
click at [500, 53] on span "Start Calls" at bounding box center [484, 54] width 66 height 19
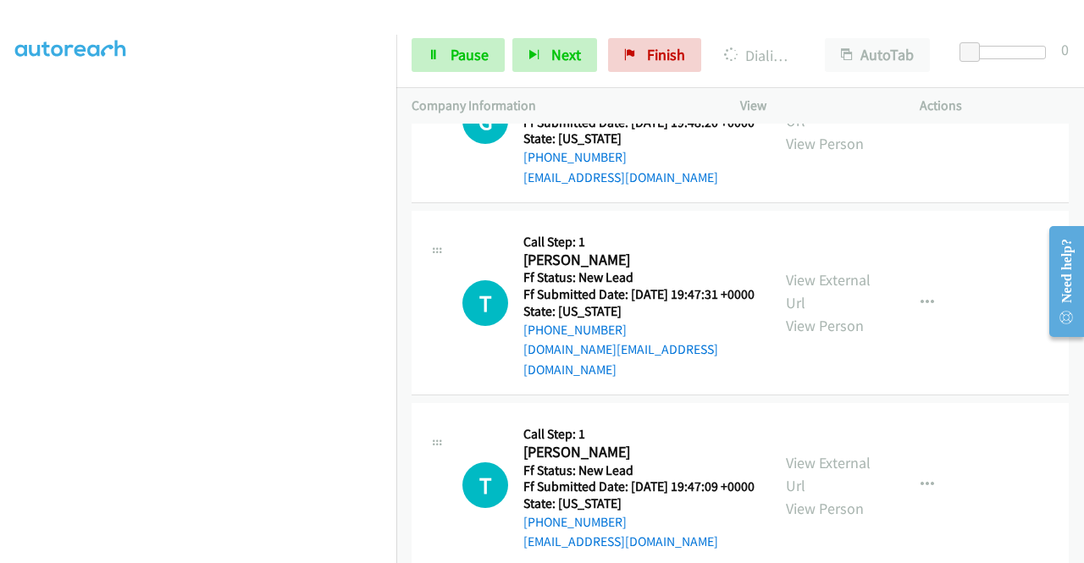
scroll to position [3904, 0]
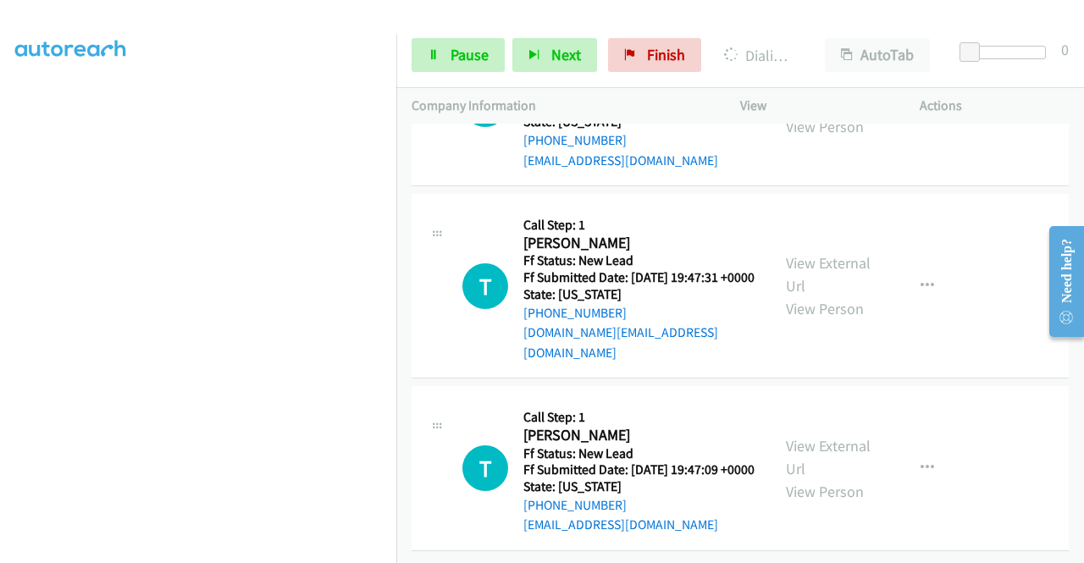
click at [828, 113] on link "View External Url" at bounding box center [828, 92] width 85 height 42
click at [822, 296] on link "View External Url" at bounding box center [828, 274] width 85 height 42
click at [817, 479] on link "View External Url" at bounding box center [828, 457] width 85 height 42
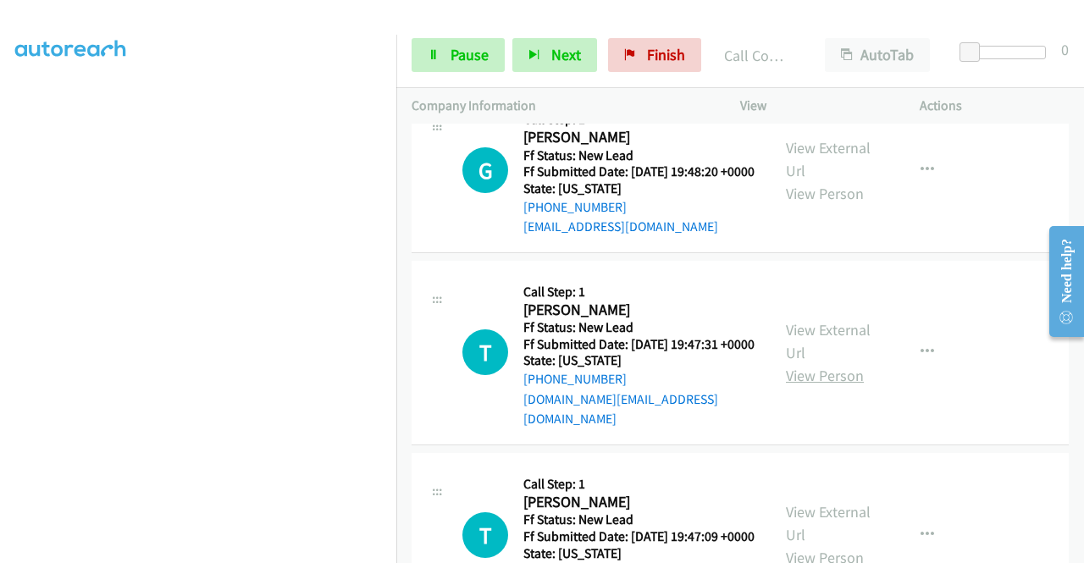
scroll to position [3525, 0]
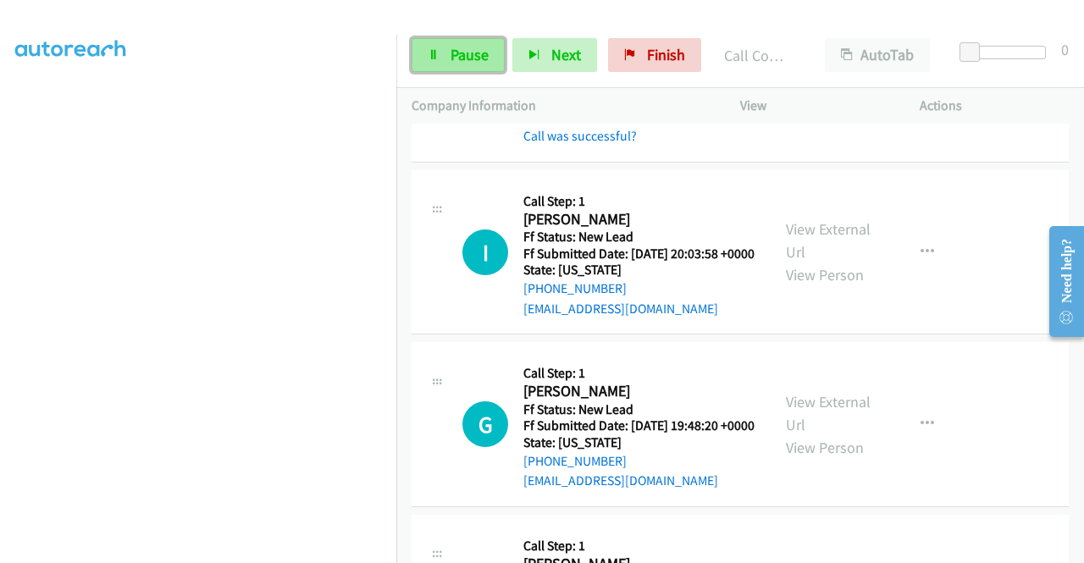
click at [464, 56] on span "Pause" at bounding box center [470, 54] width 38 height 19
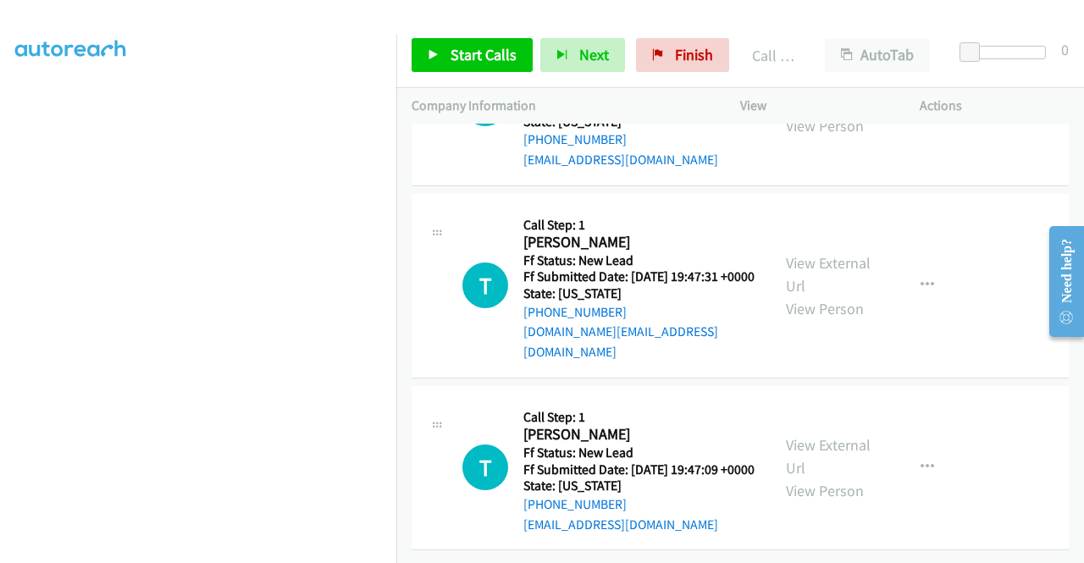
scroll to position [4154, 0]
click at [496, 55] on span "Start Calls" at bounding box center [484, 54] width 66 height 19
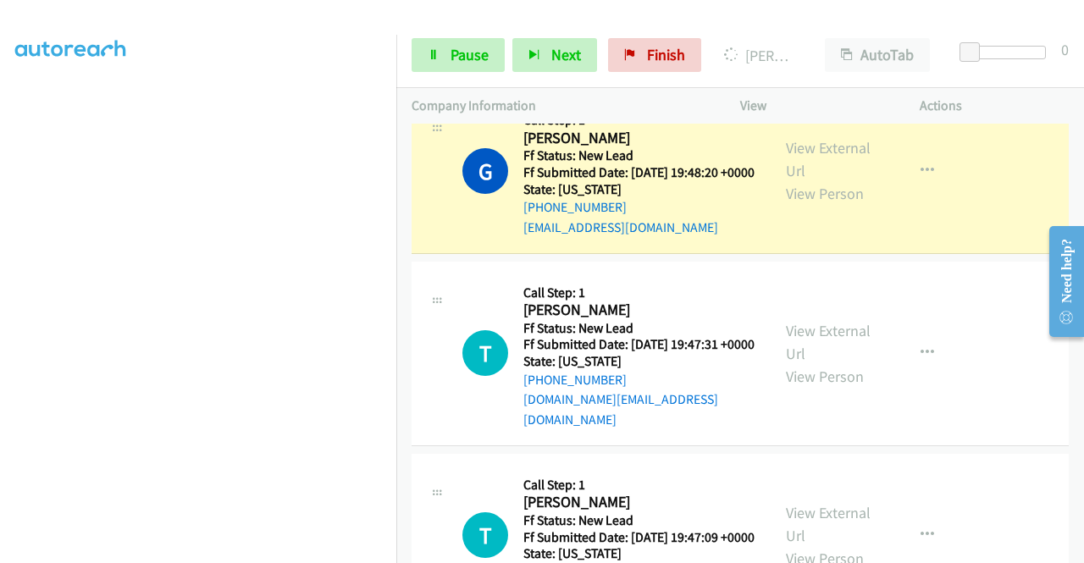
scroll to position [0, 0]
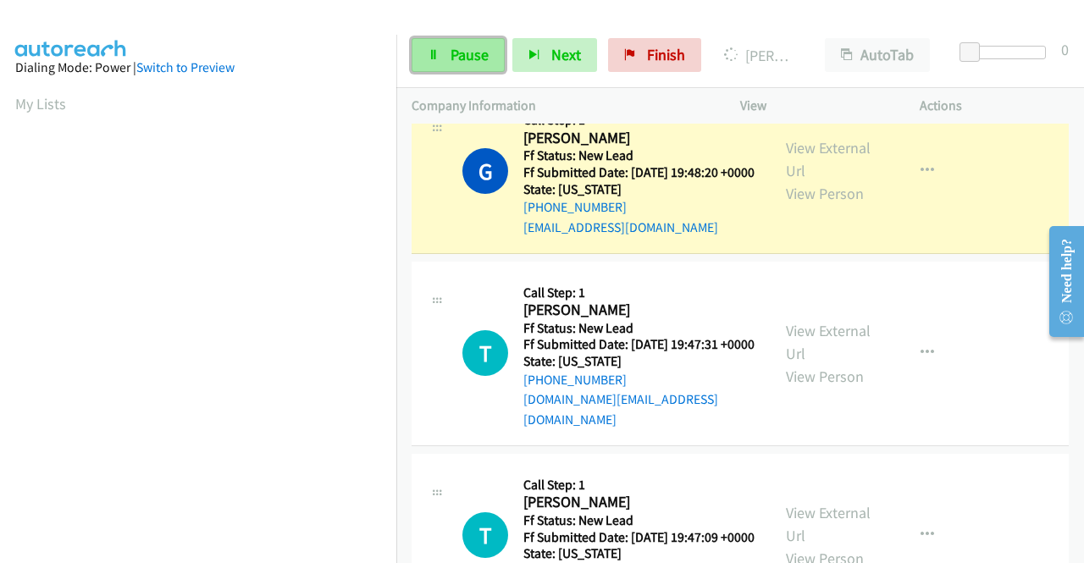
click at [471, 57] on span "Pause" at bounding box center [470, 54] width 38 height 19
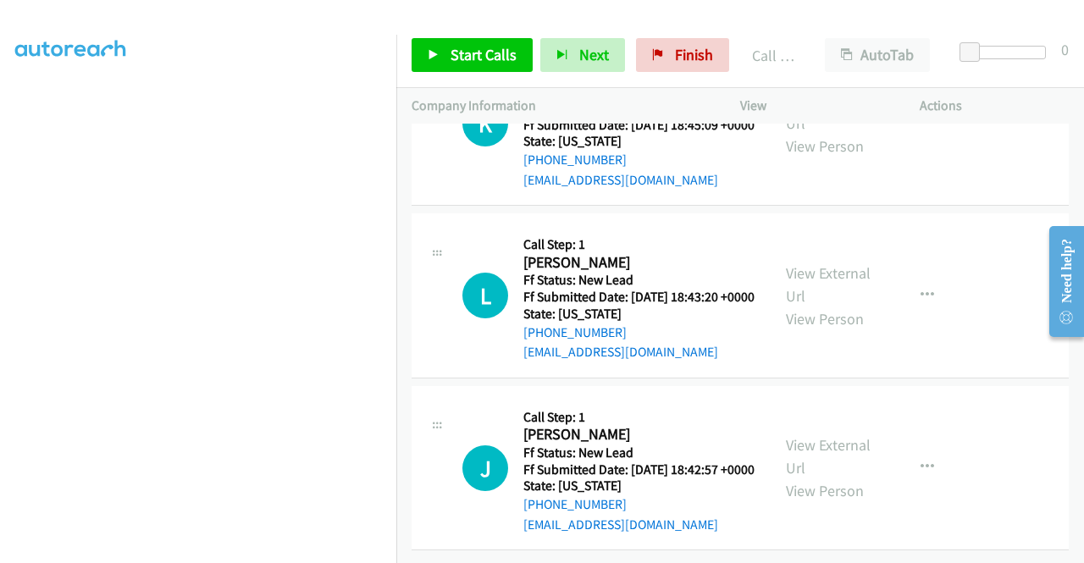
scroll to position [4418, 0]
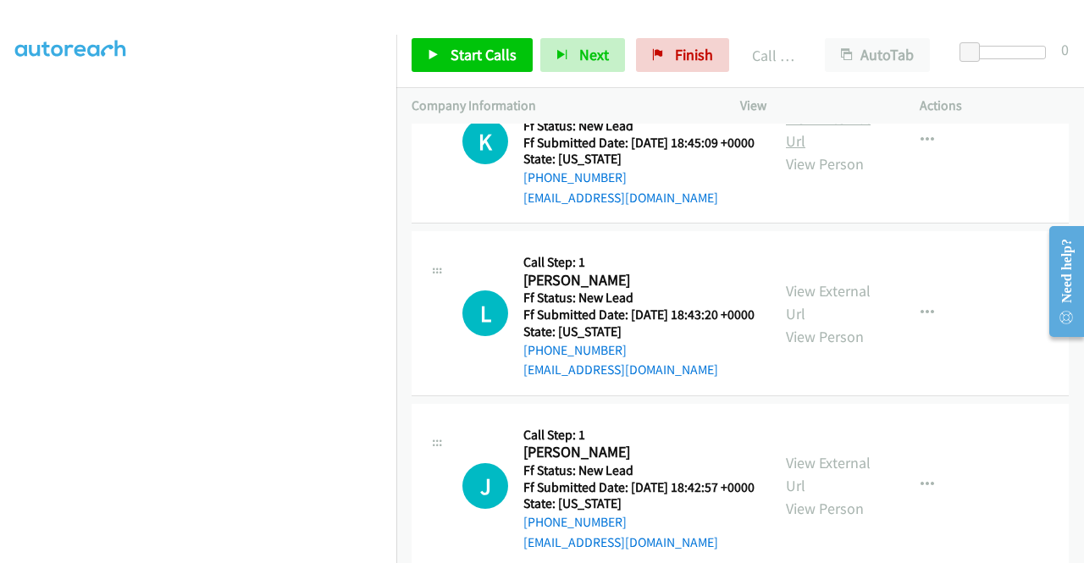
click at [833, 151] on link "View External Url" at bounding box center [828, 129] width 85 height 42
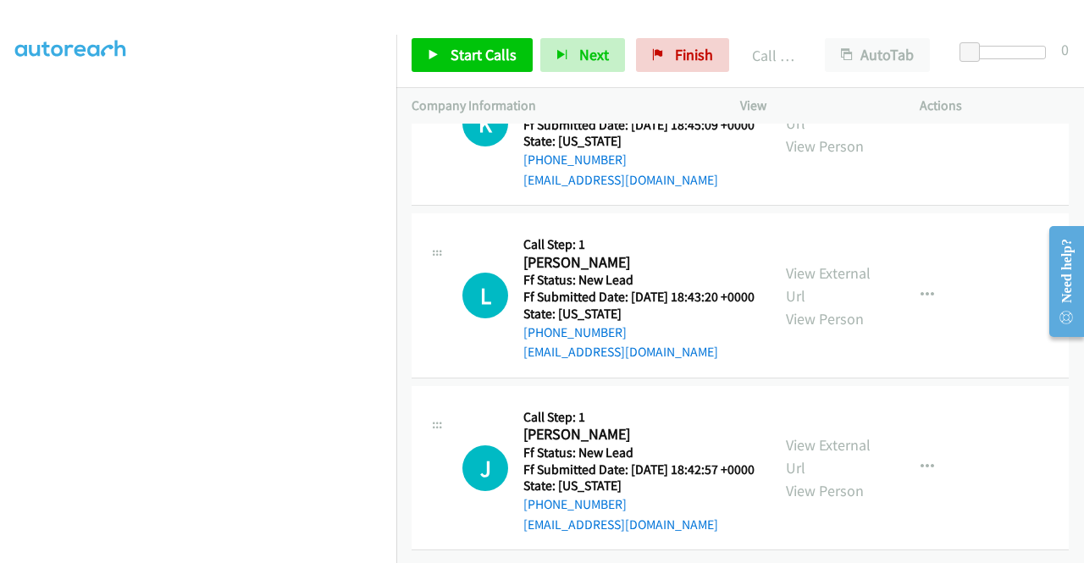
scroll to position [4587, 0]
click at [854, 306] on link "View External Url" at bounding box center [828, 284] width 85 height 42
click at [842, 435] on link "View External Url" at bounding box center [828, 456] width 85 height 42
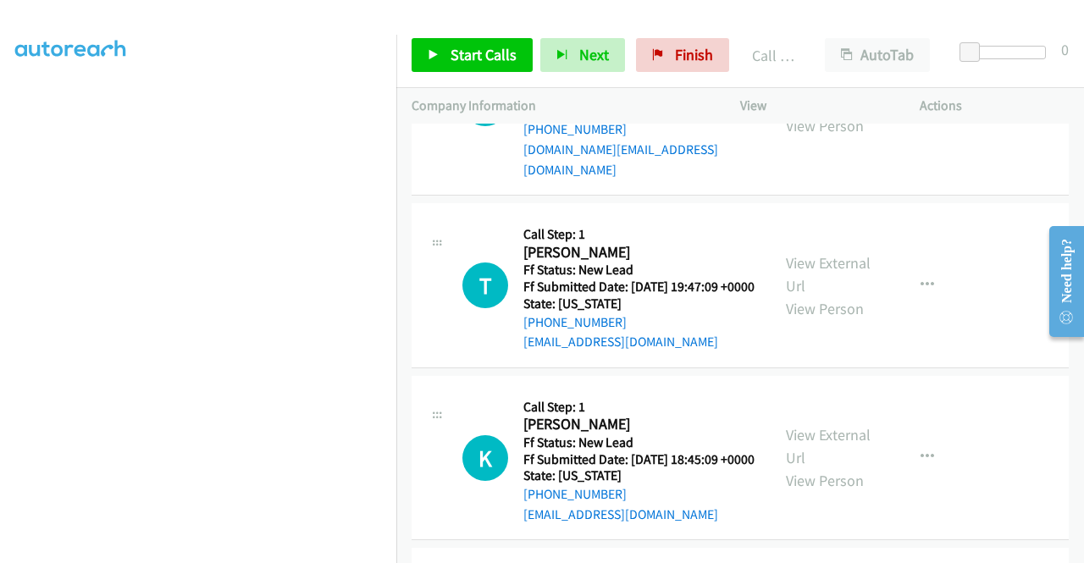
scroll to position [4079, 0]
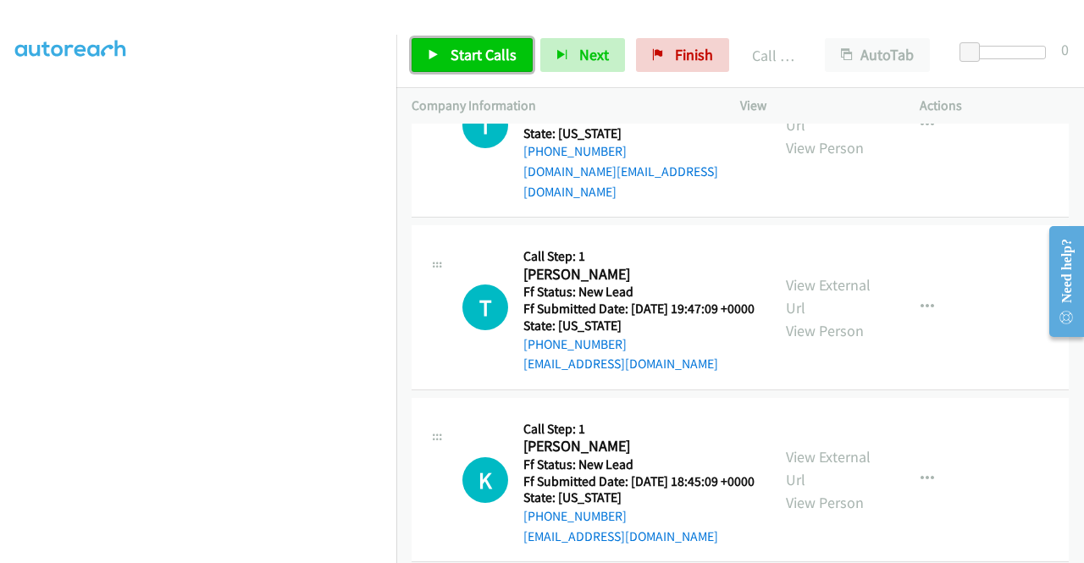
click at [478, 57] on span "Start Calls" at bounding box center [484, 54] width 66 height 19
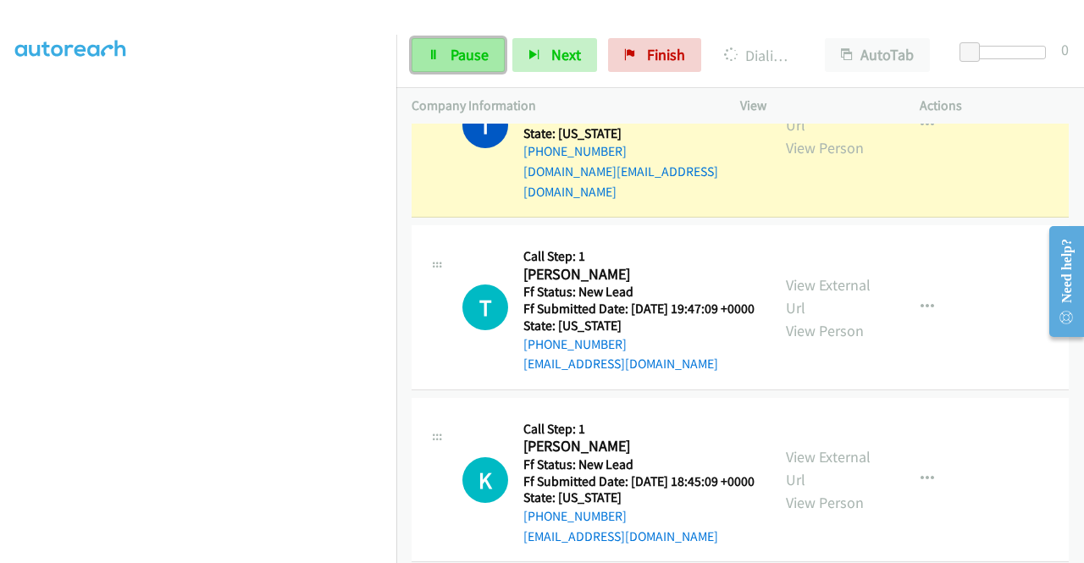
click at [457, 55] on span "Pause" at bounding box center [470, 54] width 38 height 19
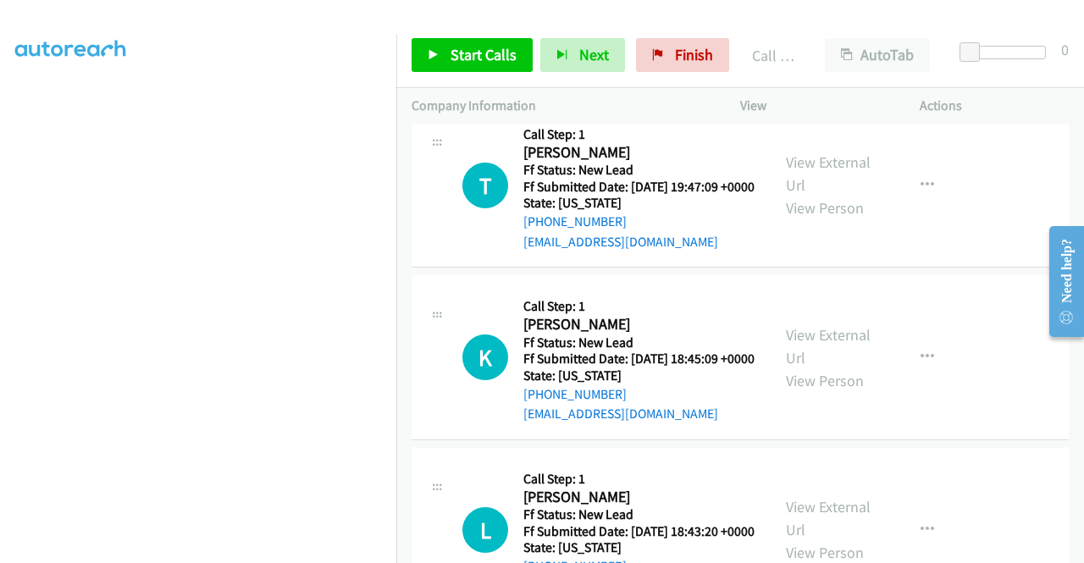
scroll to position [4418, 0]
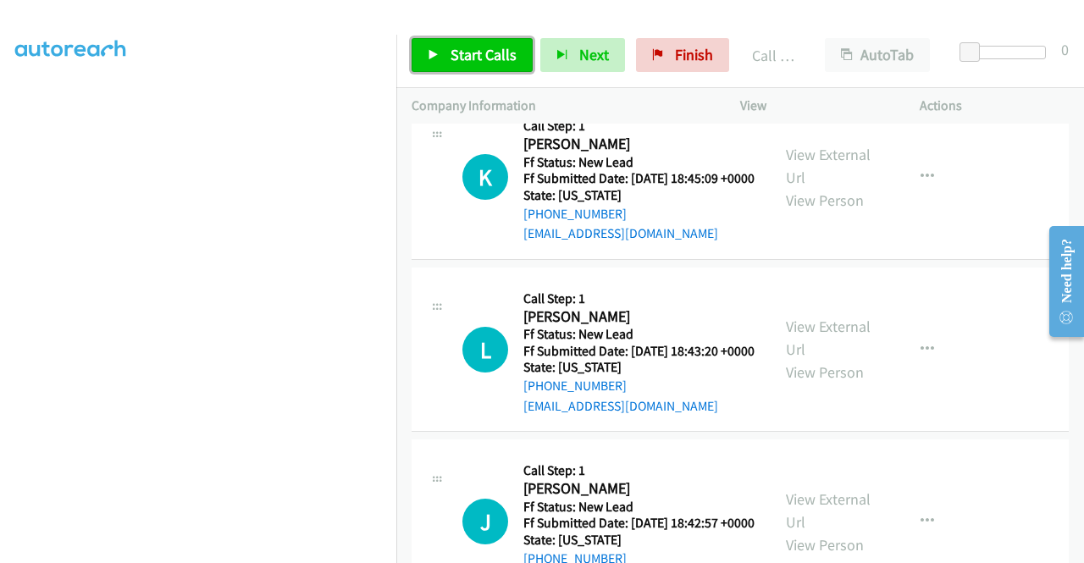
click at [468, 42] on link "Start Calls" at bounding box center [472, 55] width 121 height 34
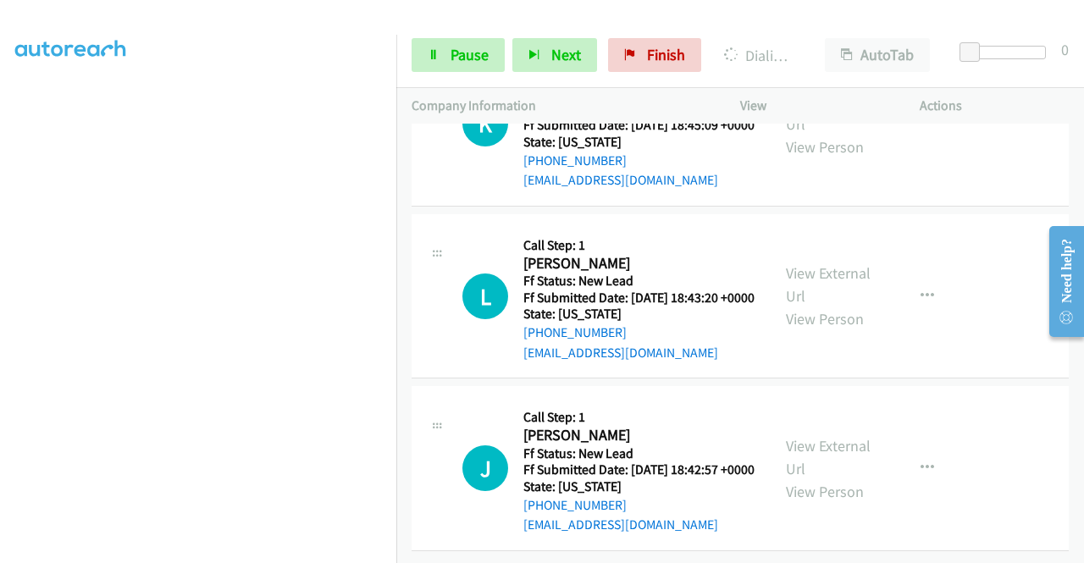
scroll to position [4369, 0]
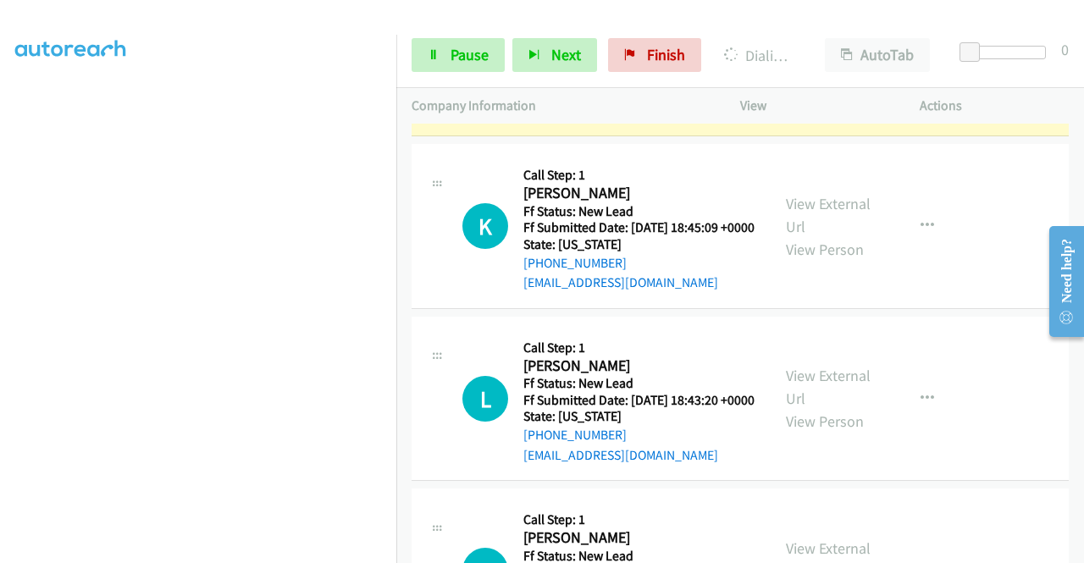
click at [845, 64] on link "View External Url" at bounding box center [828, 42] width 85 height 42
click at [446, 64] on link "Pause" at bounding box center [458, 55] width 93 height 34
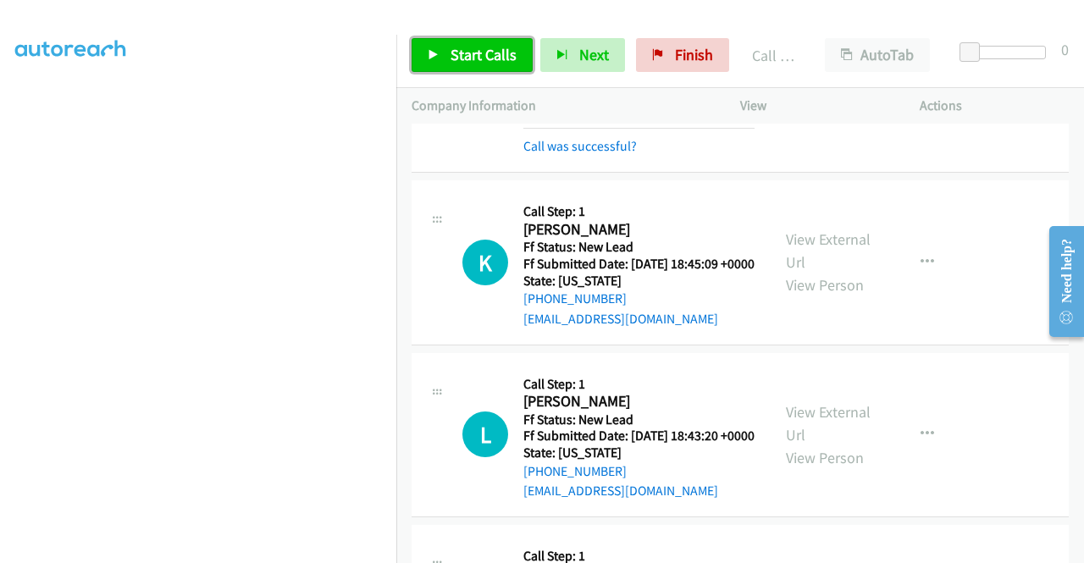
click at [479, 54] on span "Start Calls" at bounding box center [484, 54] width 66 height 19
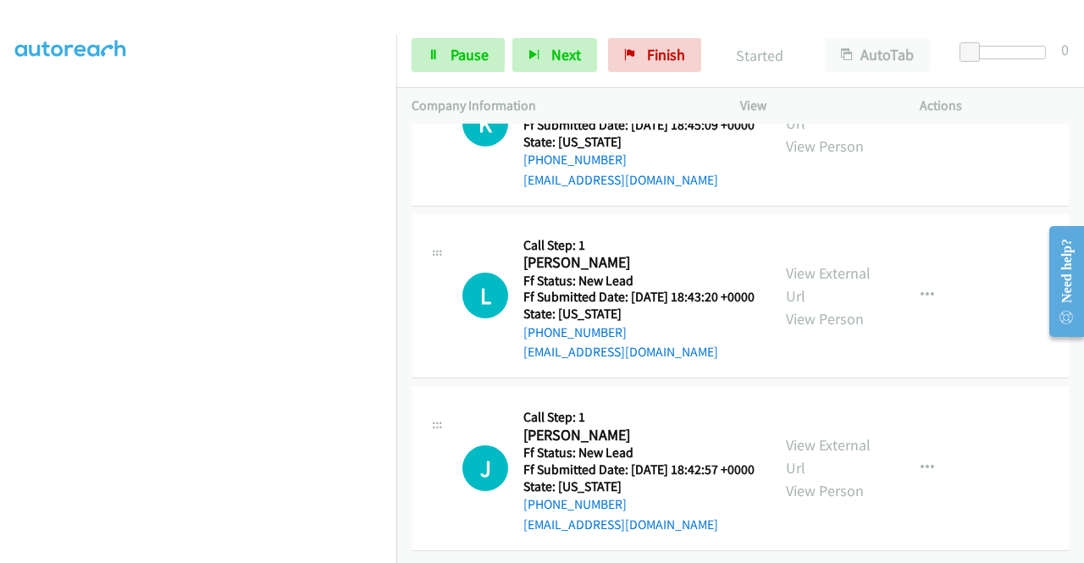
click at [627, 15] on link "Call was successful?" at bounding box center [579, 7] width 113 height 16
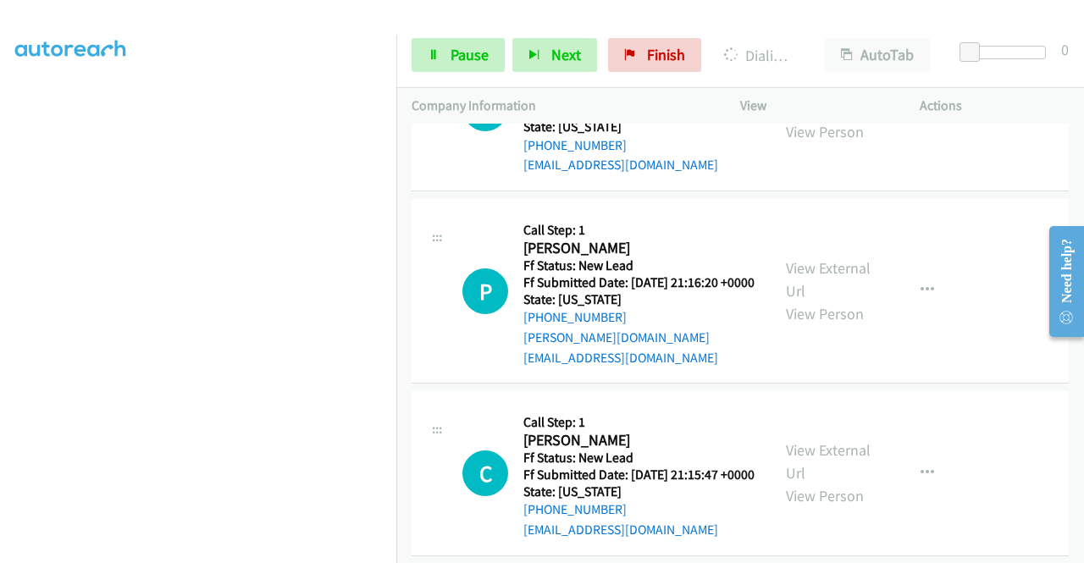
scroll to position [5046, 0]
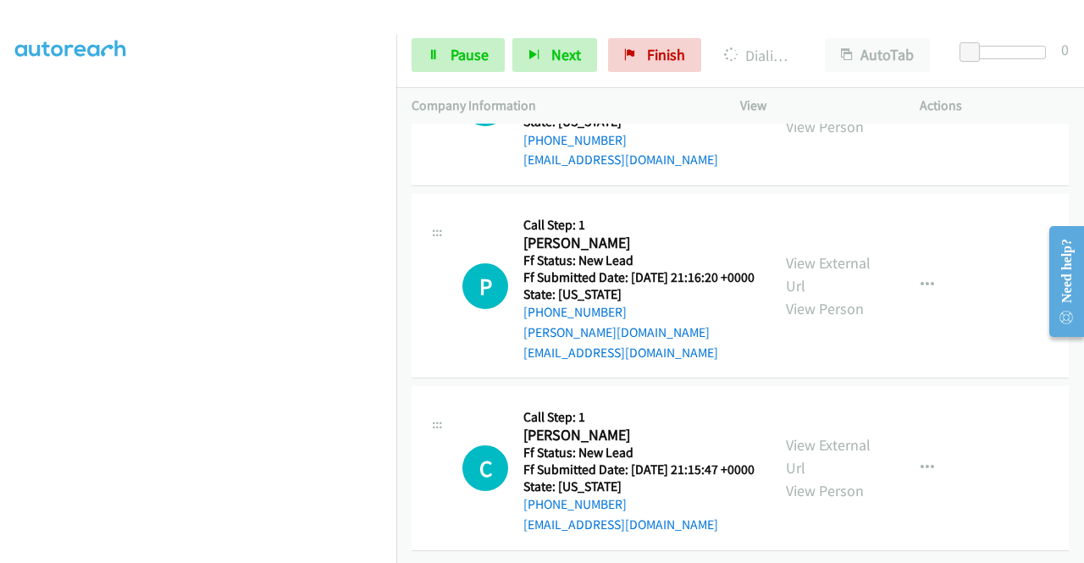
click at [825, 113] on link "View External Url" at bounding box center [828, 92] width 85 height 42
click at [833, 296] on link "View External Url" at bounding box center [828, 274] width 85 height 42
click at [844, 435] on link "View External Url" at bounding box center [828, 456] width 85 height 42
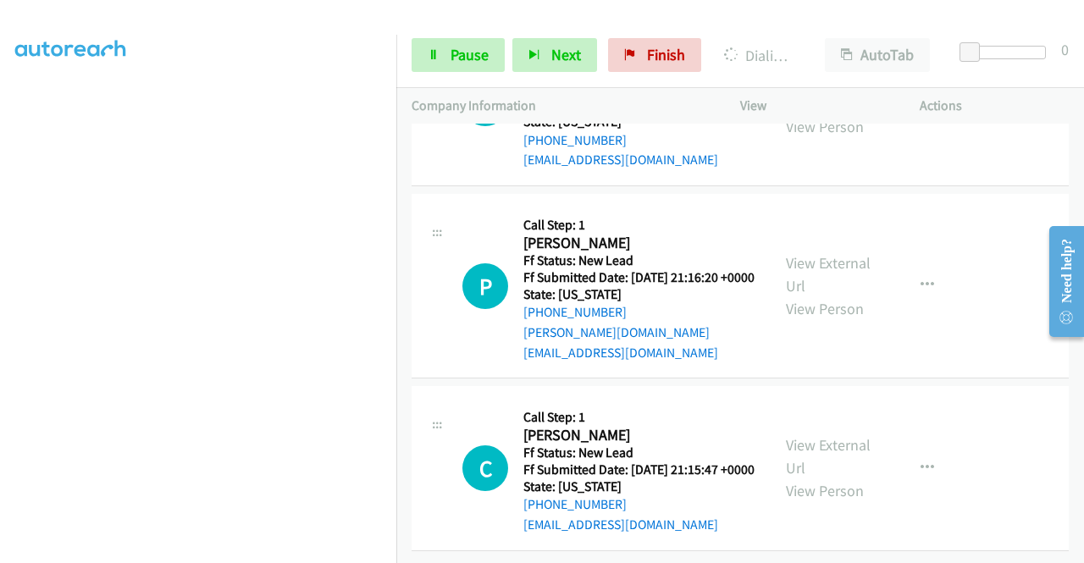
scroll to position [5394, 0]
drag, startPoint x: 933, startPoint y: 352, endPoint x: 907, endPoint y: 346, distance: 26.9
click at [933, 352] on td "P Callback Scheduled Call Step: 1 Penny Efaplomatides America/New_York Ff Statu…" at bounding box center [740, 287] width 688 height 192
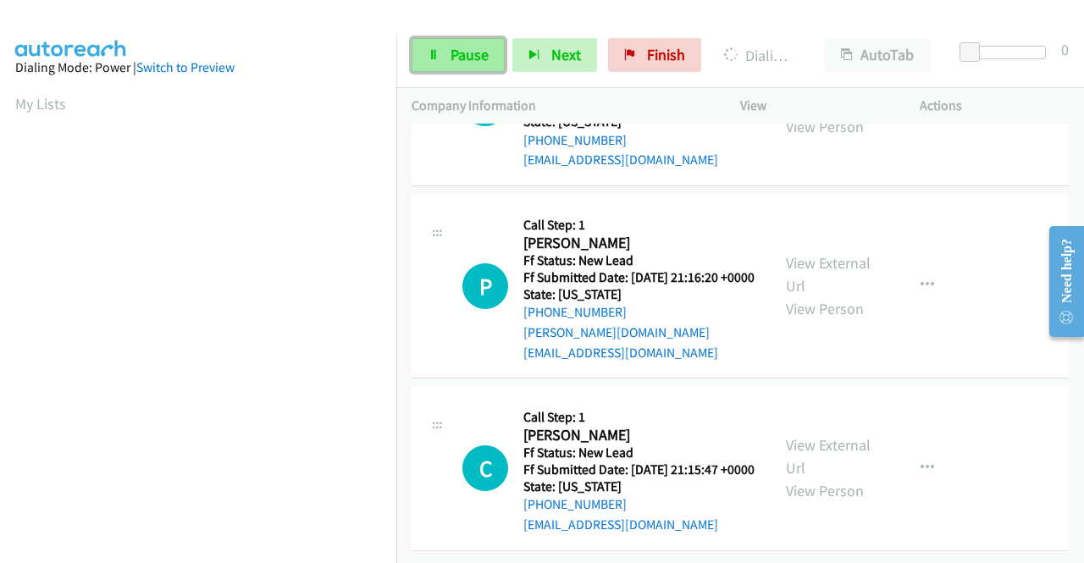
click at [471, 58] on span "Pause" at bounding box center [470, 54] width 38 height 19
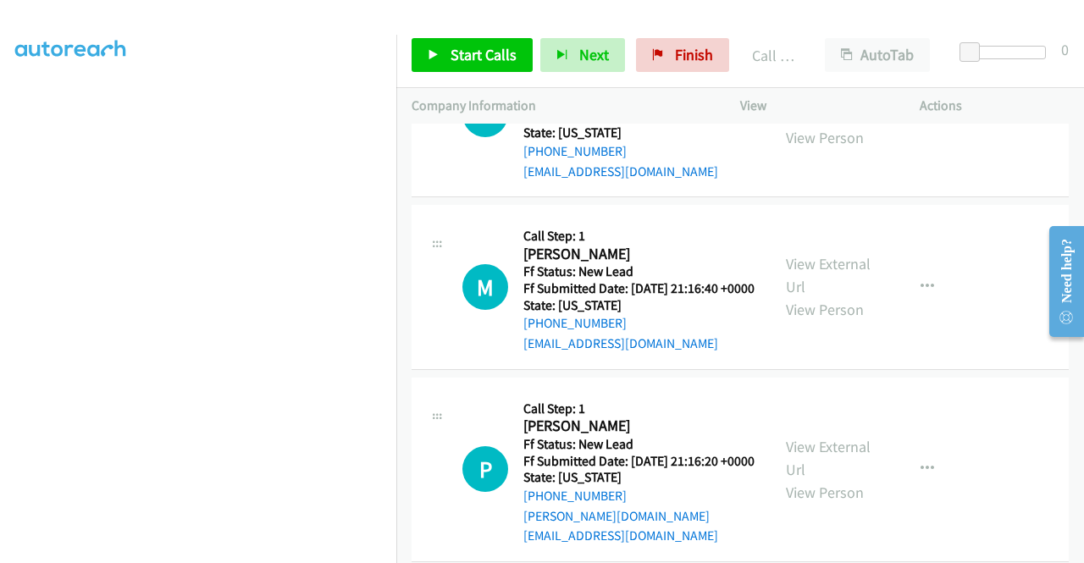
scroll to position [4922, 0]
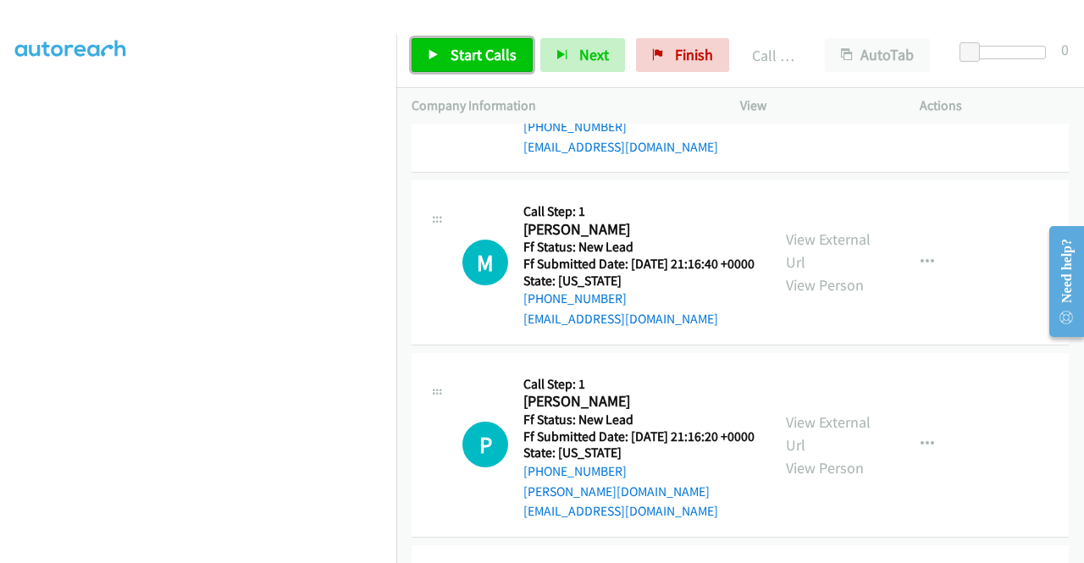
click at [466, 60] on span "Start Calls" at bounding box center [484, 54] width 66 height 19
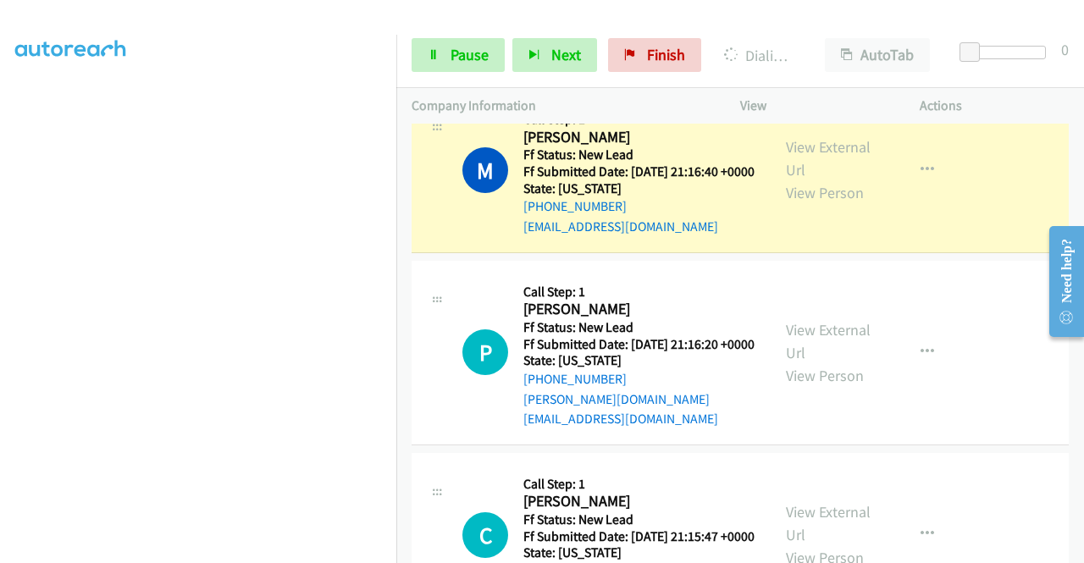
scroll to position [5091, 0]
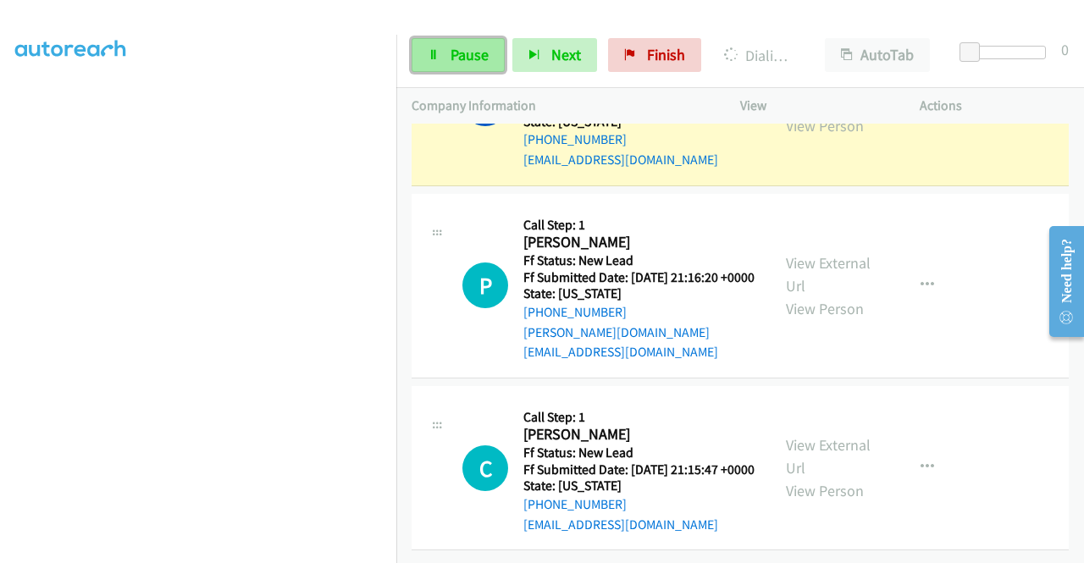
click at [440, 70] on link "Pause" at bounding box center [458, 55] width 93 height 34
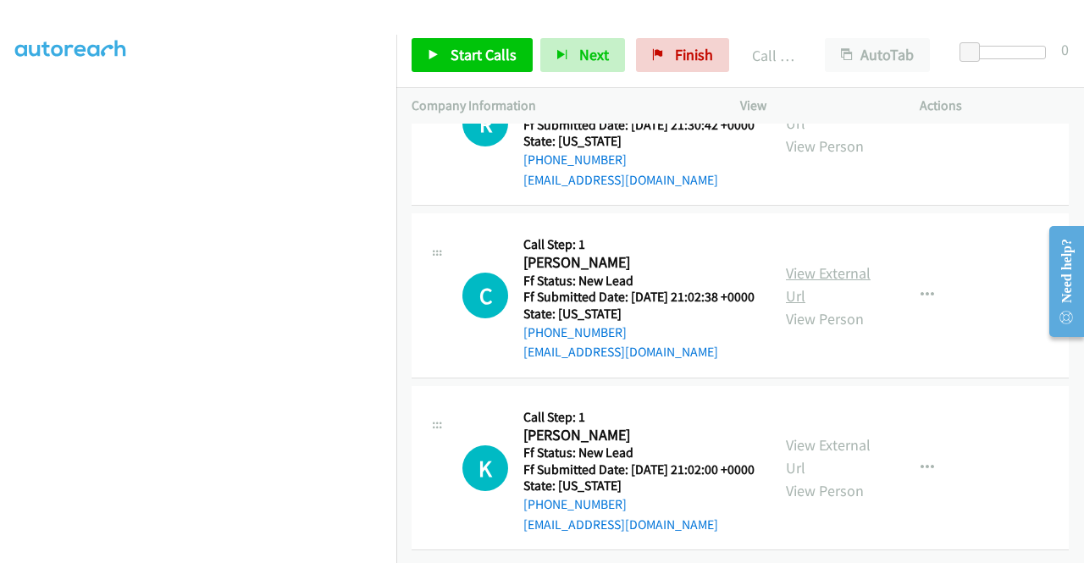
scroll to position [6032, 0]
click at [679, 48] on span "Finish" at bounding box center [694, 54] width 38 height 19
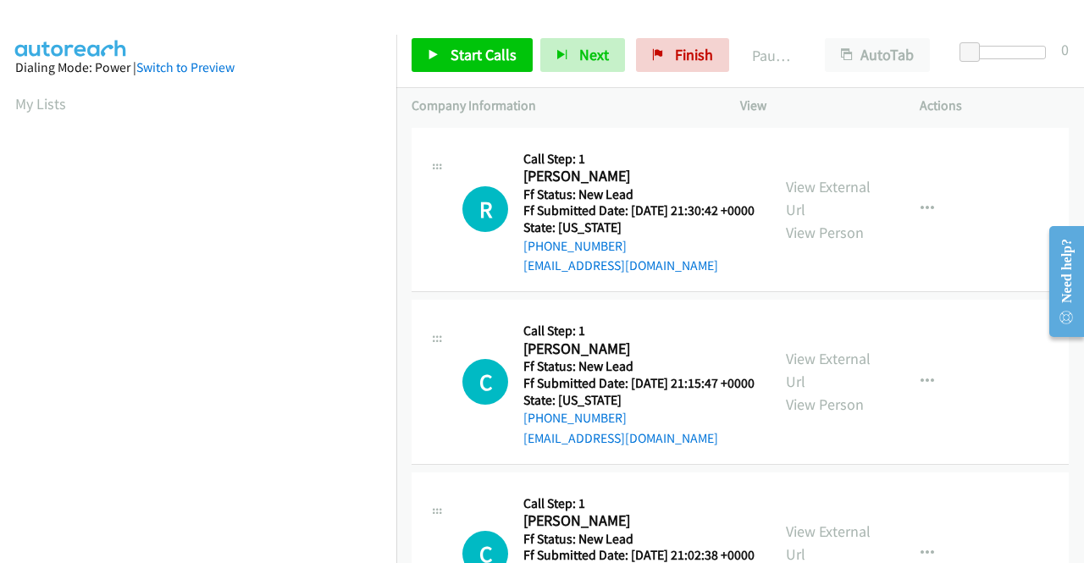
click at [960, 293] on div "R Callback Scheduled Call Step: 1 [PERSON_NAME] America/New_York Ff Status: New…" at bounding box center [740, 210] width 657 height 165
click at [803, 185] on link "View External Url" at bounding box center [828, 198] width 85 height 42
click at [832, 386] on link "View External Url" at bounding box center [828, 370] width 85 height 42
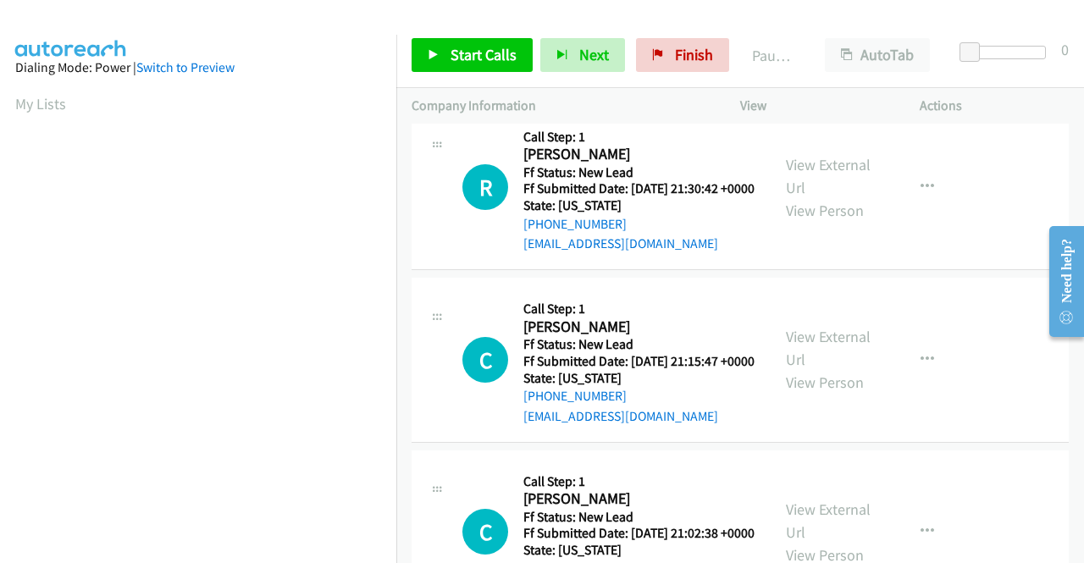
scroll to position [85, 0]
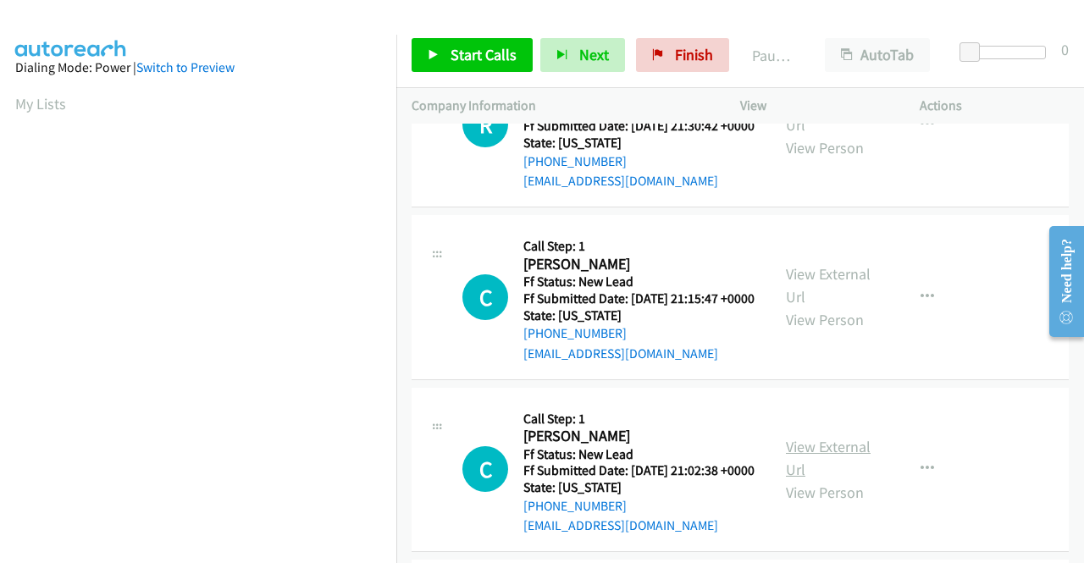
click at [838, 479] on link "View External Url" at bounding box center [828, 458] width 85 height 42
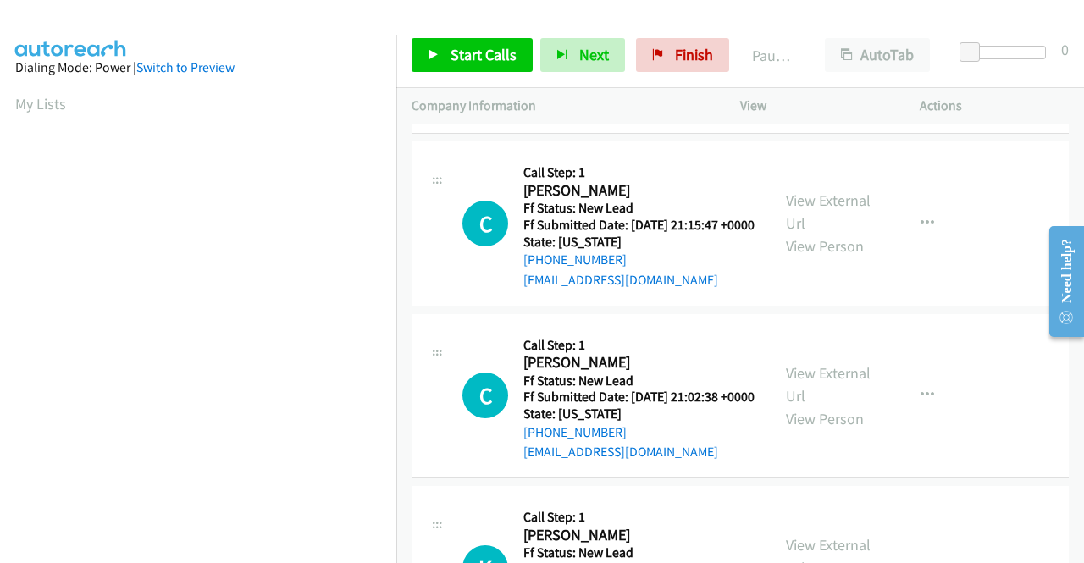
scroll to position [254, 0]
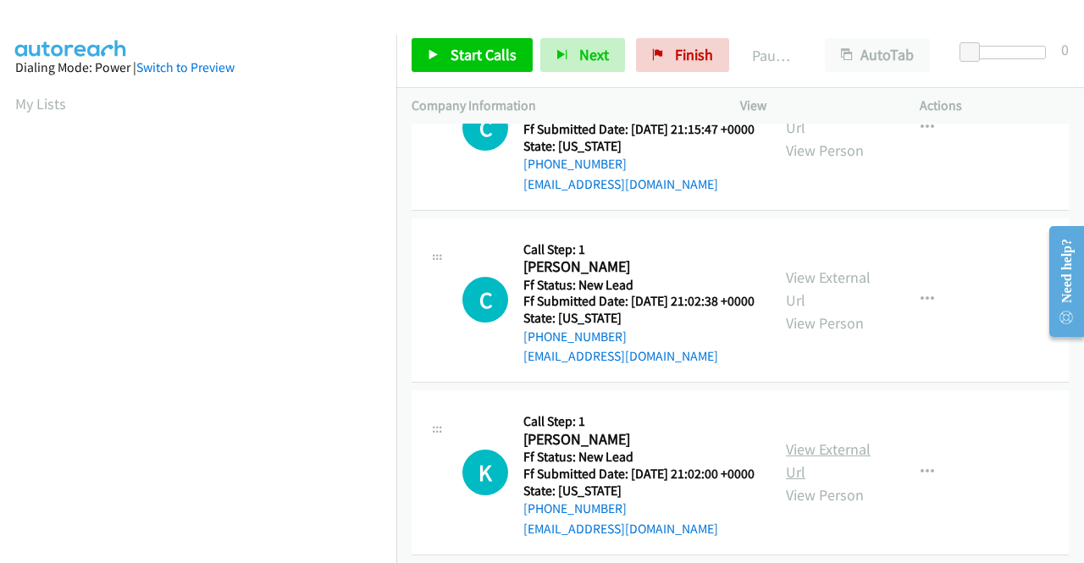
click at [842, 482] on link "View External Url" at bounding box center [828, 461] width 85 height 42
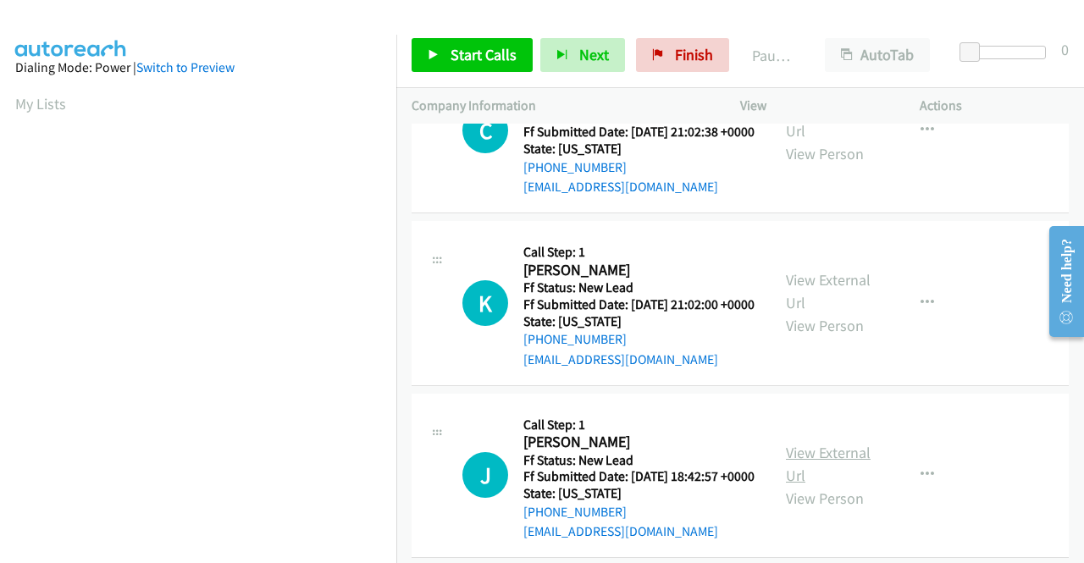
click at [836, 485] on link "View External Url" at bounding box center [828, 464] width 85 height 42
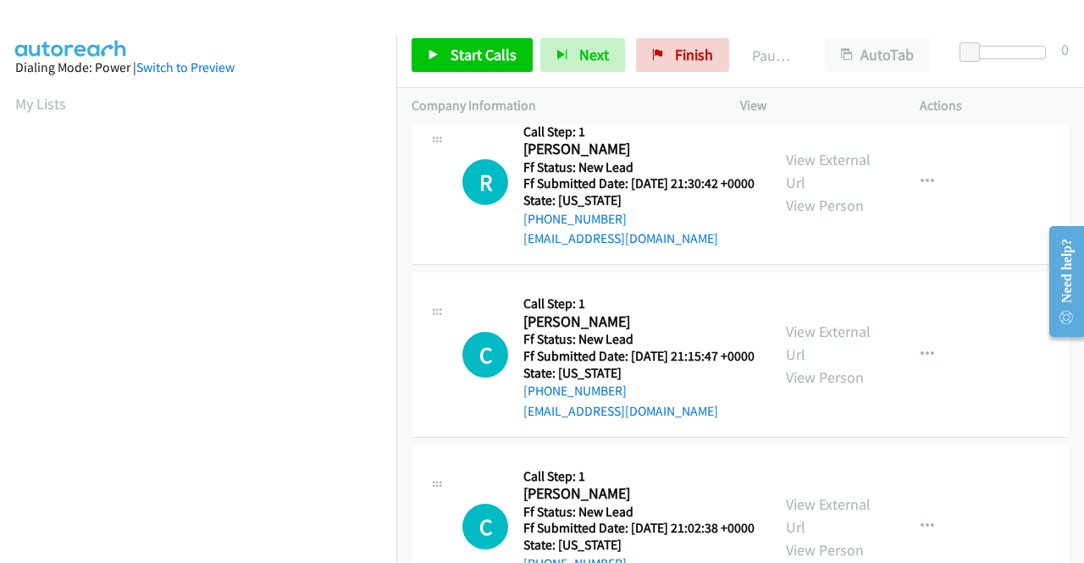
scroll to position [0, 0]
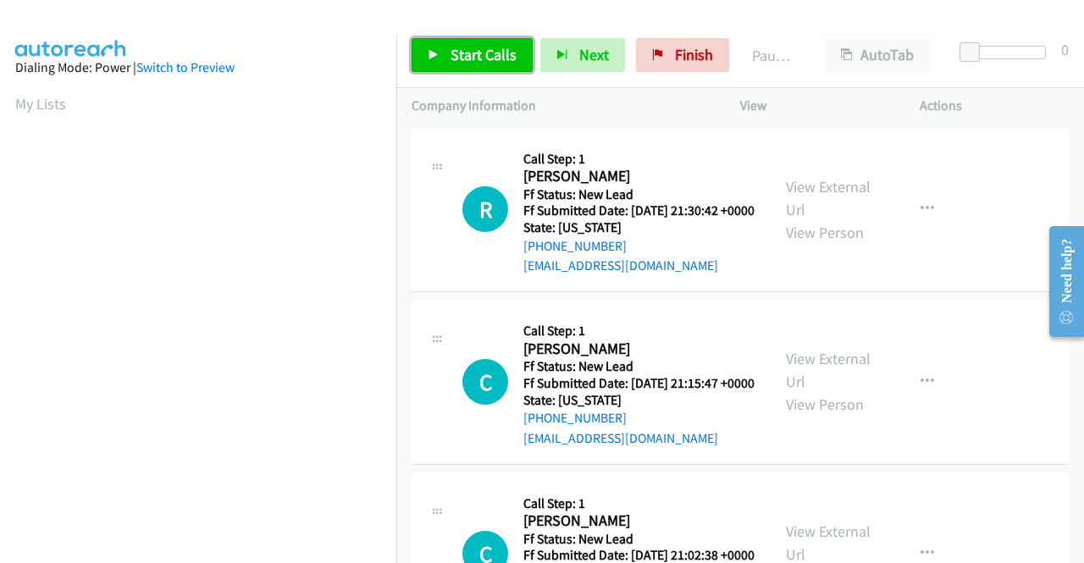
click at [476, 43] on link "Start Calls" at bounding box center [472, 55] width 121 height 34
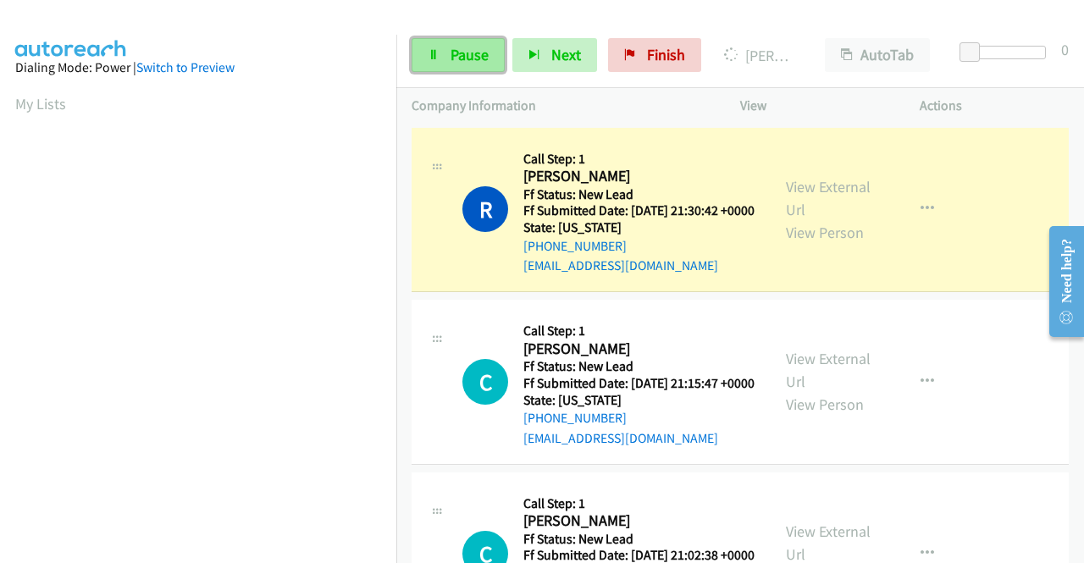
click at [459, 61] on span "Pause" at bounding box center [470, 54] width 38 height 19
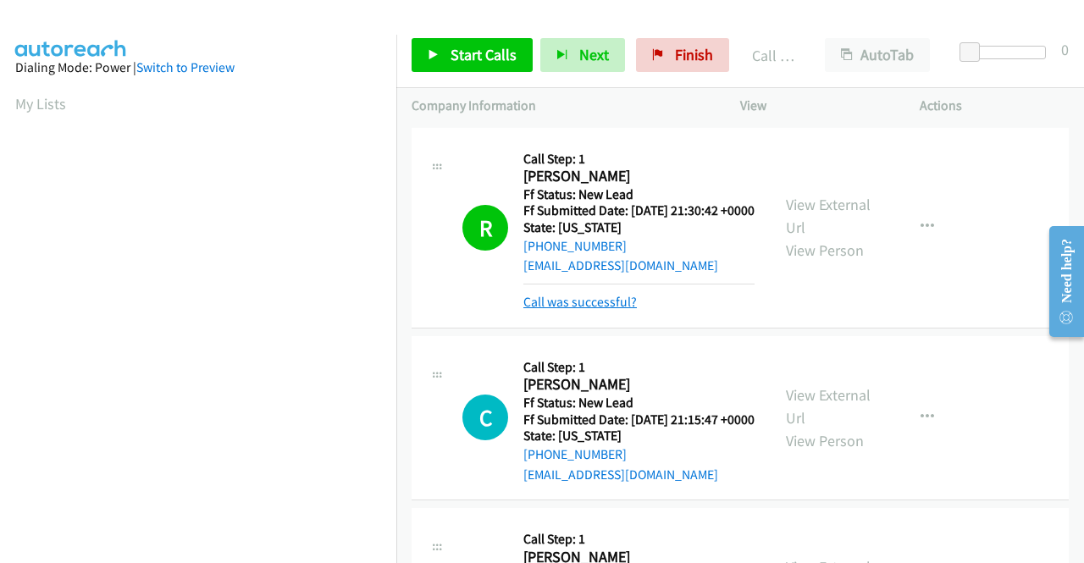
click at [607, 310] on link "Call was successful?" at bounding box center [579, 302] width 113 height 16
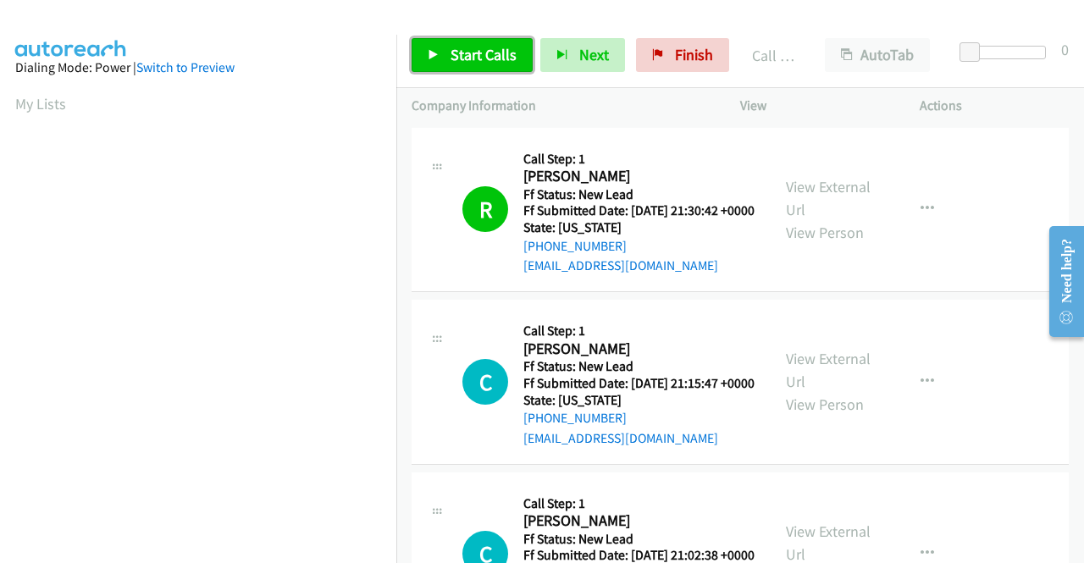
click at [487, 61] on span "Start Calls" at bounding box center [484, 54] width 66 height 19
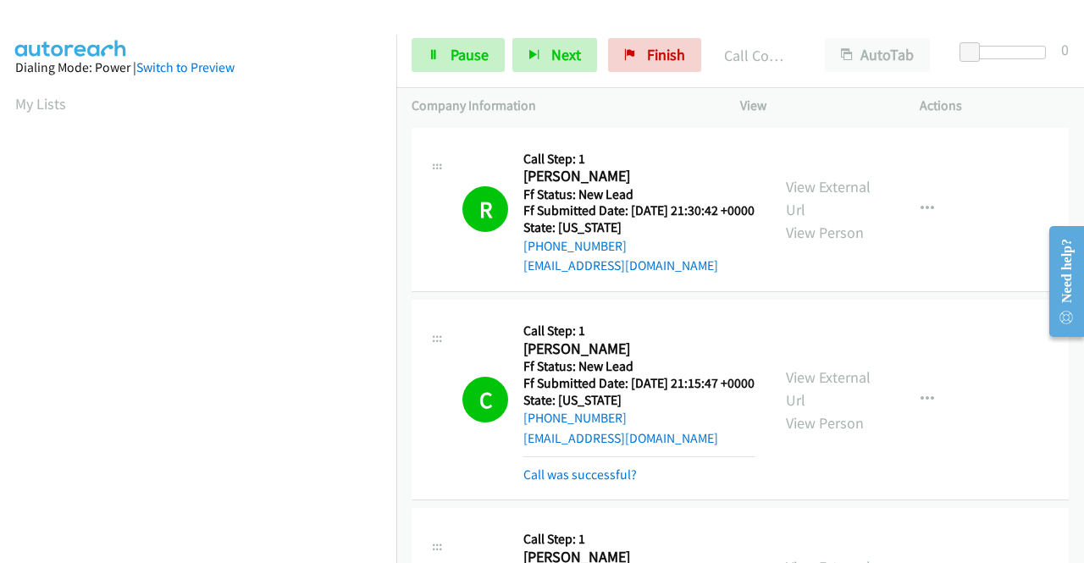
scroll to position [386, 0]
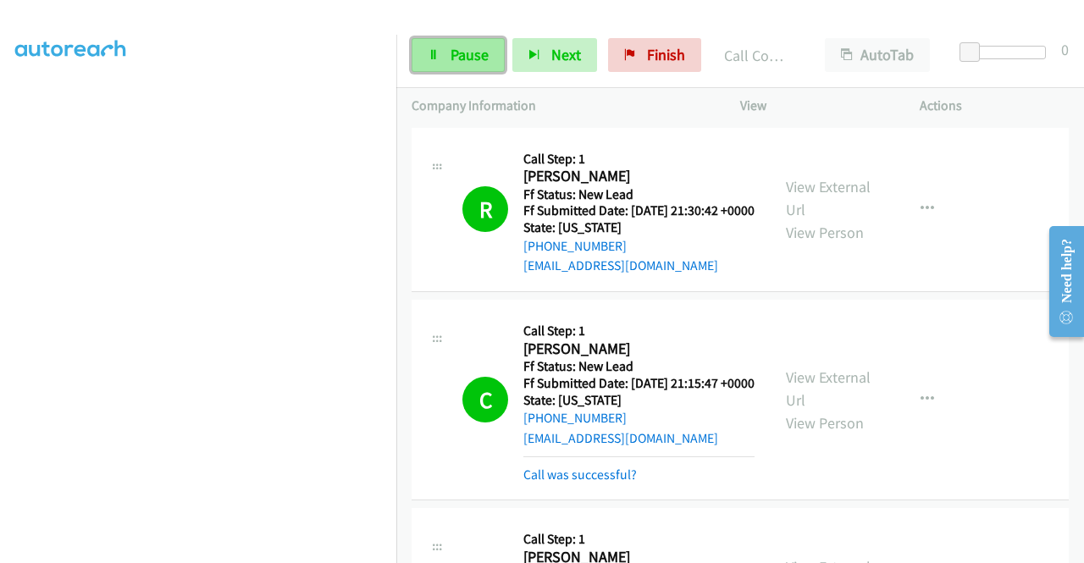
click at [453, 58] on span "Pause" at bounding box center [470, 54] width 38 height 19
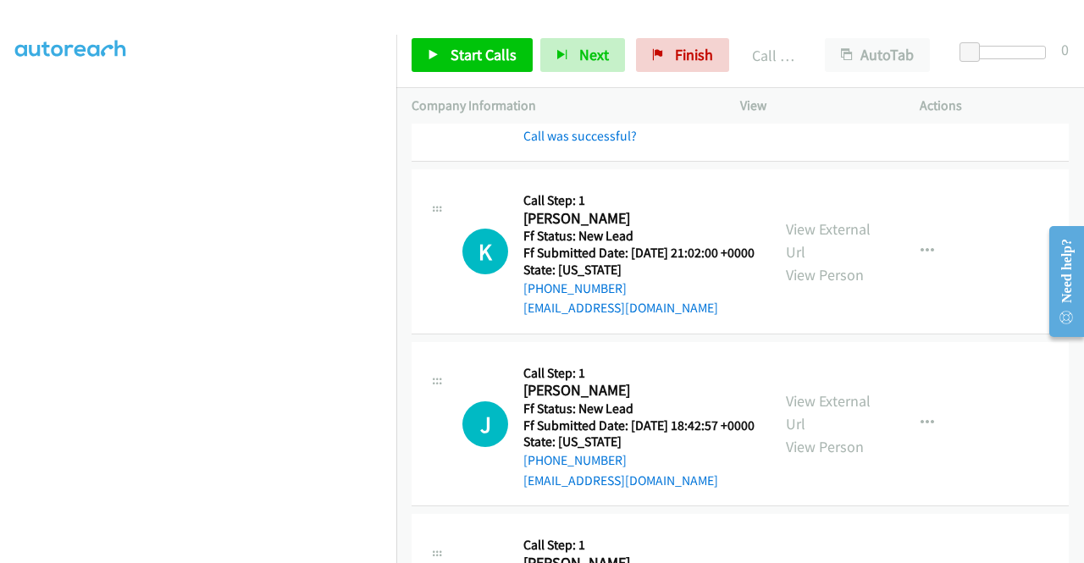
scroll to position [508, 0]
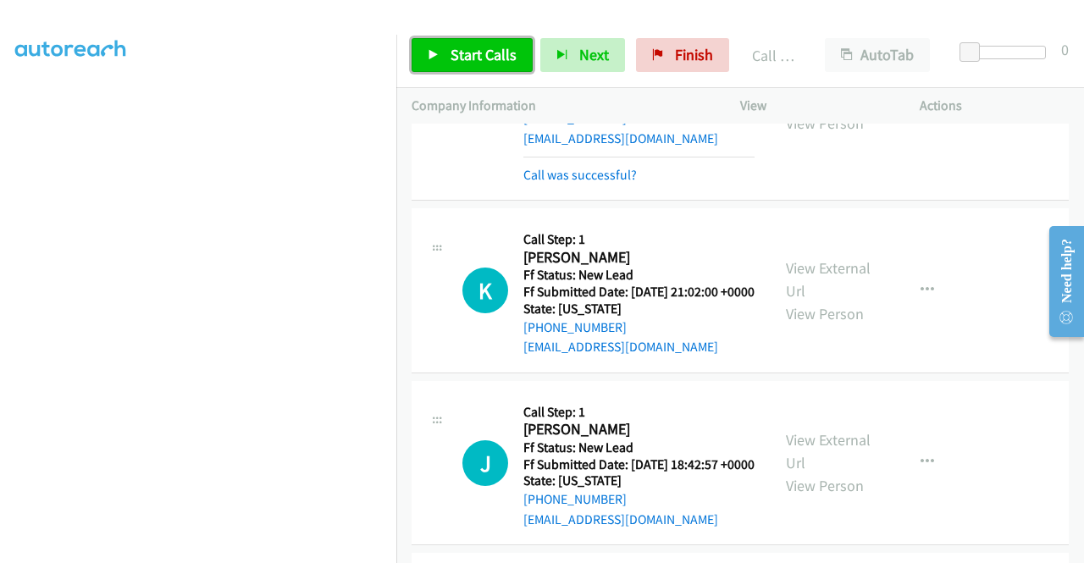
click at [476, 54] on span "Start Calls" at bounding box center [484, 54] width 66 height 19
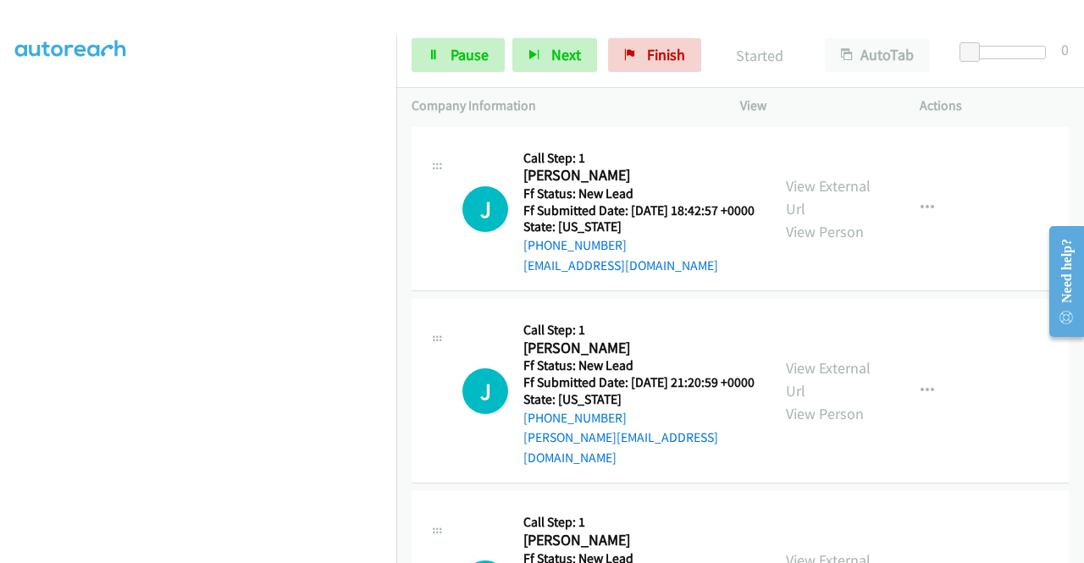
scroll to position [847, 0]
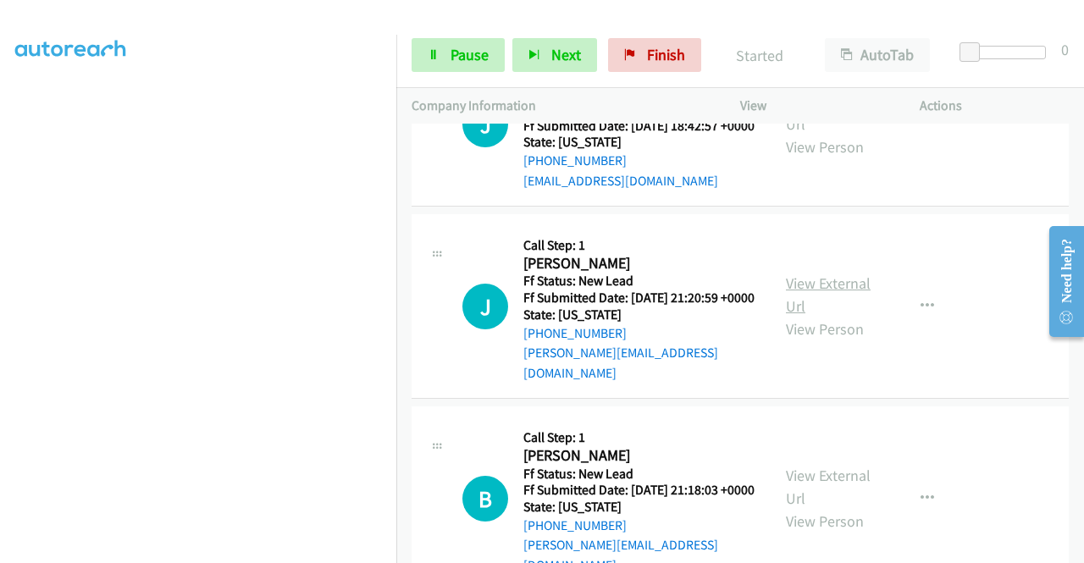
click at [828, 316] on link "View External Url" at bounding box center [828, 295] width 85 height 42
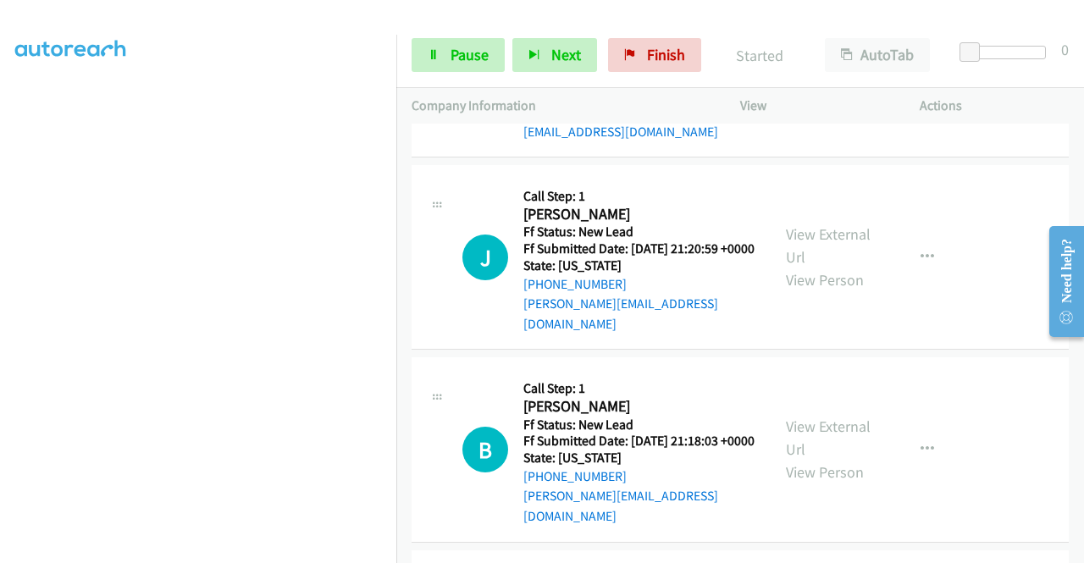
scroll to position [932, 0]
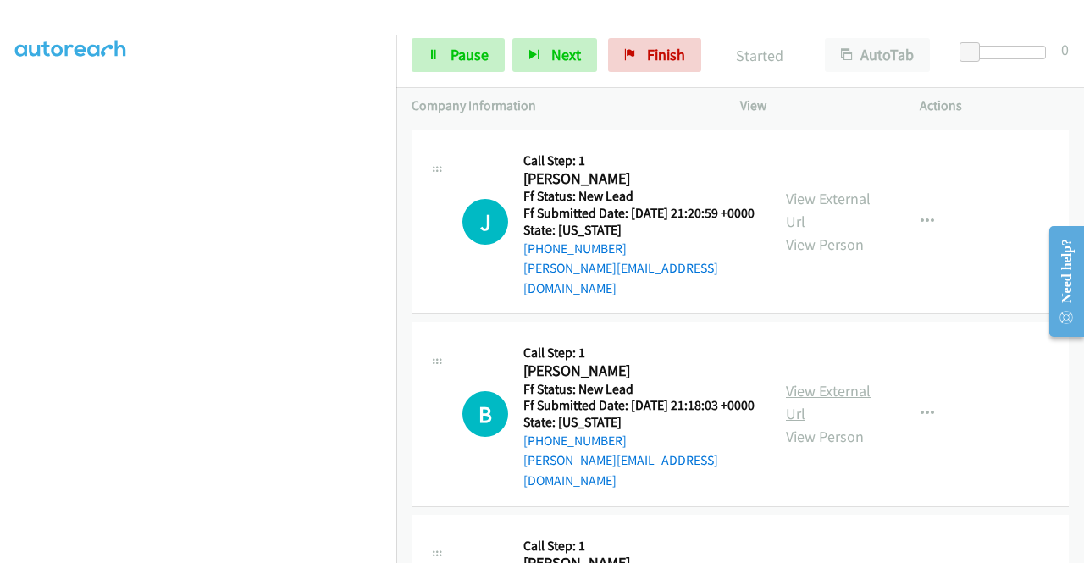
click at [810, 423] on link "View External Url" at bounding box center [828, 402] width 85 height 42
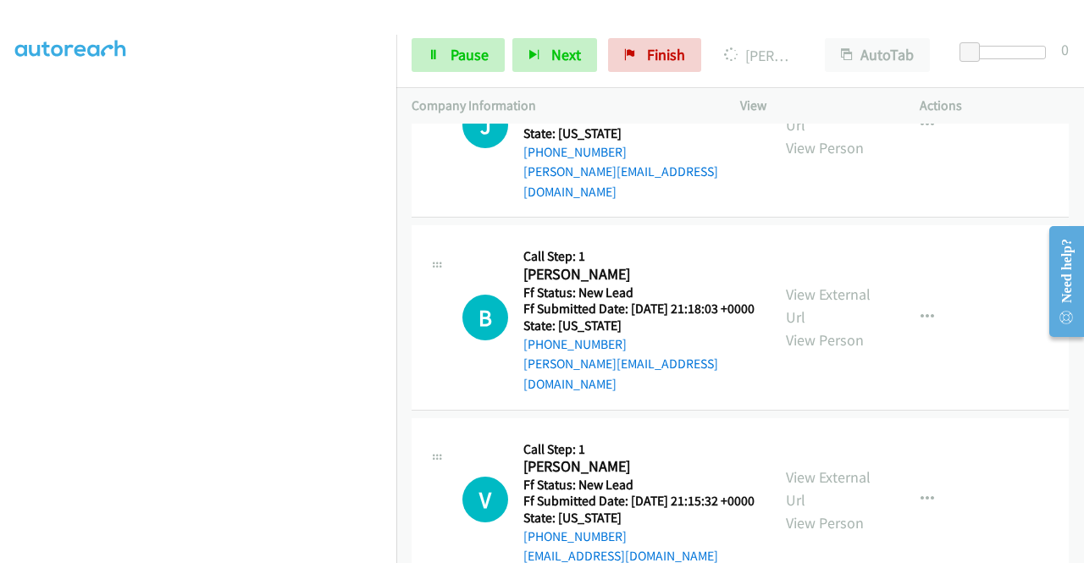
scroll to position [1101, 0]
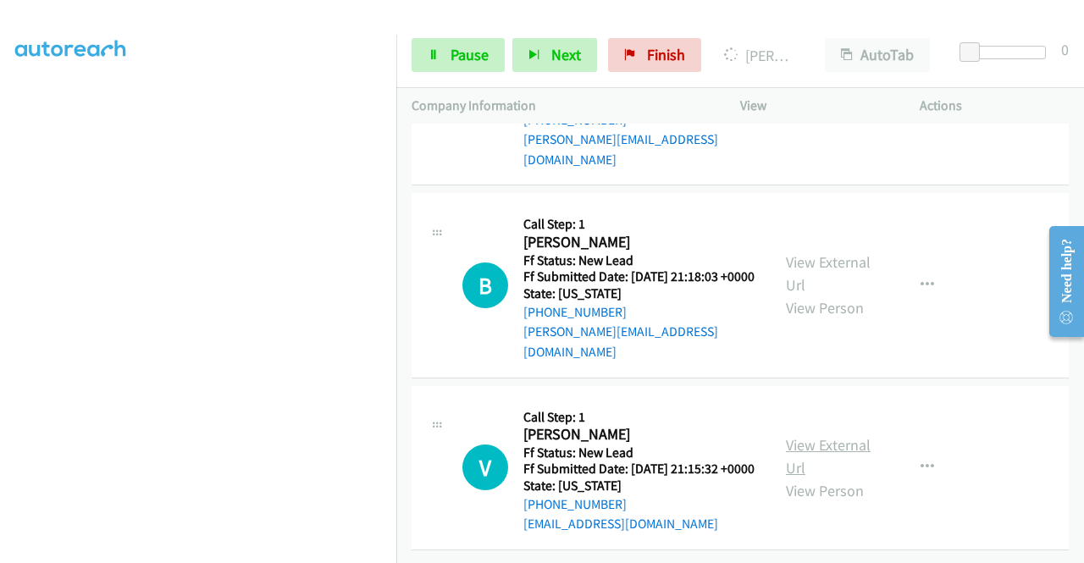
click at [828, 478] on link "View External Url" at bounding box center [828, 456] width 85 height 42
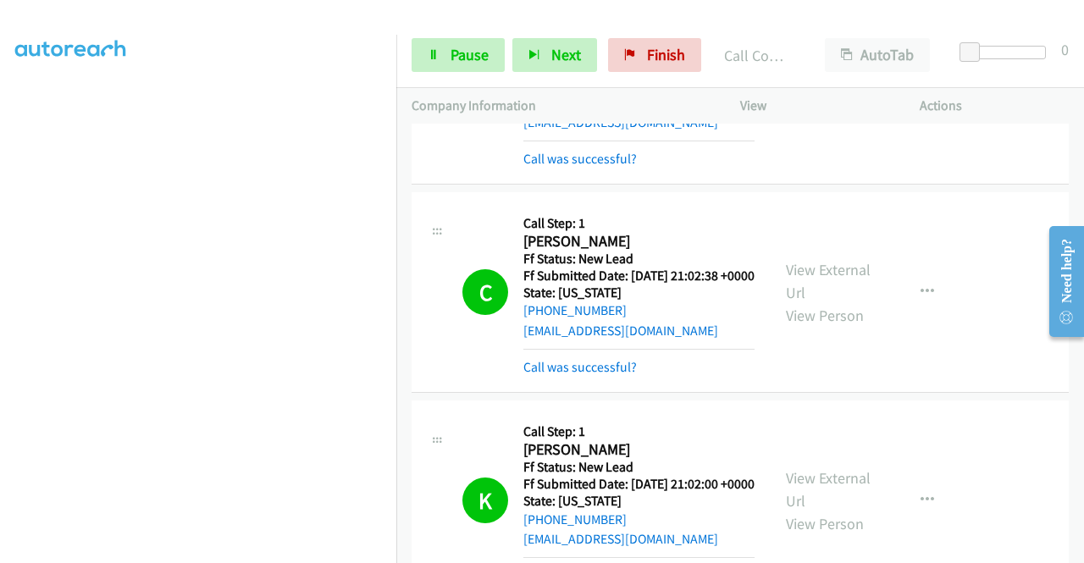
scroll to position [47, 0]
click at [468, 46] on span "Pause" at bounding box center [470, 54] width 38 height 19
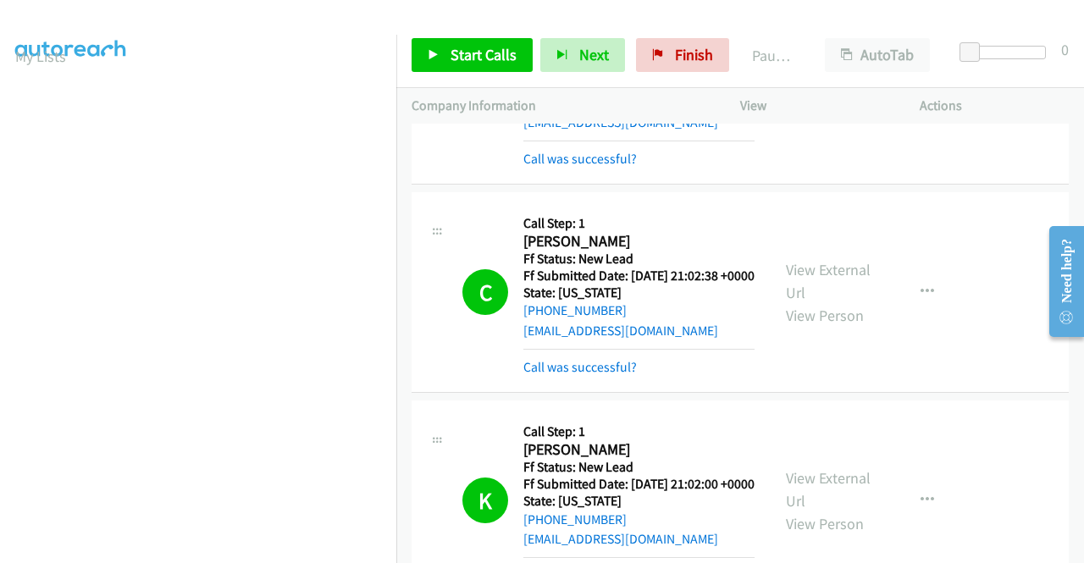
click at [912, 189] on td "C Callback Scheduled Call Step: 1 [PERSON_NAME] America/Los_Angeles Ff Status: …" at bounding box center [740, 85] width 688 height 208
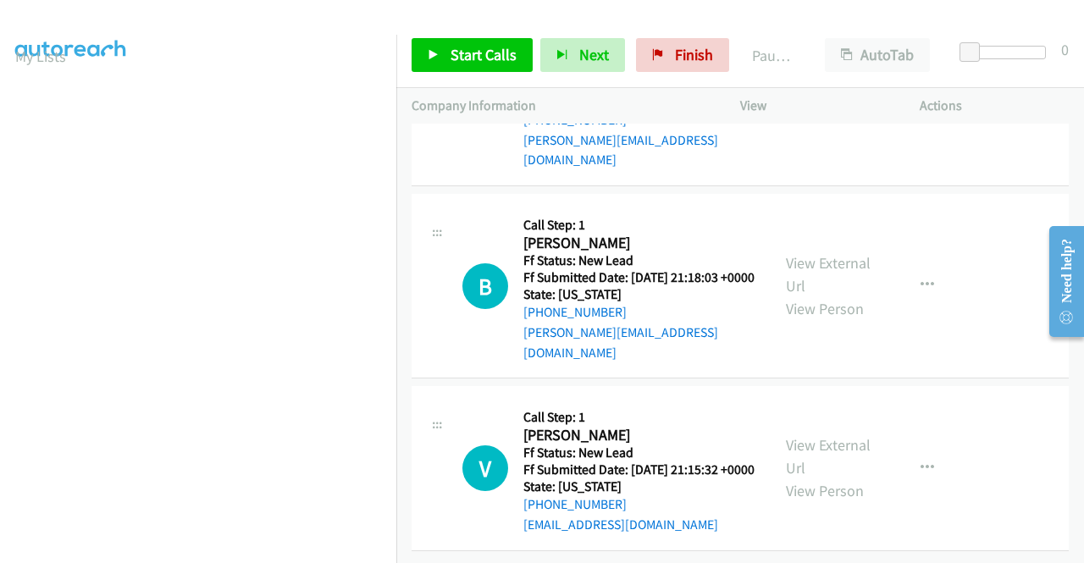
scroll to position [1199, 0]
click at [435, 53] on icon at bounding box center [434, 56] width 12 height 12
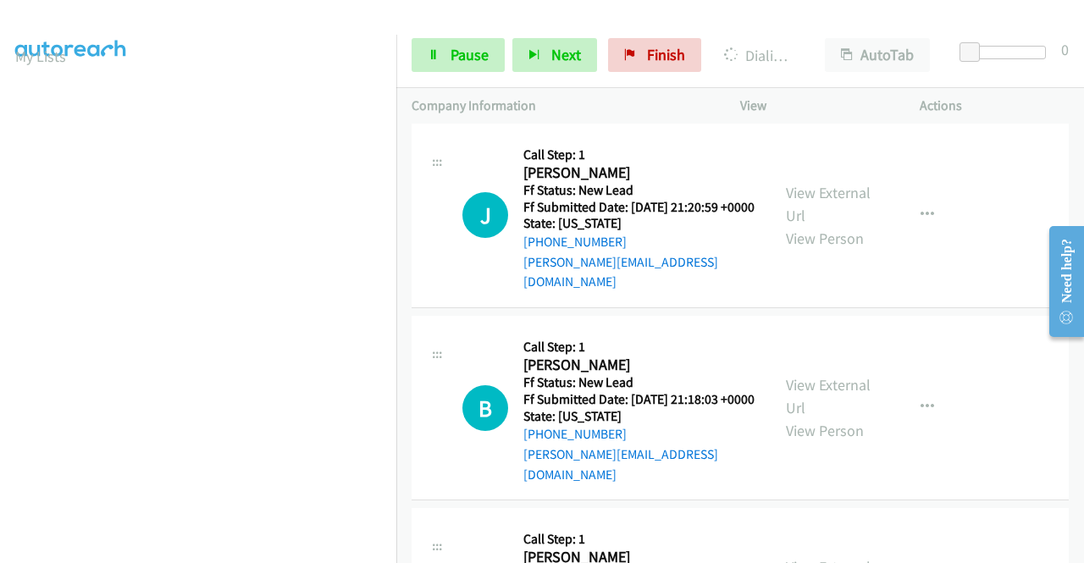
scroll to position [945, 0]
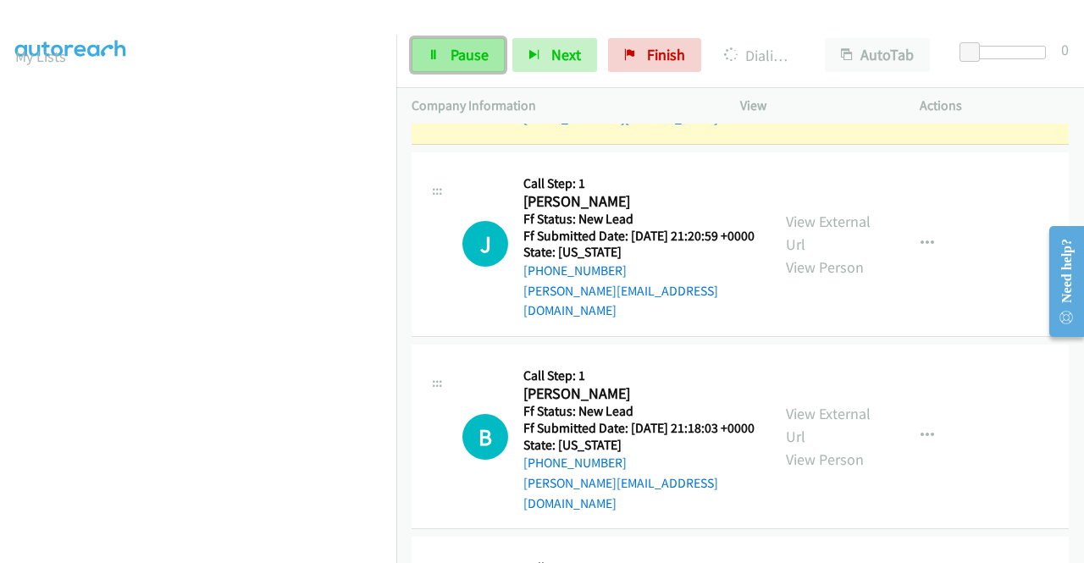
click at [451, 62] on span "Pause" at bounding box center [470, 54] width 38 height 19
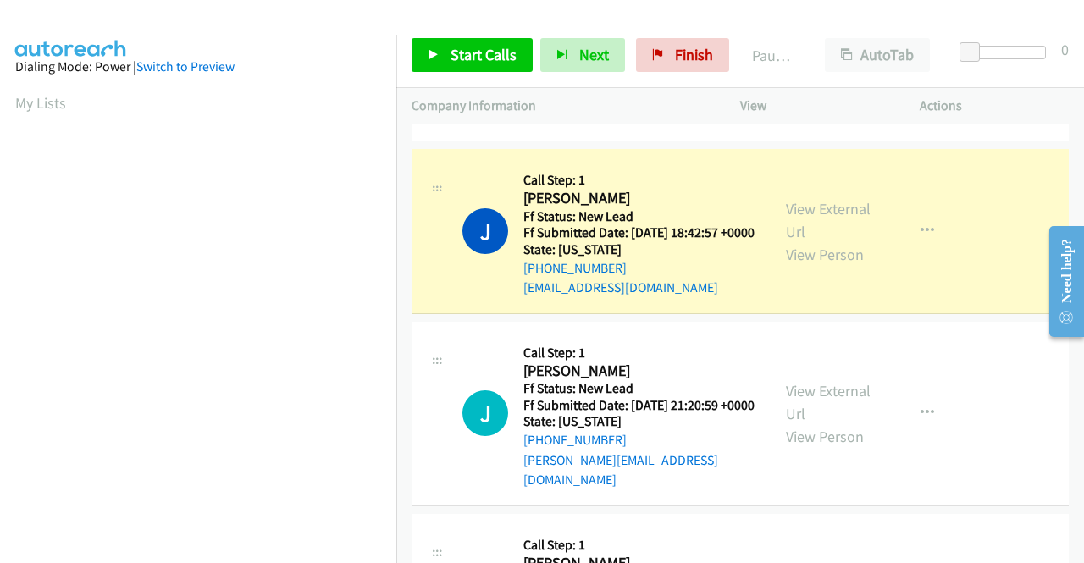
scroll to position [0, 0]
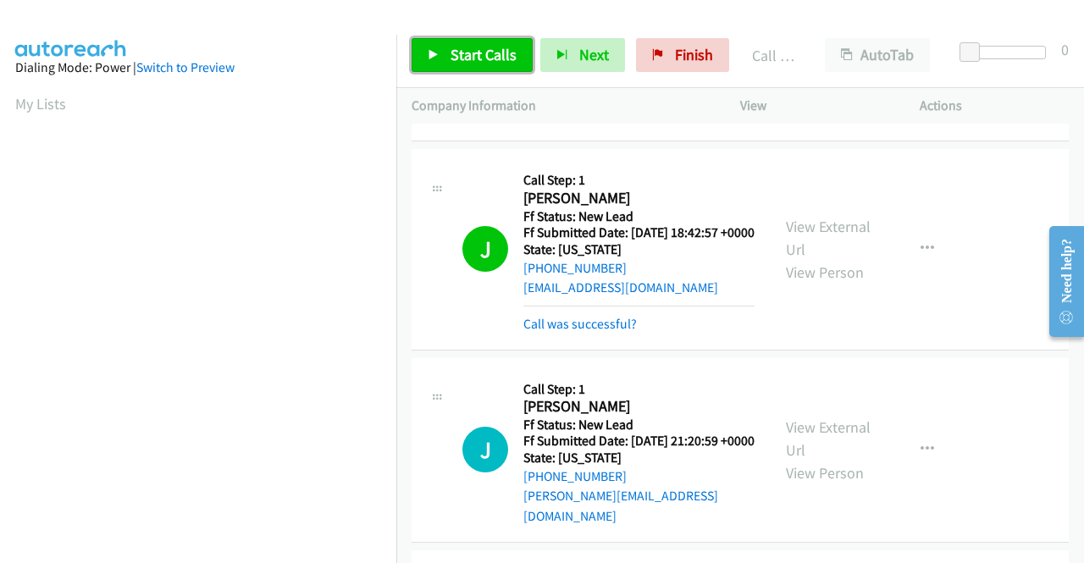
click at [479, 58] on span "Start Calls" at bounding box center [484, 54] width 66 height 19
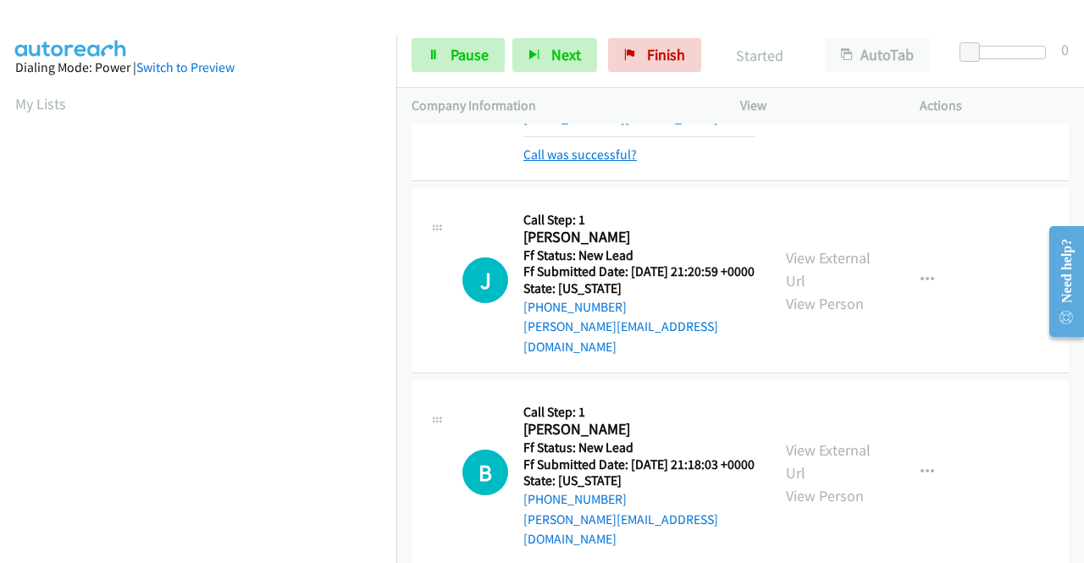
click at [620, 163] on link "Call was successful?" at bounding box center [579, 155] width 113 height 16
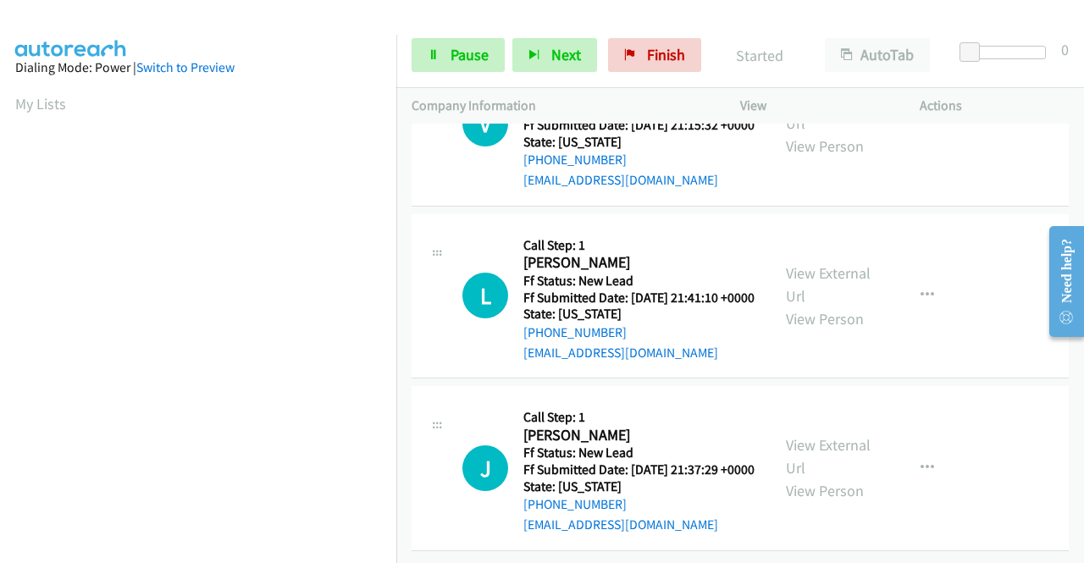
scroll to position [1436, 0]
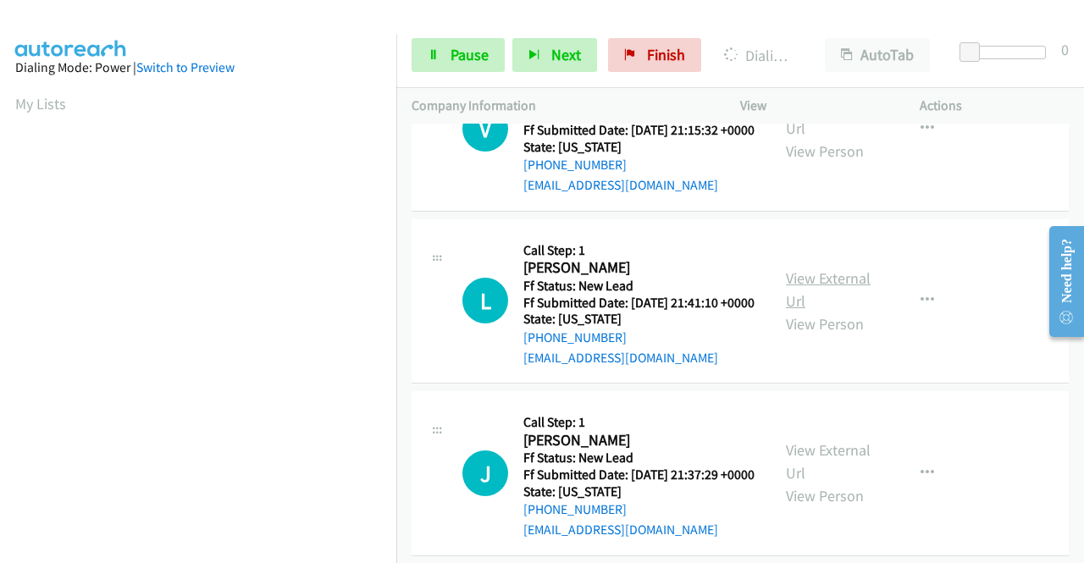
click at [854, 311] on link "View External Url" at bounding box center [828, 289] width 85 height 42
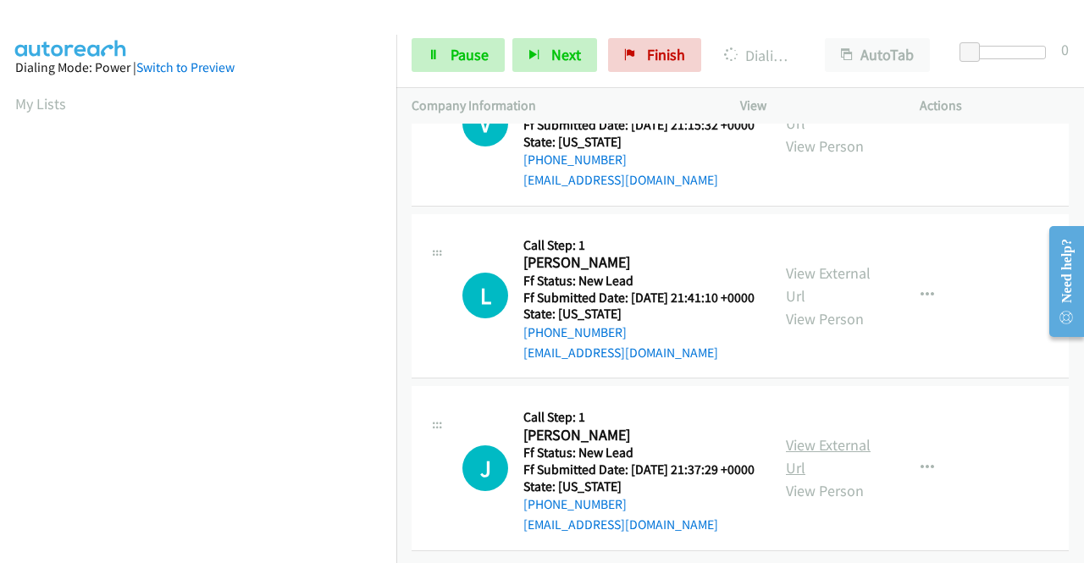
click at [822, 478] on link "View External Url" at bounding box center [828, 456] width 85 height 42
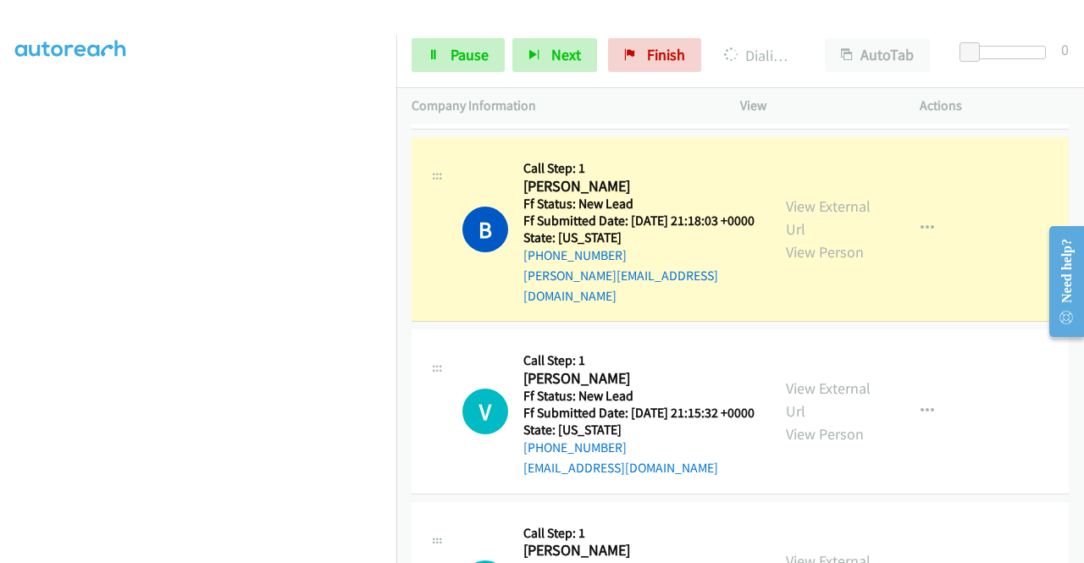
scroll to position [0, 0]
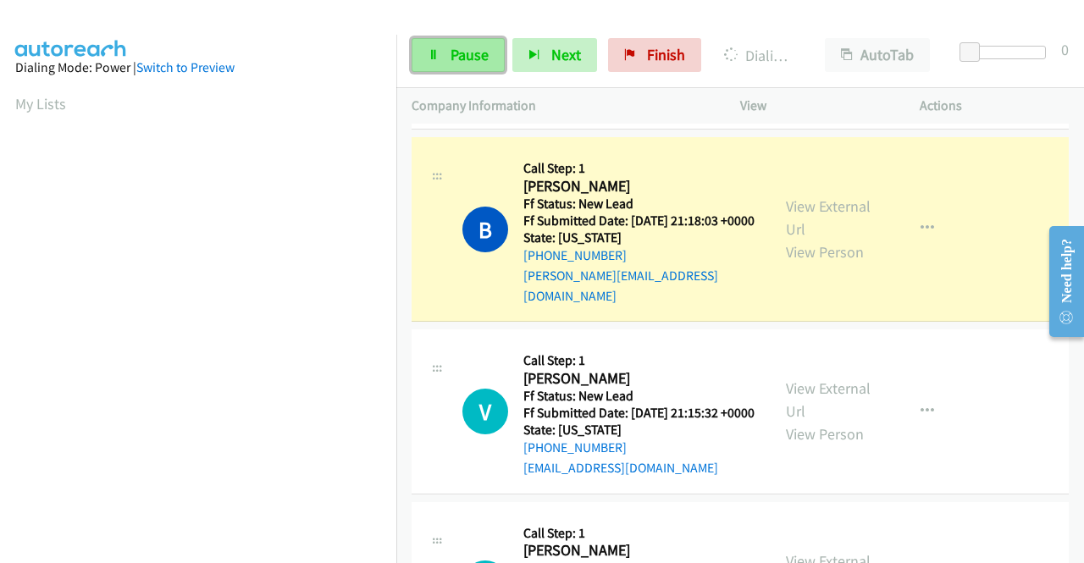
click at [444, 47] on link "Pause" at bounding box center [458, 55] width 93 height 34
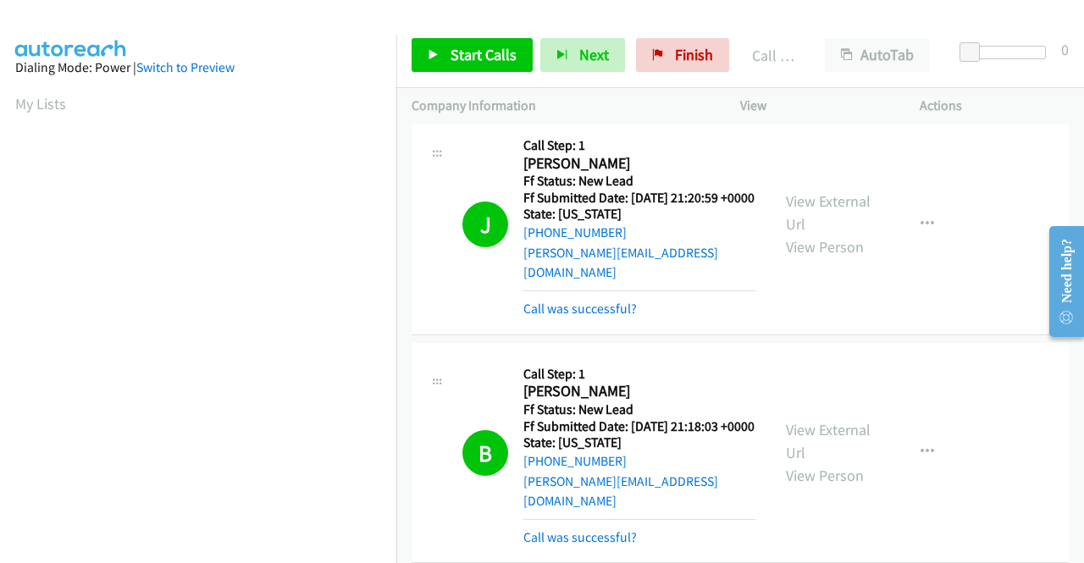
scroll to position [386, 0]
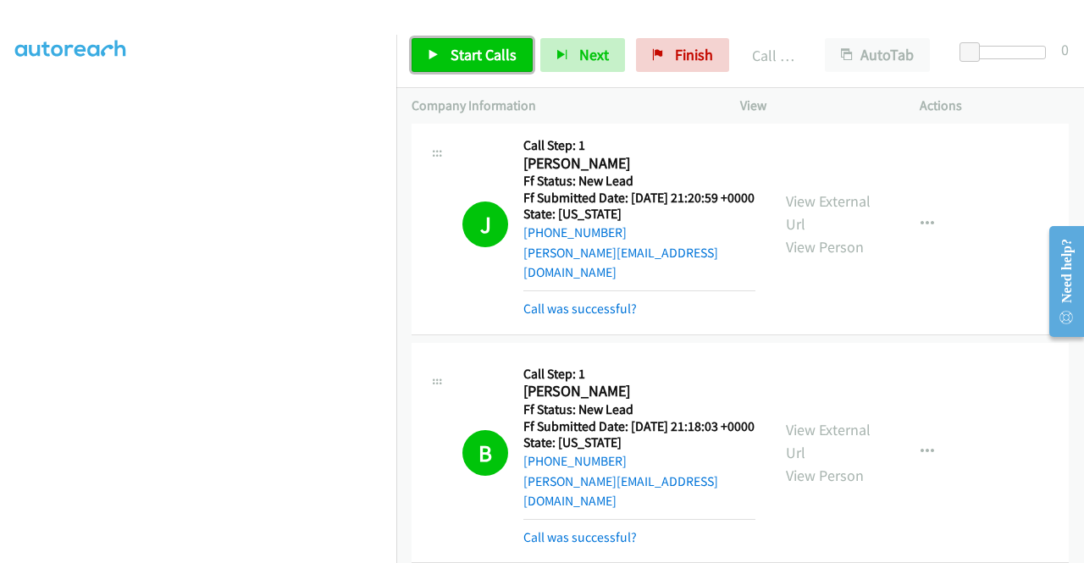
click at [484, 58] on span "Start Calls" at bounding box center [484, 54] width 66 height 19
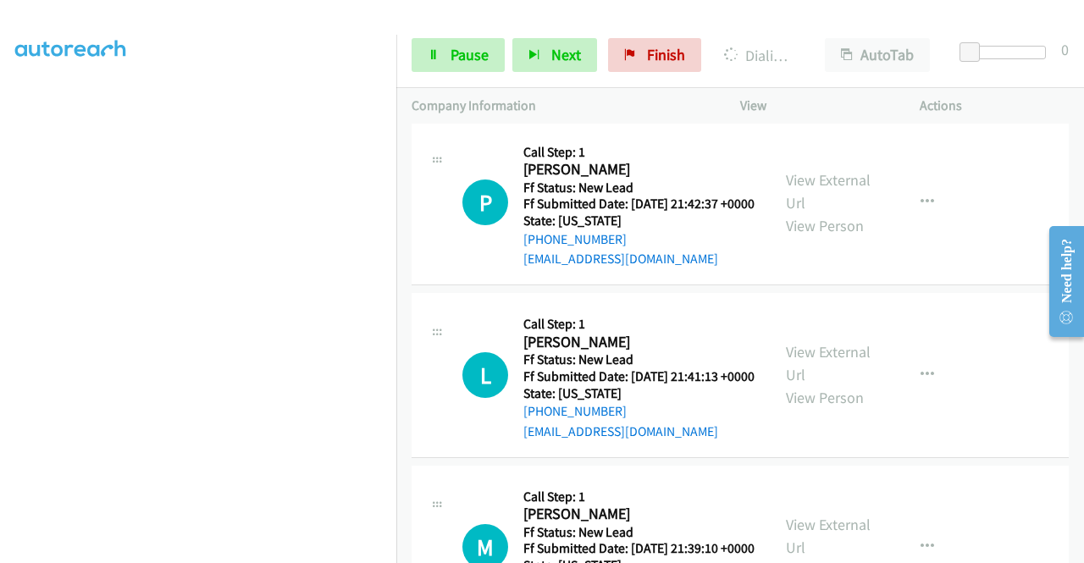
scroll to position [1902, 0]
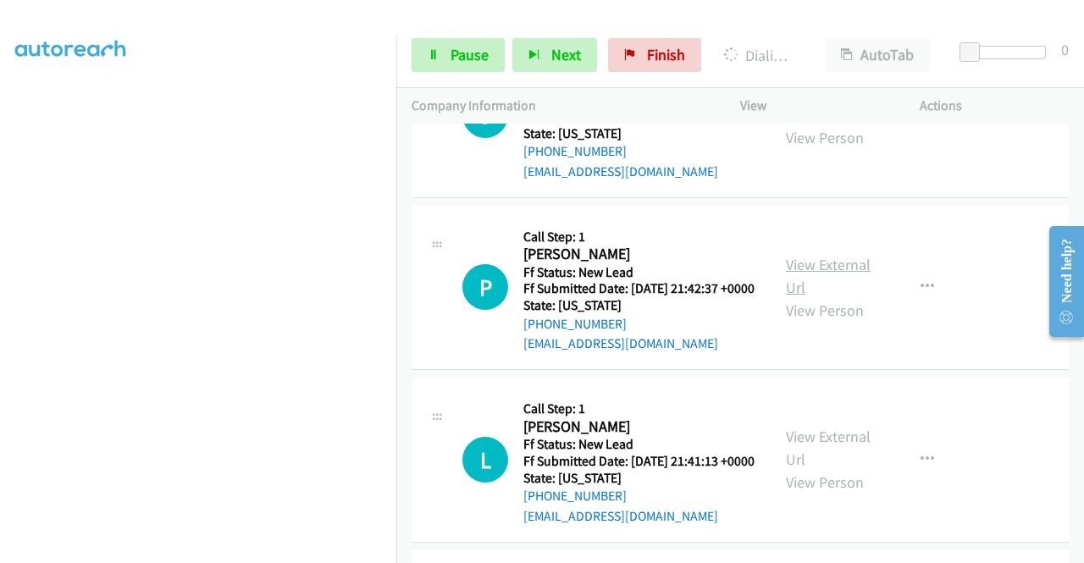
click at [826, 297] on link "View External Url" at bounding box center [828, 276] width 85 height 42
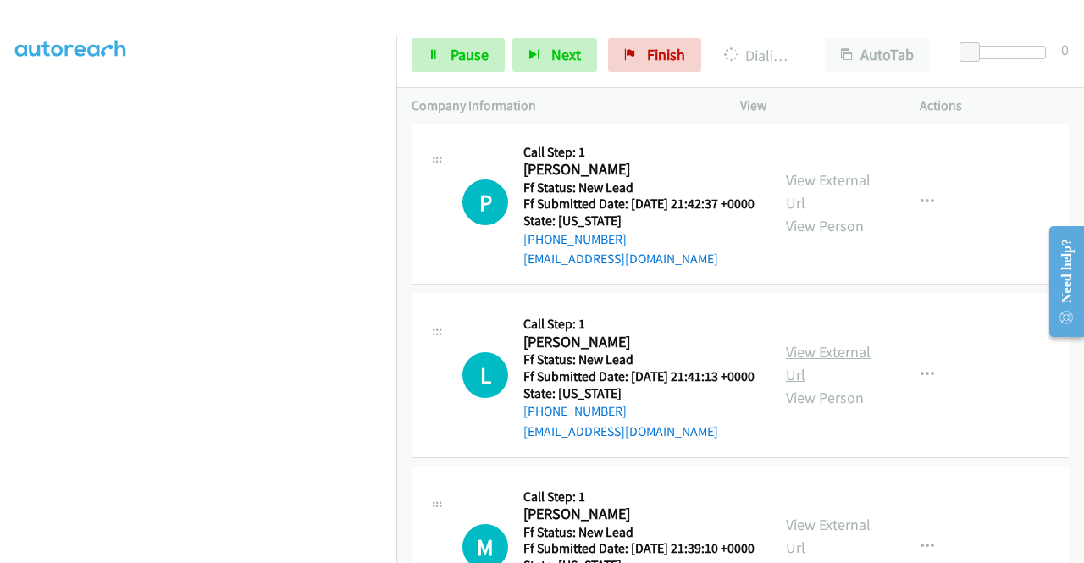
click at [830, 385] on link "View External Url" at bounding box center [828, 363] width 85 height 42
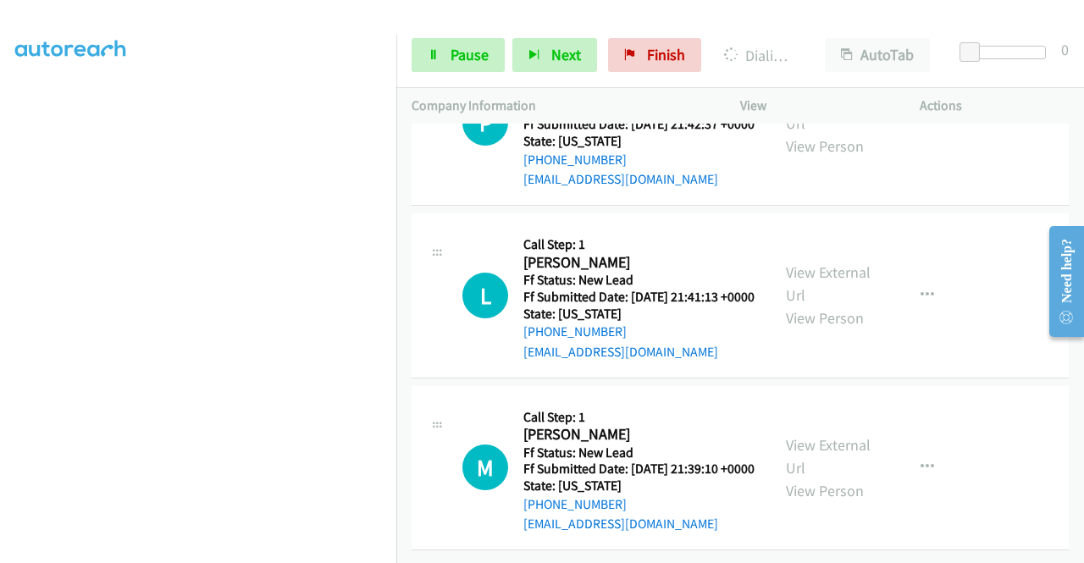
scroll to position [2241, 0]
click at [814, 435] on link "View External Url" at bounding box center [828, 456] width 85 height 42
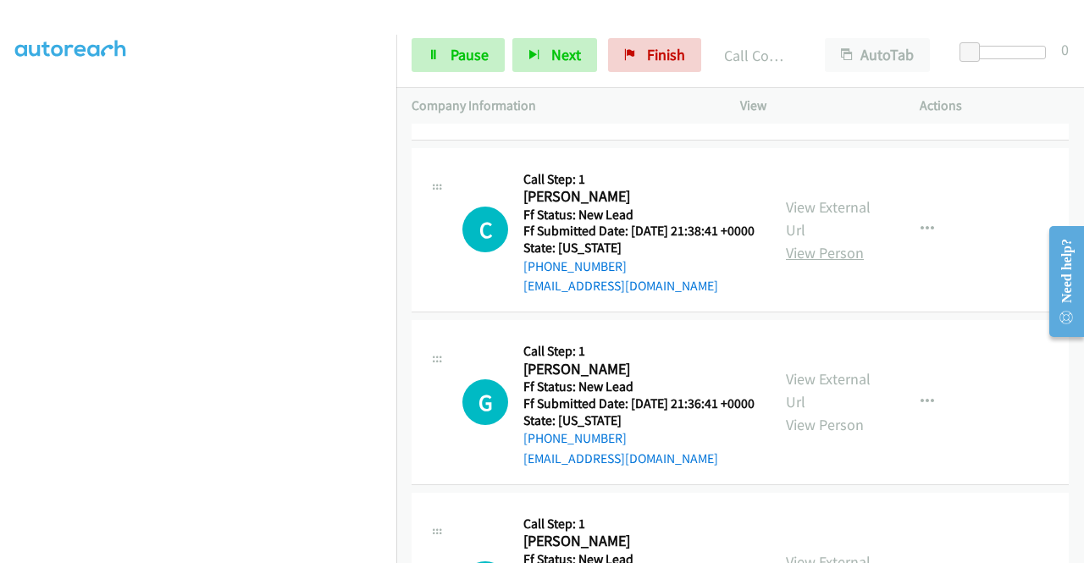
scroll to position [2660, 0]
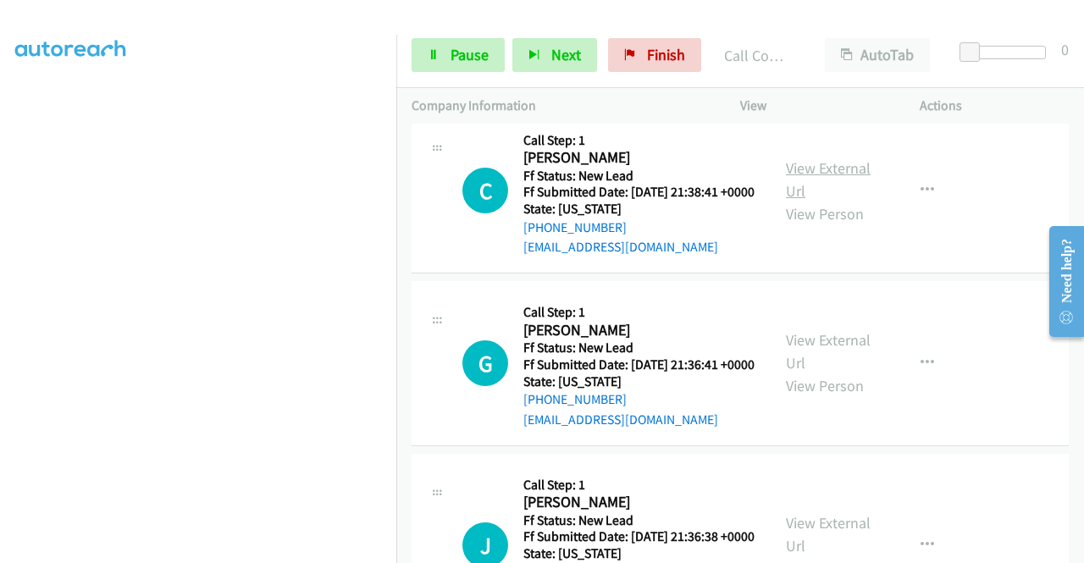
click at [844, 201] on link "View External Url" at bounding box center [828, 179] width 85 height 42
click at [832, 373] on link "View External Url" at bounding box center [828, 351] width 85 height 42
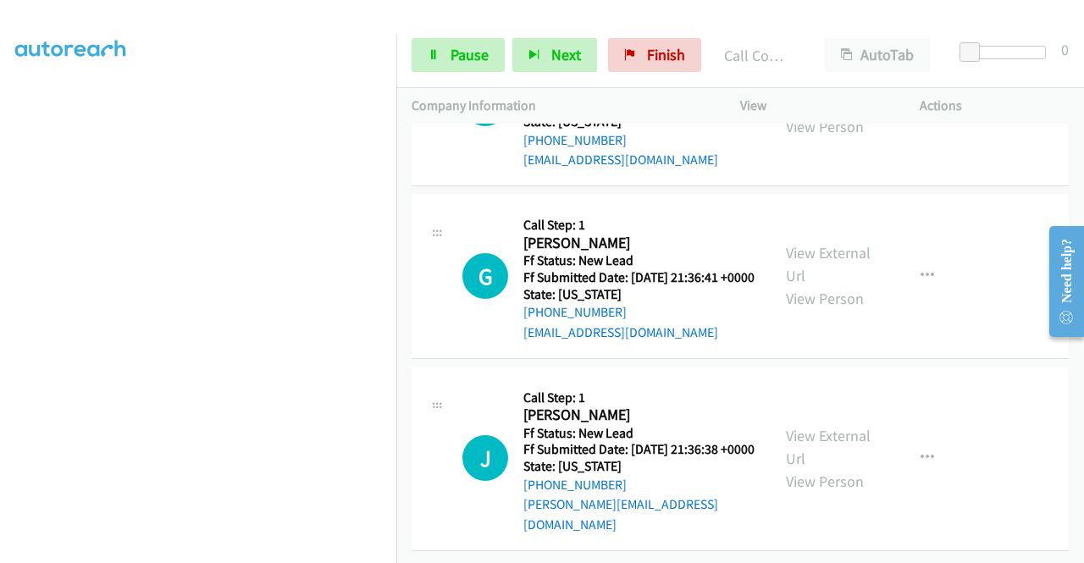
scroll to position [2914, 0]
click at [823, 462] on link "View External Url" at bounding box center [828, 447] width 85 height 42
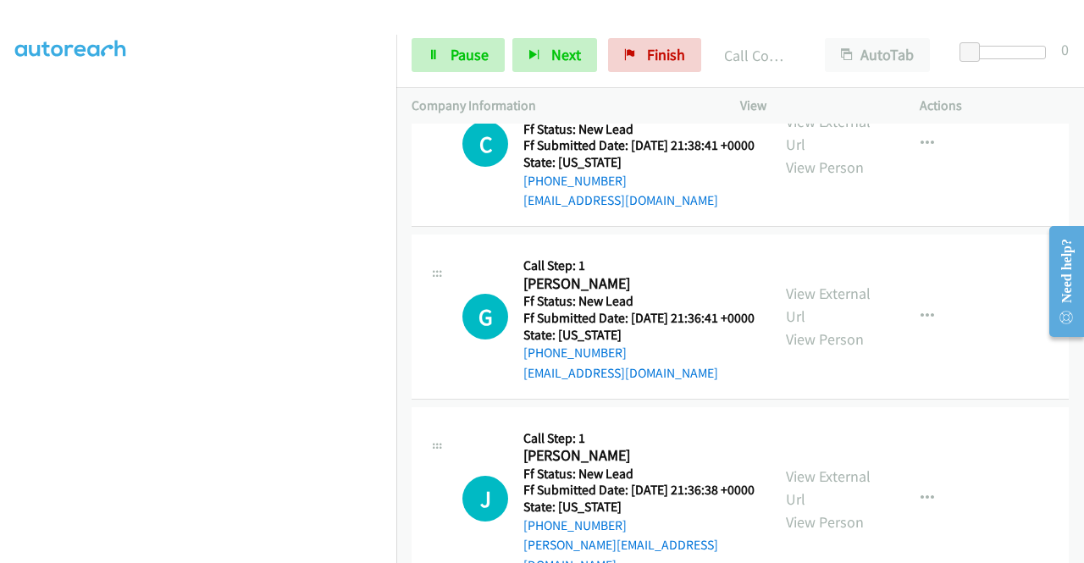
scroll to position [2705, 0]
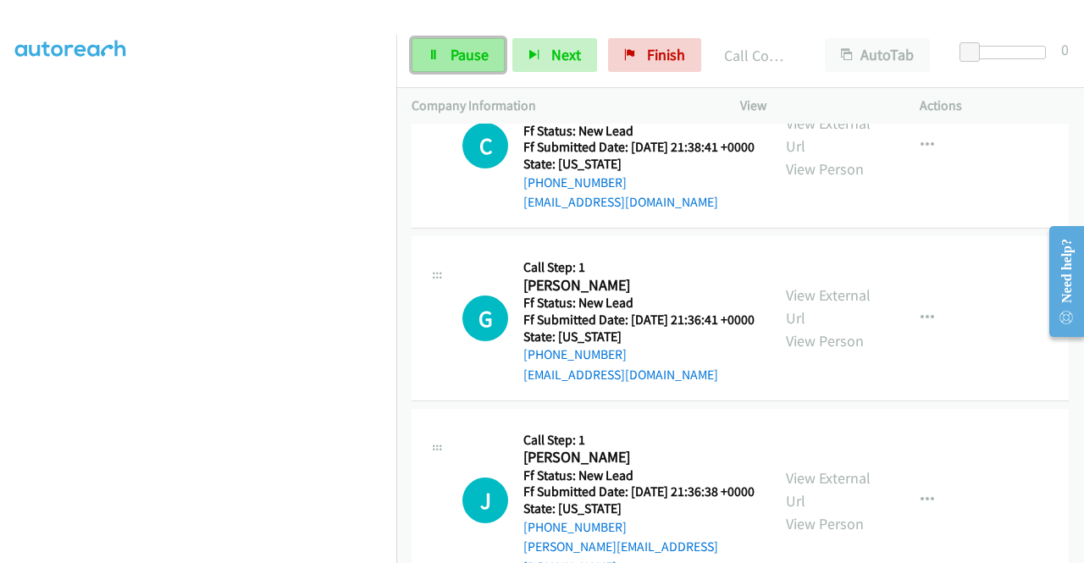
click at [457, 47] on span "Pause" at bounding box center [470, 54] width 38 height 19
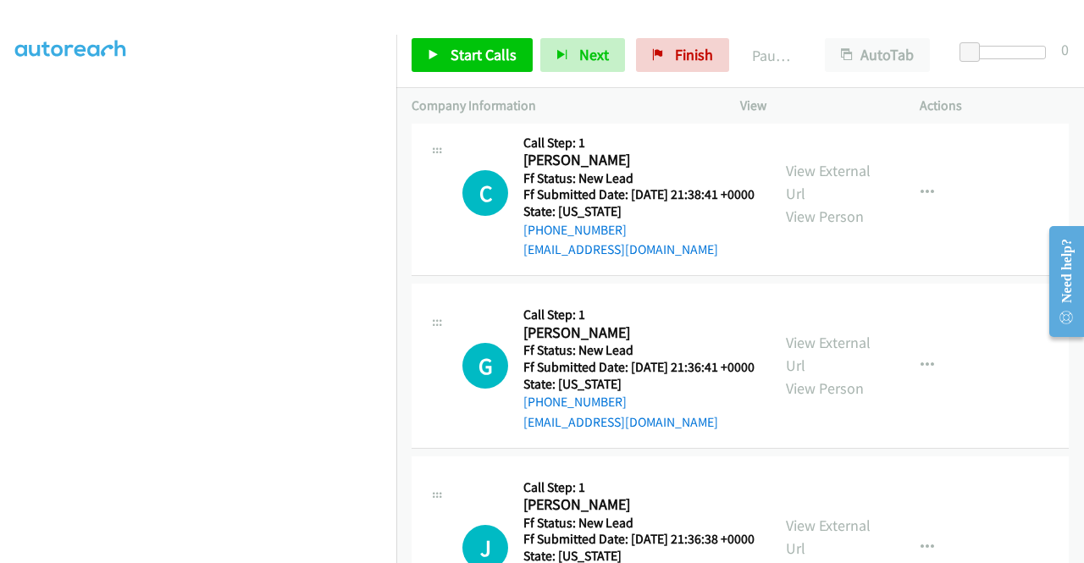
scroll to position [2621, 0]
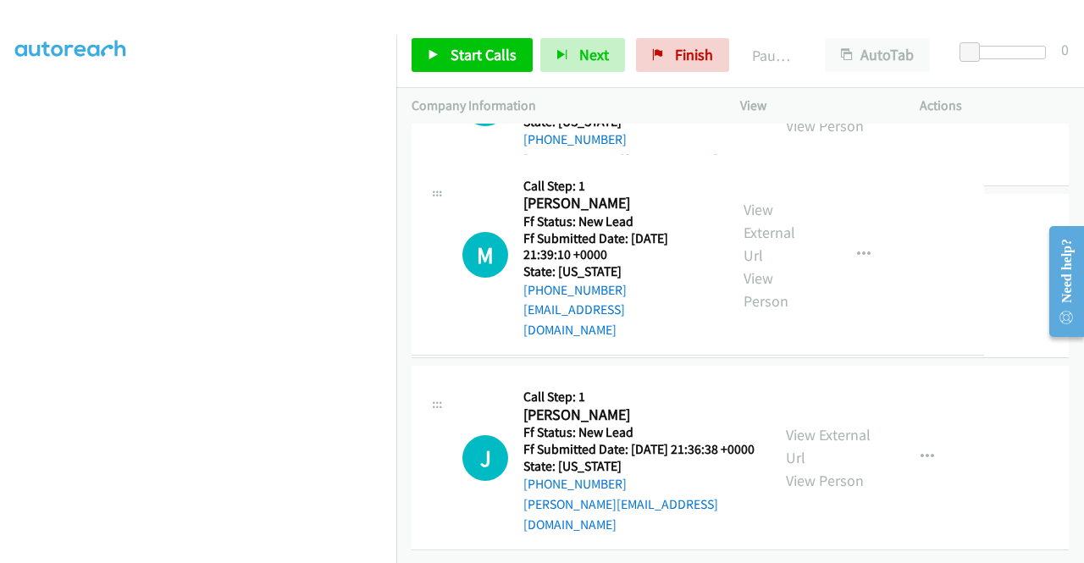
drag, startPoint x: 634, startPoint y: 253, endPoint x: 579, endPoint y: 247, distance: 55.4
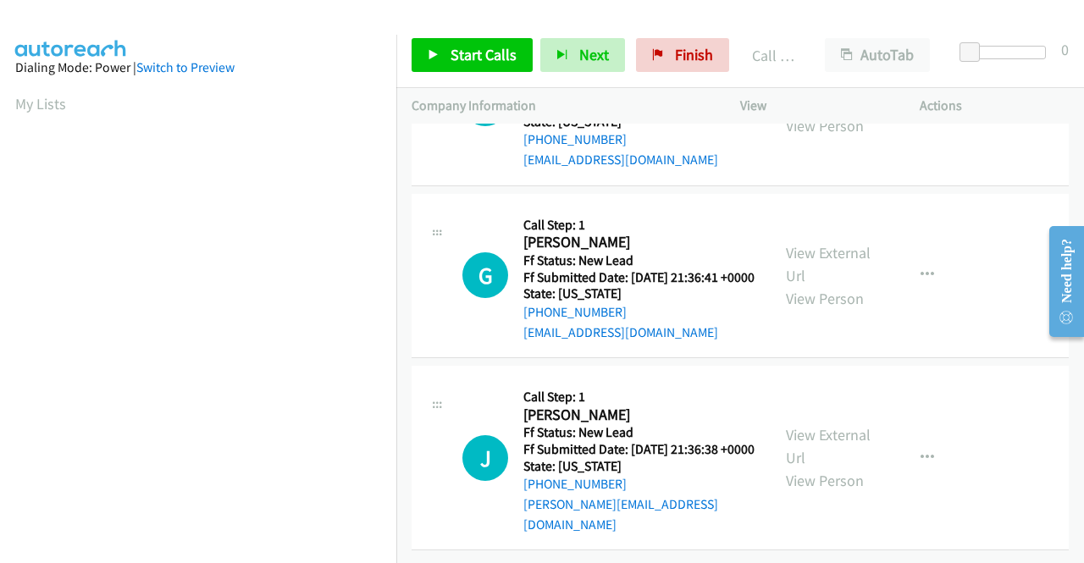
scroll to position [2995, 0]
click at [478, 56] on span "Start Calls" at bounding box center [484, 54] width 66 height 19
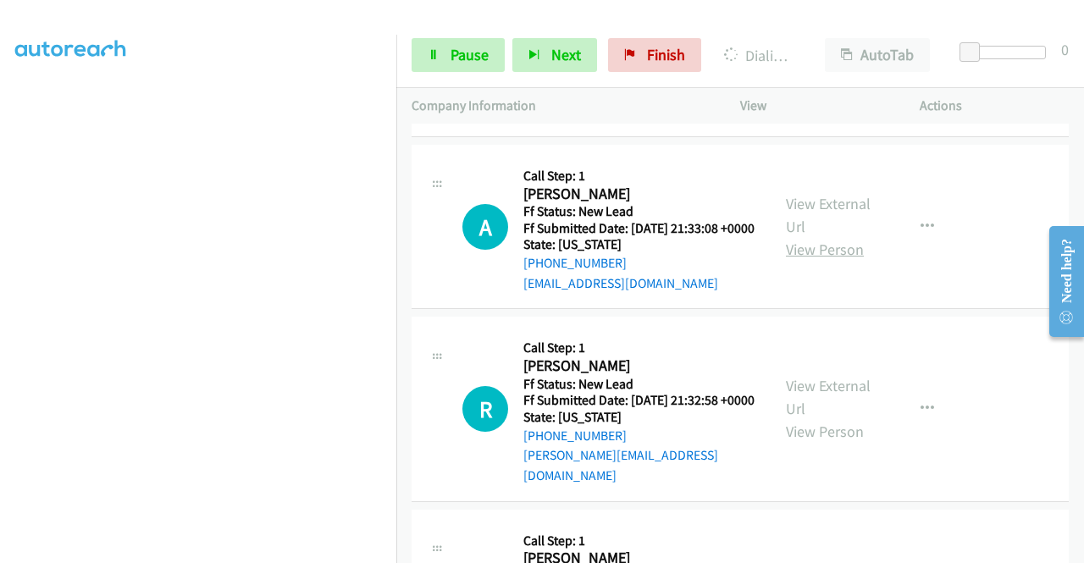
scroll to position [3249, 0]
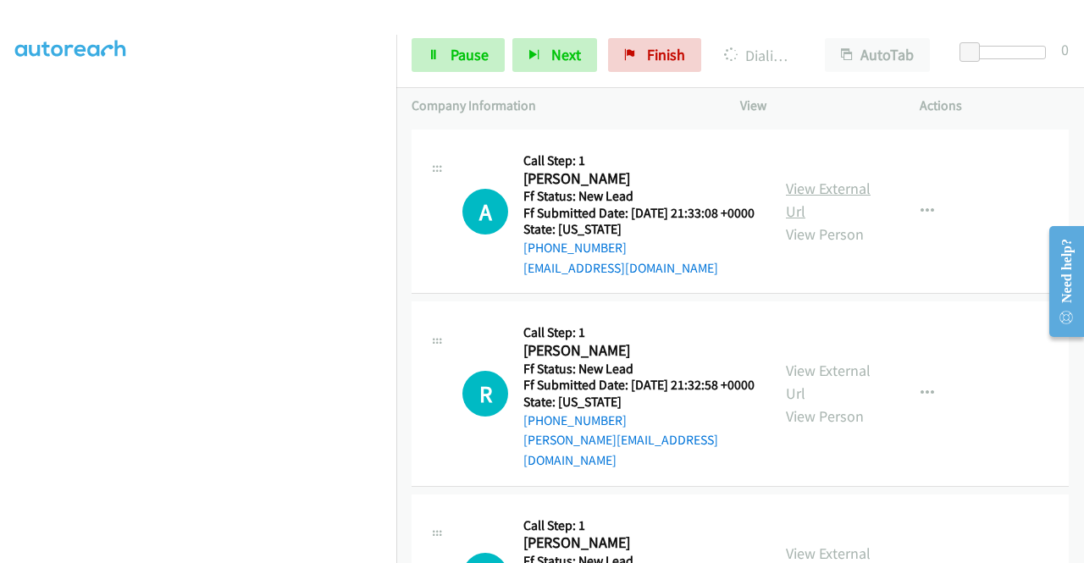
click at [841, 221] on link "View External Url" at bounding box center [828, 200] width 85 height 42
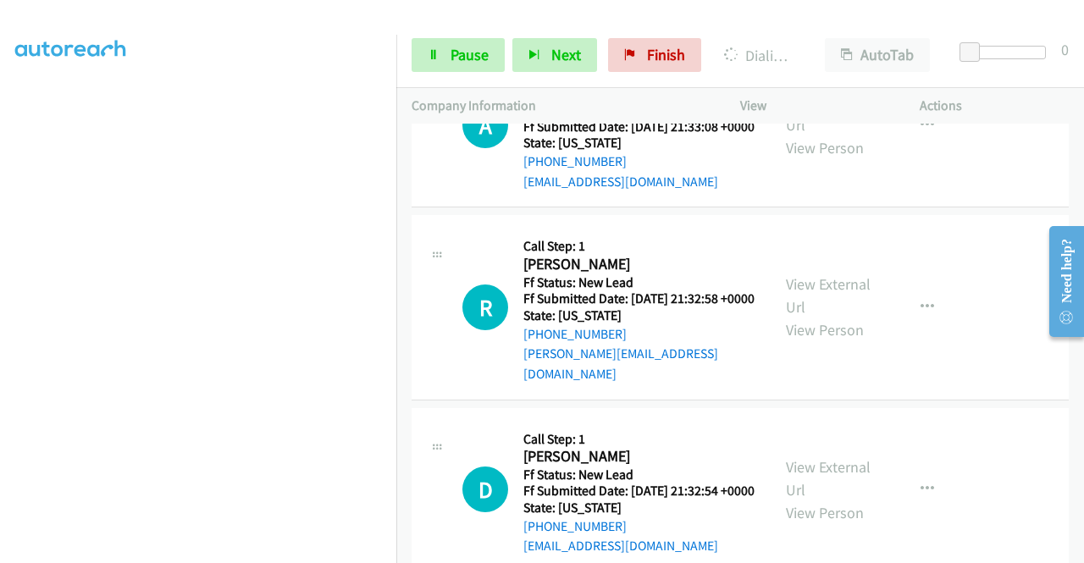
scroll to position [3418, 0]
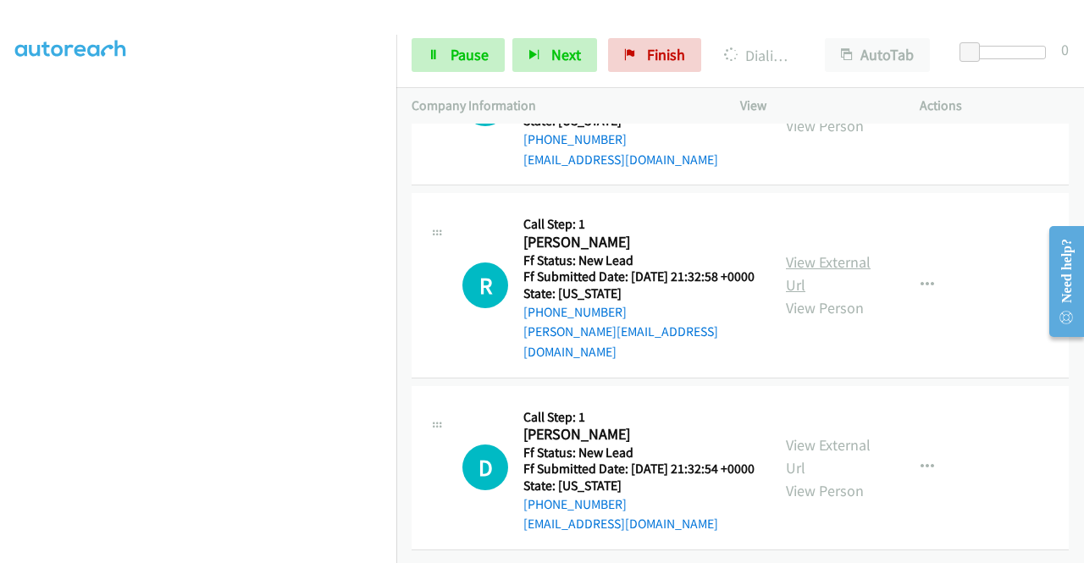
click at [834, 295] on link "View External Url" at bounding box center [828, 273] width 85 height 42
click at [805, 435] on link "View External Url" at bounding box center [828, 456] width 85 height 42
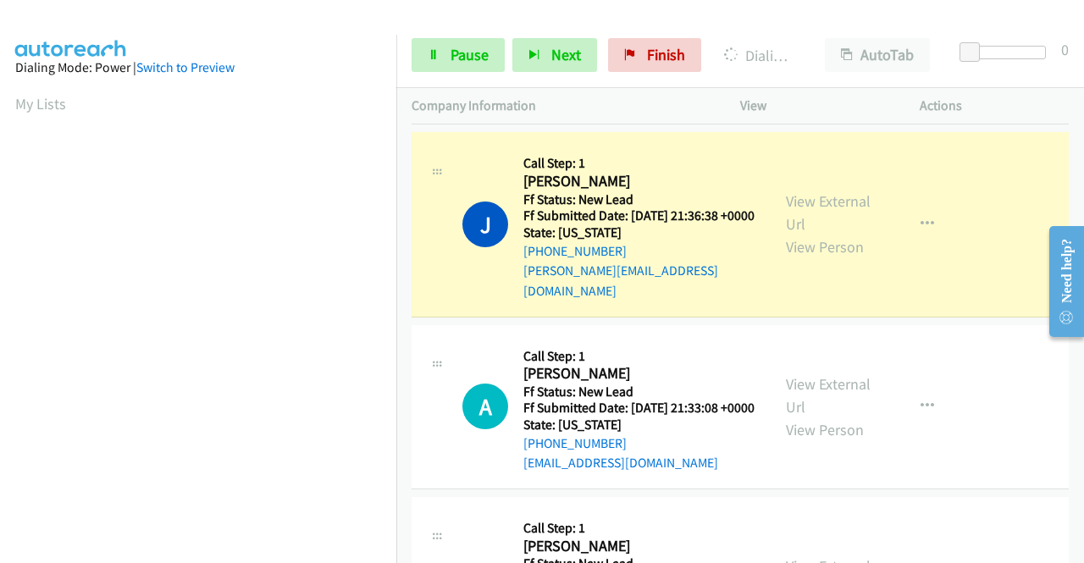
scroll to position [386, 0]
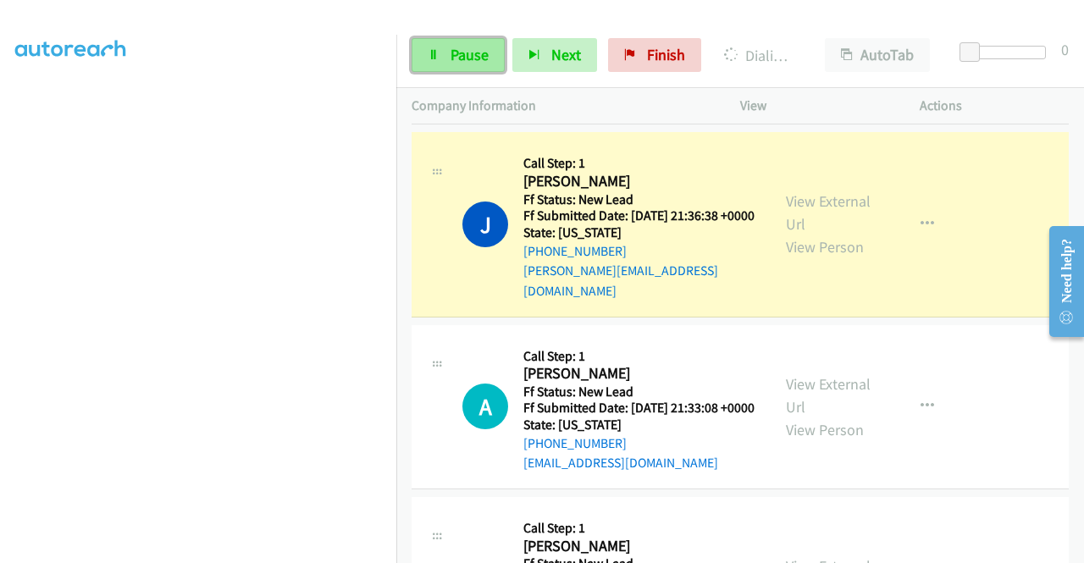
click at [459, 58] on span "Pause" at bounding box center [470, 54] width 38 height 19
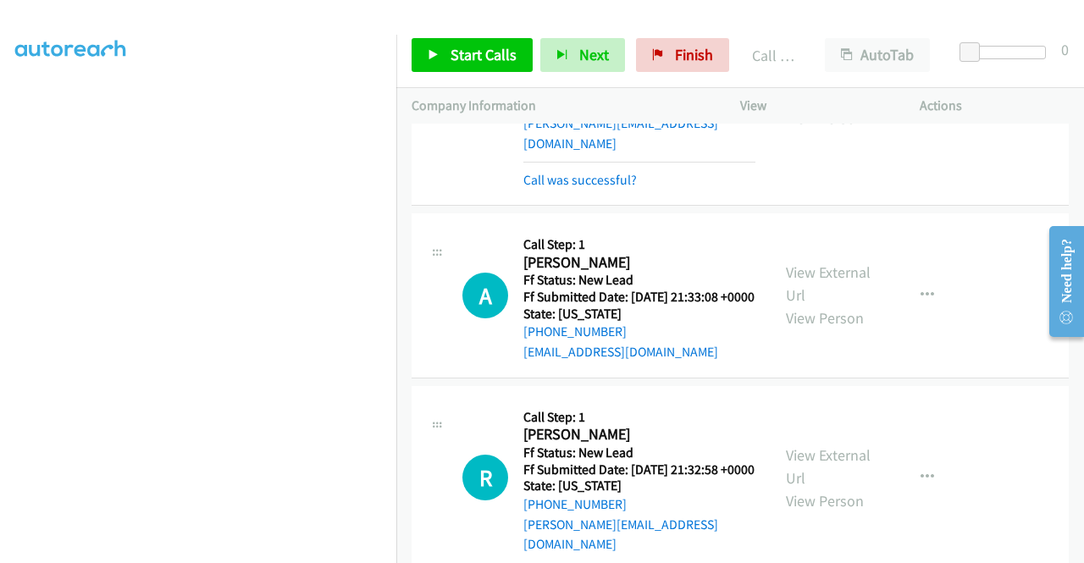
scroll to position [3429, 0]
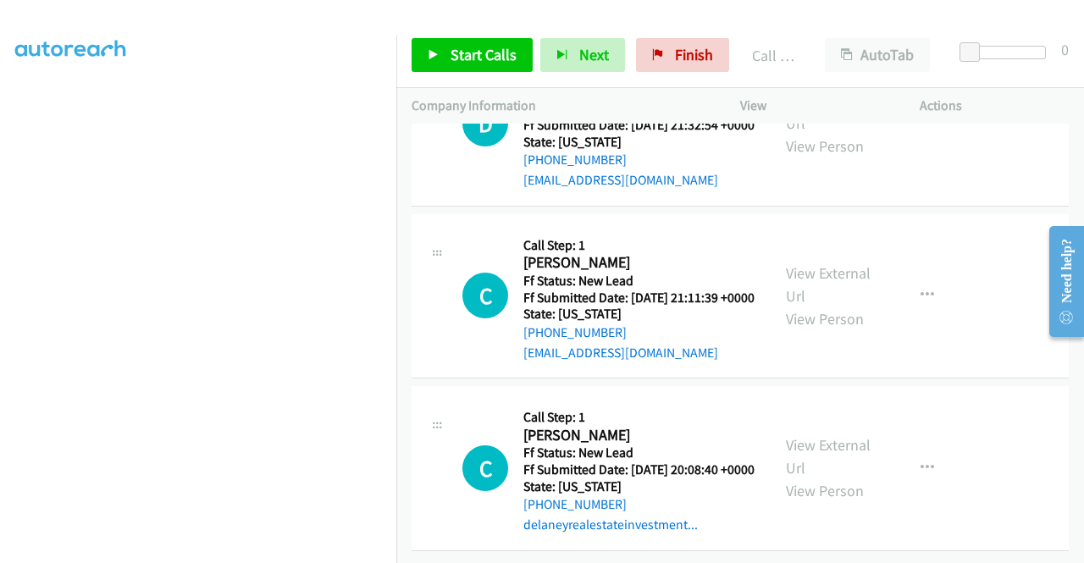
scroll to position [3833, 0]
click at [816, 306] on link "View External Url" at bounding box center [828, 284] width 85 height 42
click at [822, 436] on link "View External Url" at bounding box center [828, 456] width 85 height 42
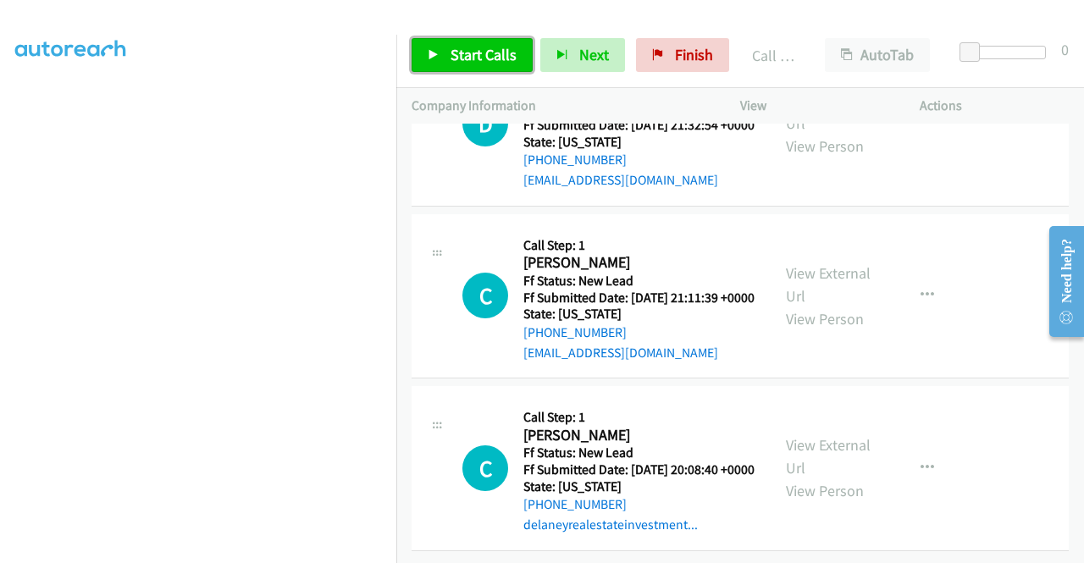
click at [498, 55] on span "Start Calls" at bounding box center [484, 54] width 66 height 19
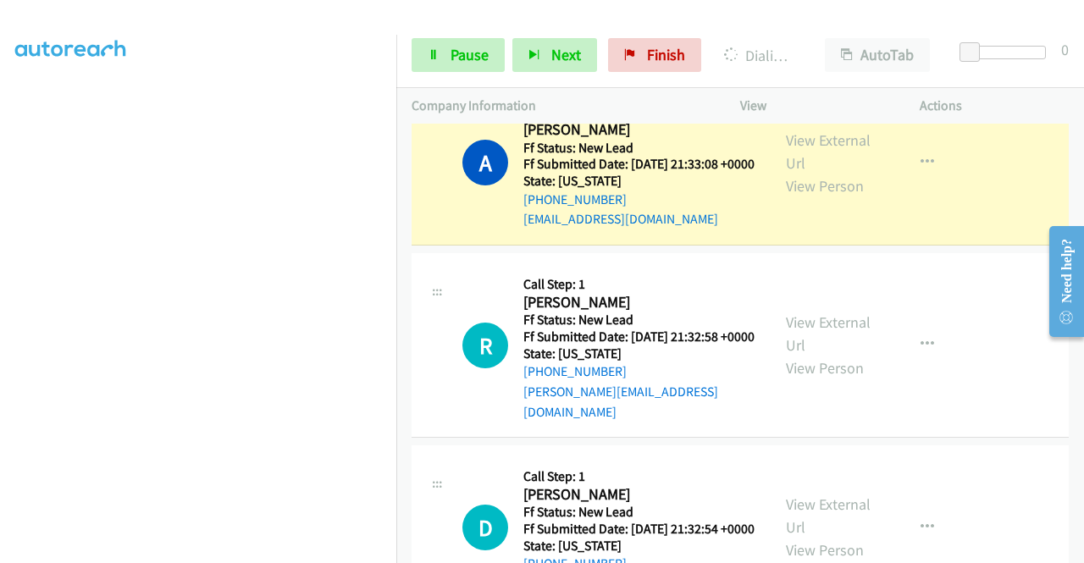
scroll to position [0, 0]
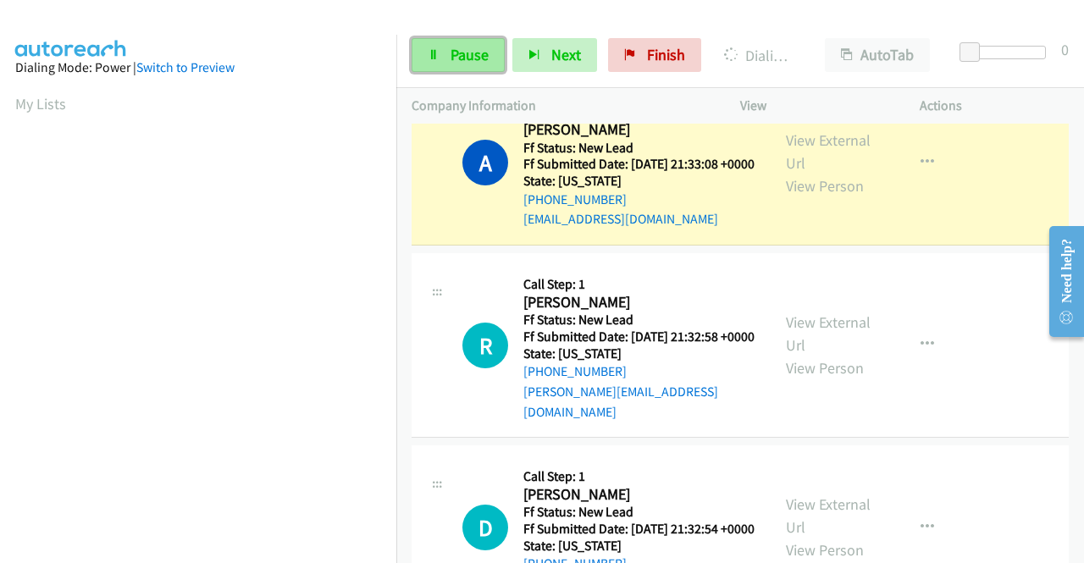
click at [471, 53] on span "Pause" at bounding box center [470, 54] width 38 height 19
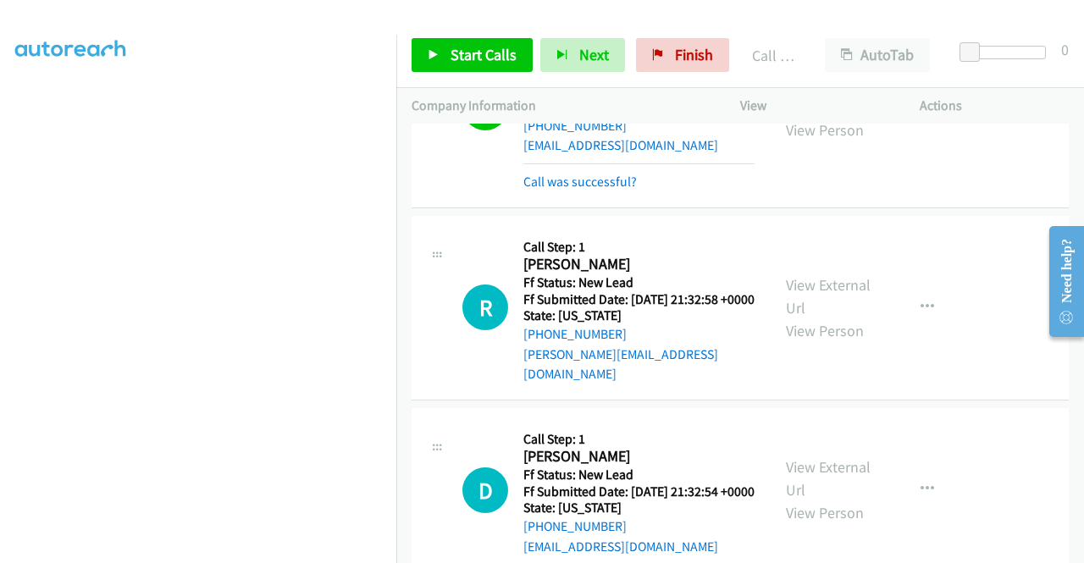
scroll to position [3503, 0]
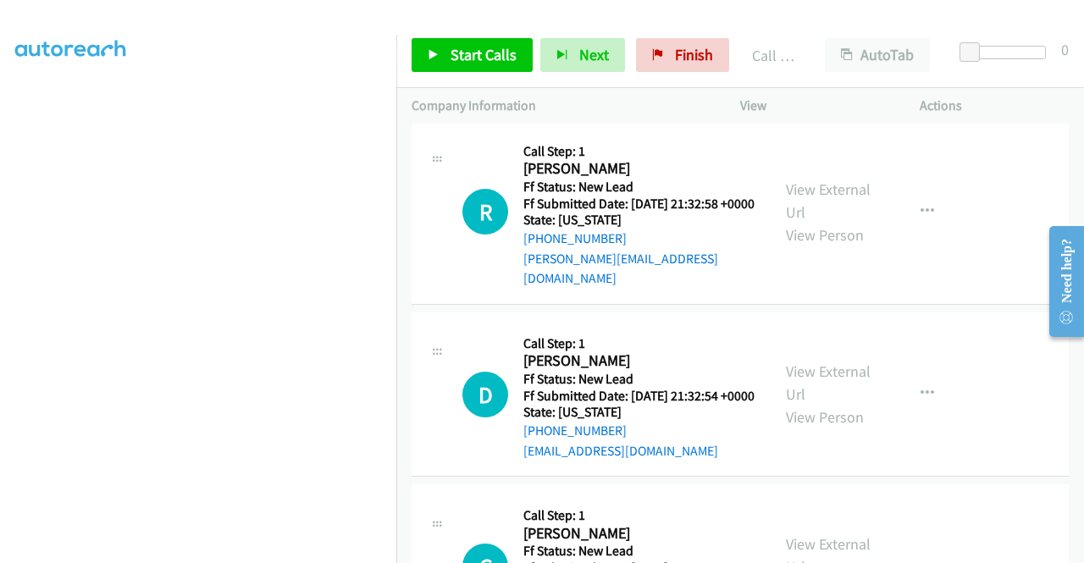
click at [617, 94] on link "Call was successful?" at bounding box center [579, 86] width 113 height 16
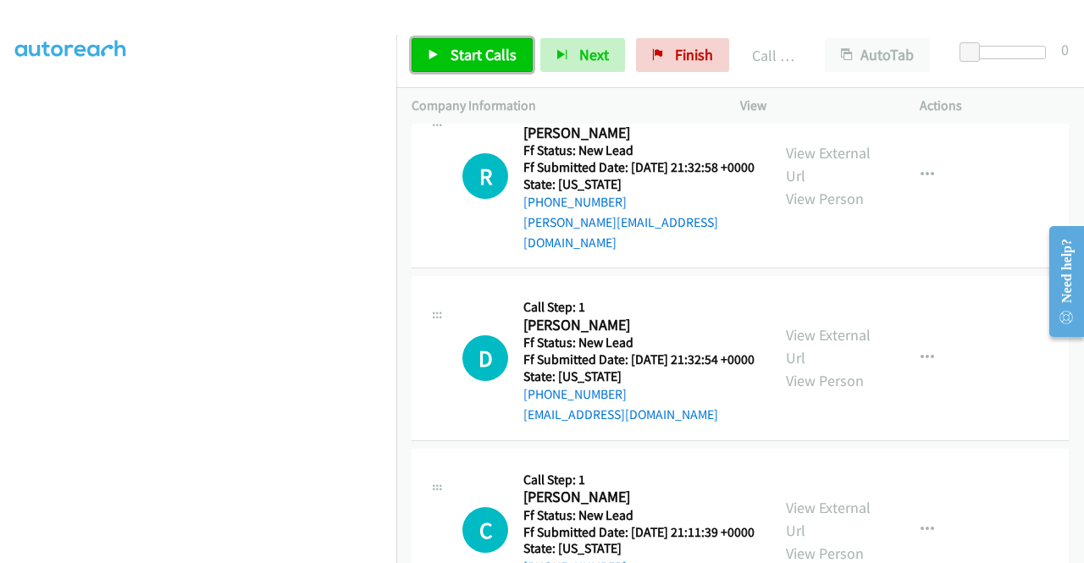
click at [462, 62] on span "Start Calls" at bounding box center [484, 54] width 66 height 19
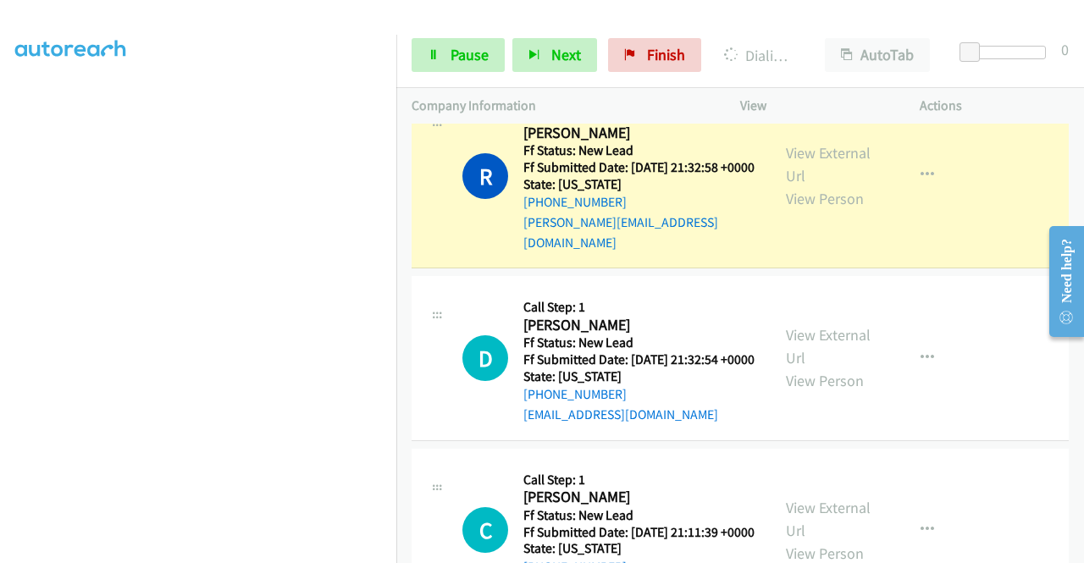
click at [1008, 273] on td "R Callback Scheduled Call Step: 1 [PERSON_NAME] America/New_York Ff Status: New…" at bounding box center [740, 176] width 688 height 192
click at [432, 53] on icon at bounding box center [434, 56] width 12 height 12
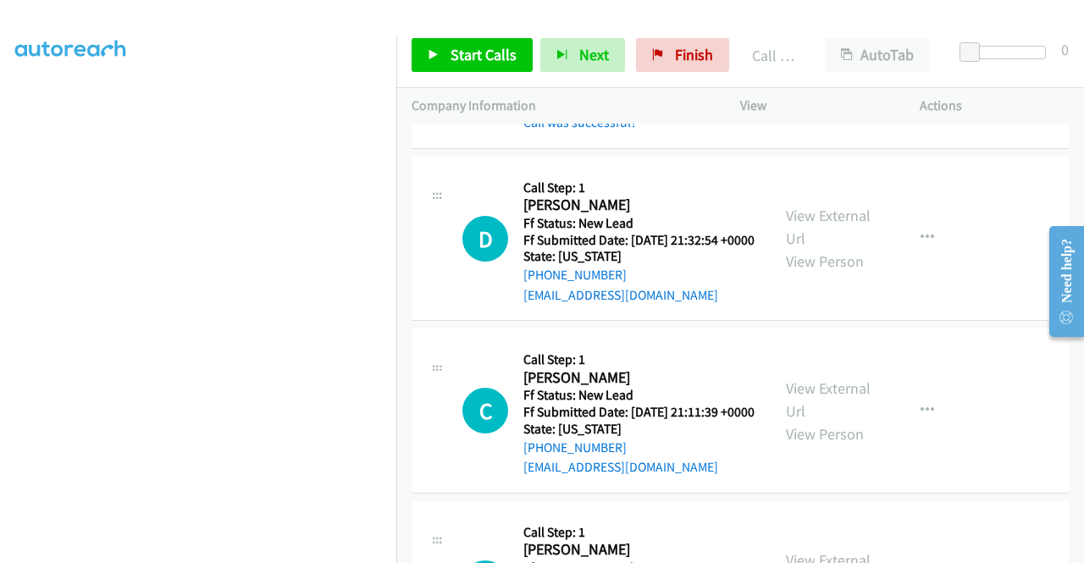
scroll to position [3673, 0]
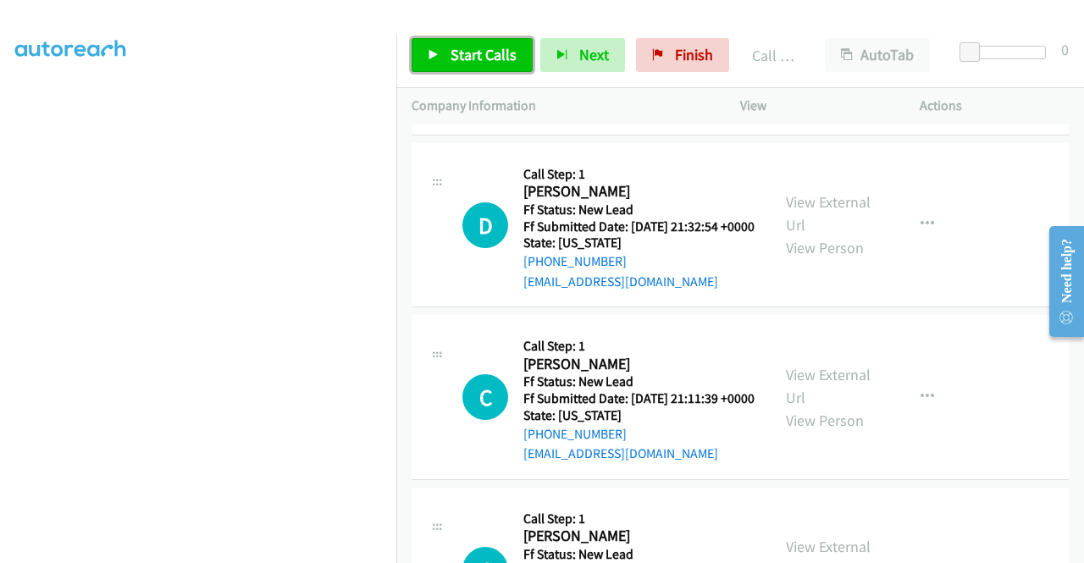
click at [491, 53] on span "Start Calls" at bounding box center [484, 54] width 66 height 19
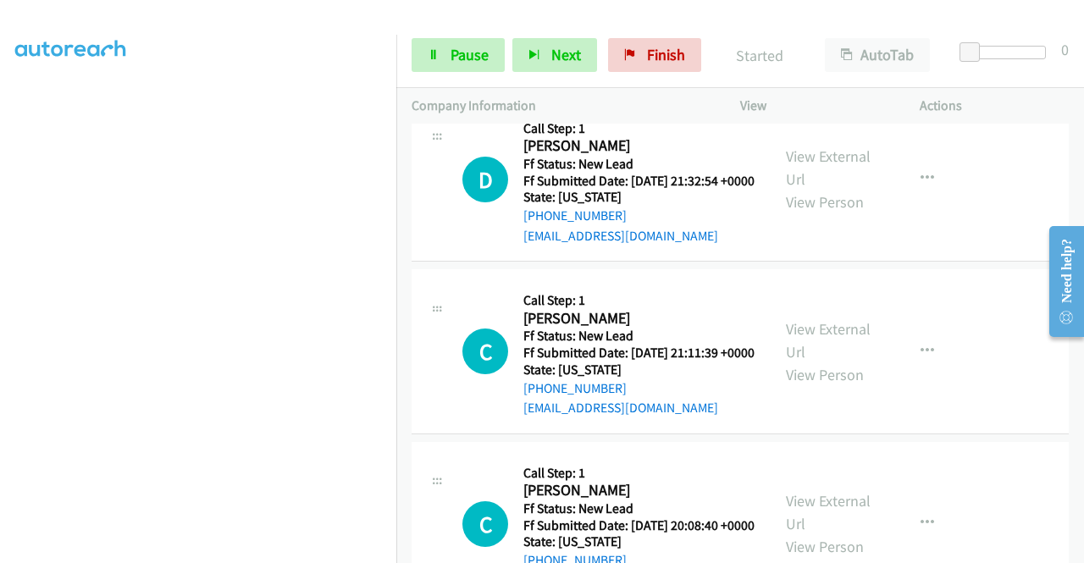
scroll to position [3757, 0]
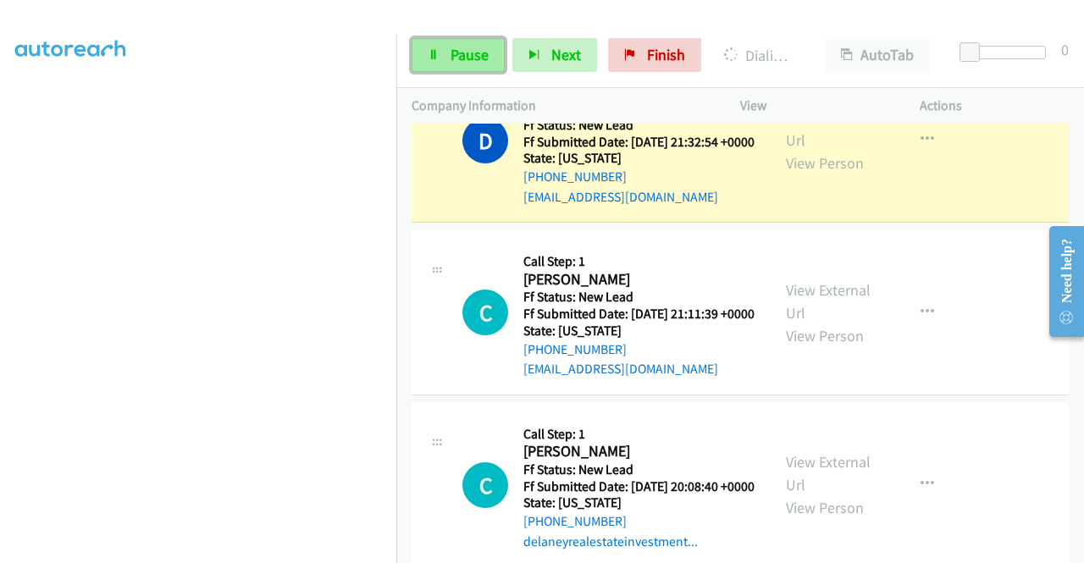
click at [464, 52] on span "Pause" at bounding box center [470, 54] width 38 height 19
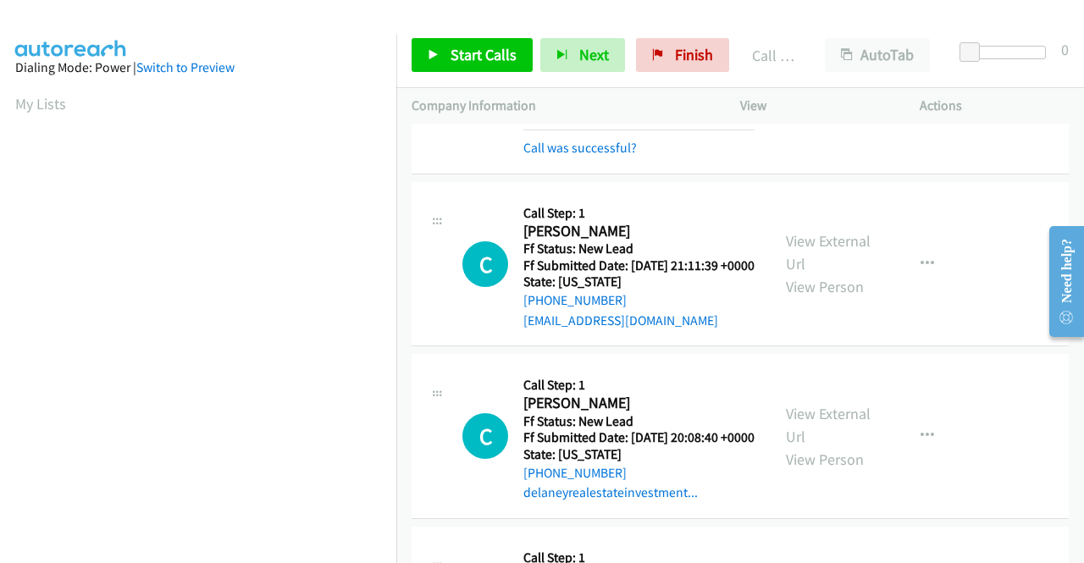
scroll to position [386, 0]
click at [555, 156] on link "Call was successful?" at bounding box center [579, 148] width 113 height 16
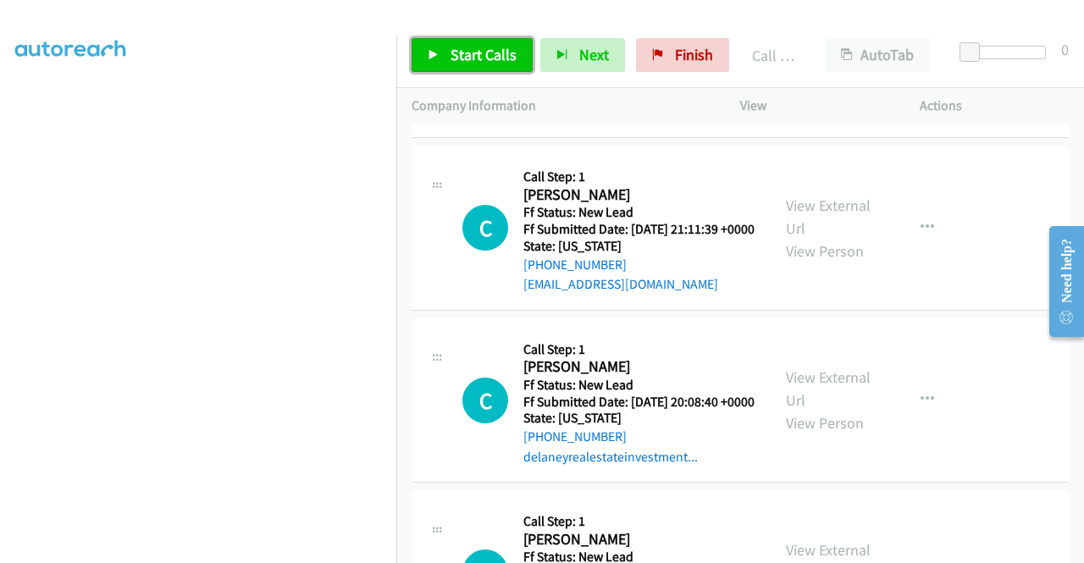
click at [447, 53] on link "Start Calls" at bounding box center [472, 55] width 121 height 34
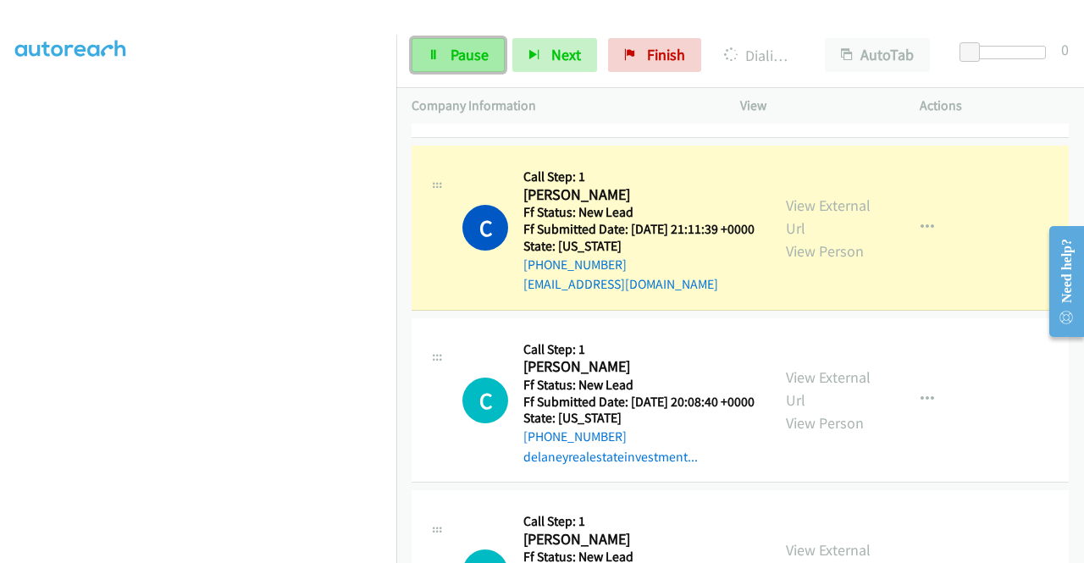
click at [460, 60] on span "Pause" at bounding box center [470, 54] width 38 height 19
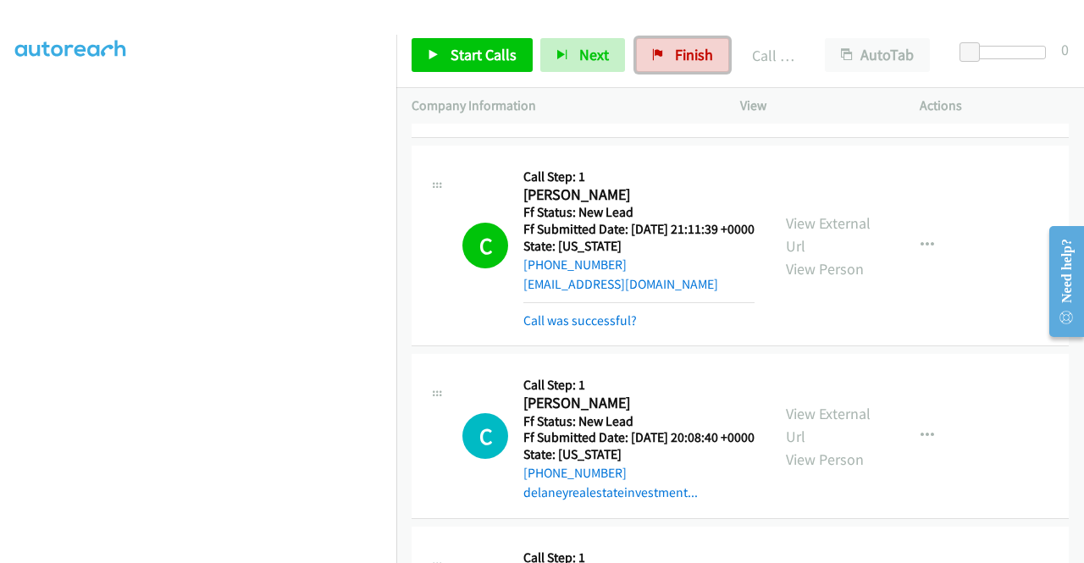
drag, startPoint x: 654, startPoint y: 54, endPoint x: 598, endPoint y: 94, distance: 68.6
click at [654, 54] on icon at bounding box center [658, 56] width 12 height 12
